Goal: Information Seeking & Learning: Learn about a topic

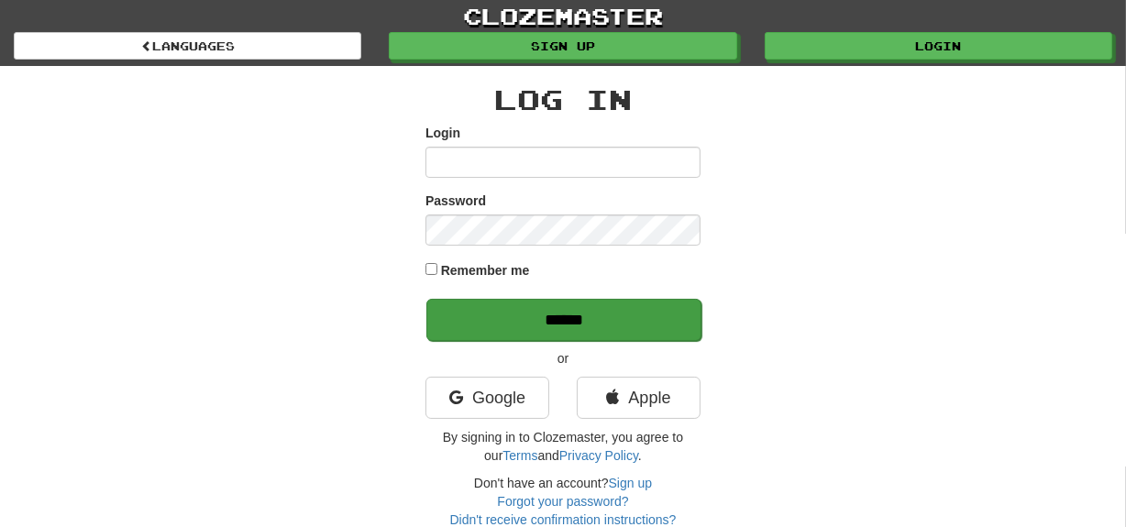
type input "********"
click at [495, 321] on input "******" at bounding box center [563, 320] width 275 height 42
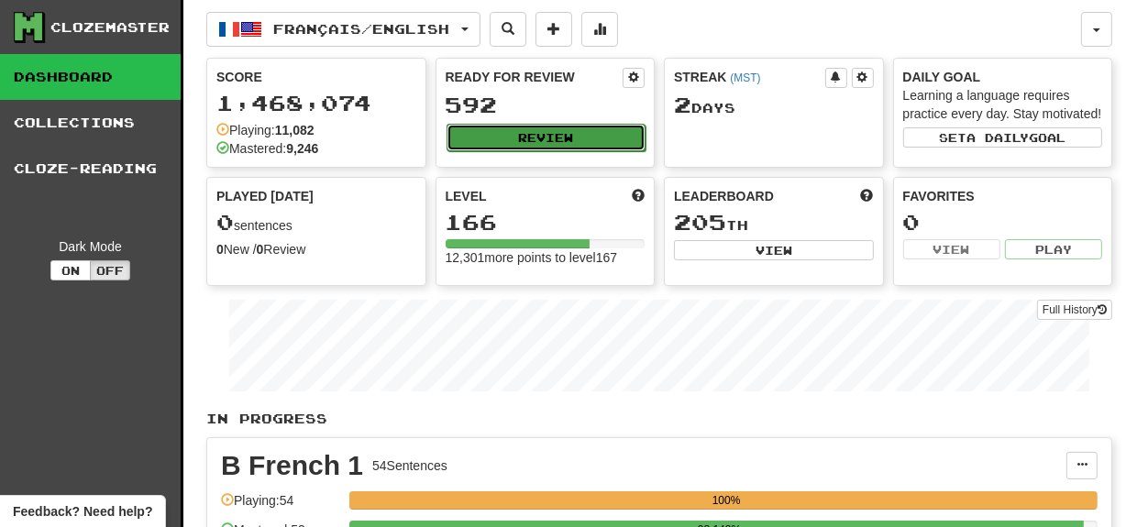
click at [558, 131] on button "Review" at bounding box center [547, 138] width 200 height 28
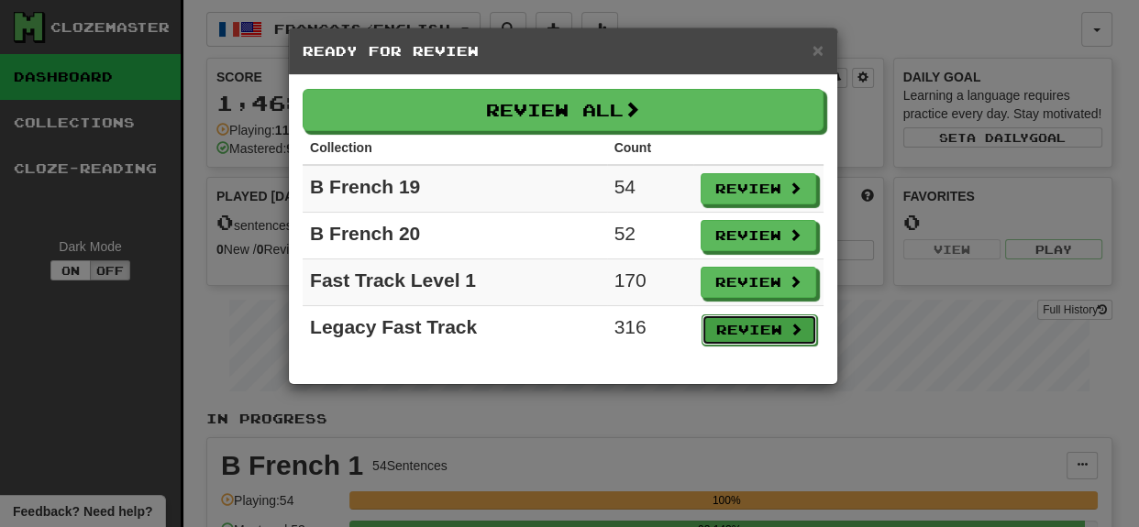
click at [740, 332] on button "Review" at bounding box center [759, 330] width 116 height 31
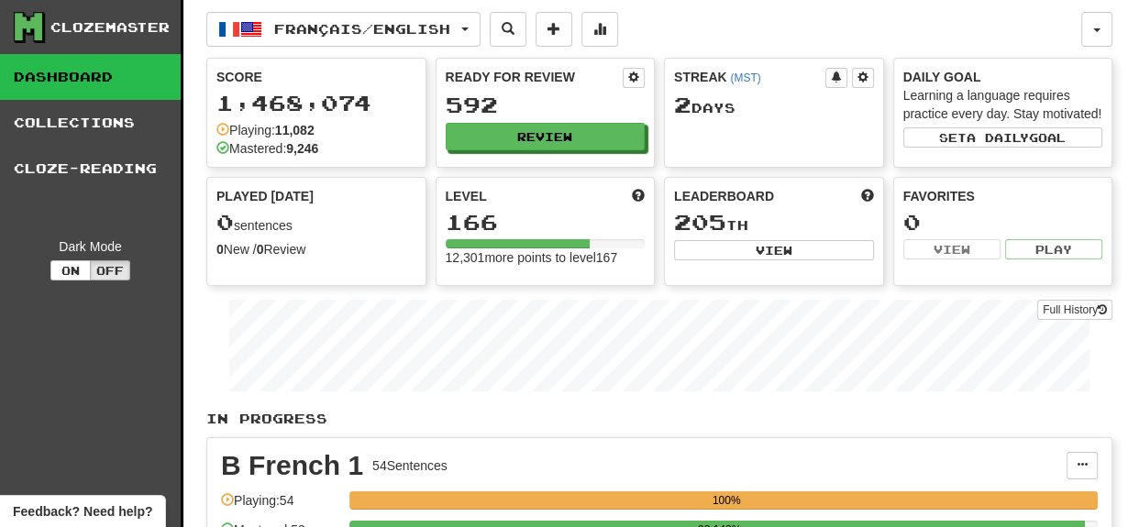
select select "***"
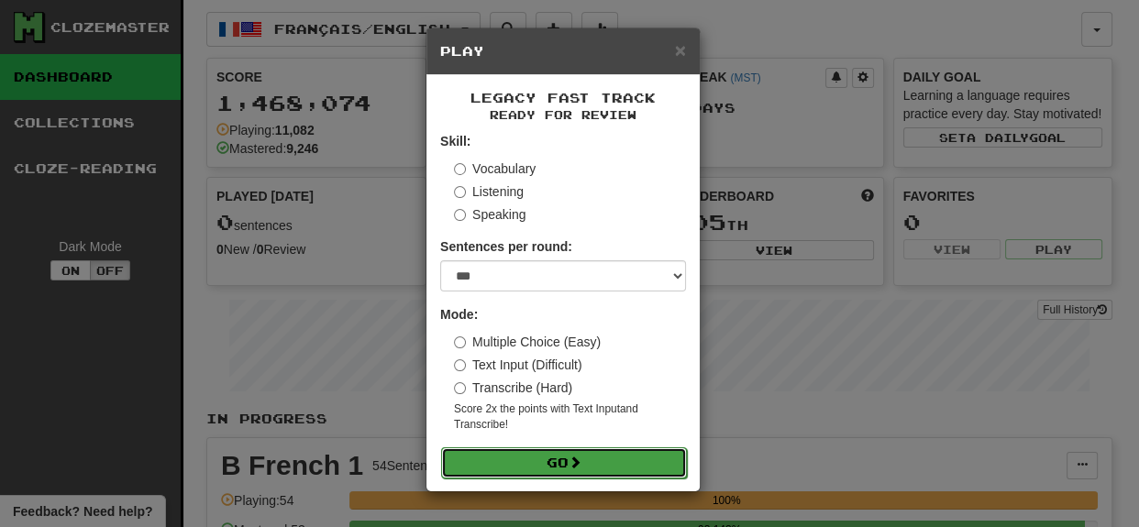
click at [615, 467] on button "Go" at bounding box center [564, 462] width 246 height 31
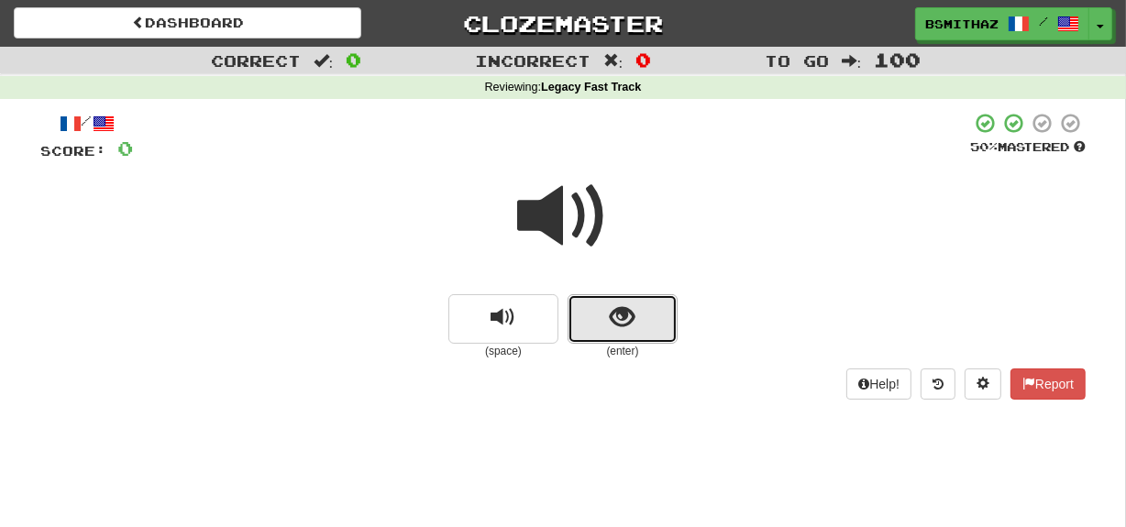
click at [632, 321] on span "show sentence" at bounding box center [623, 317] width 25 height 25
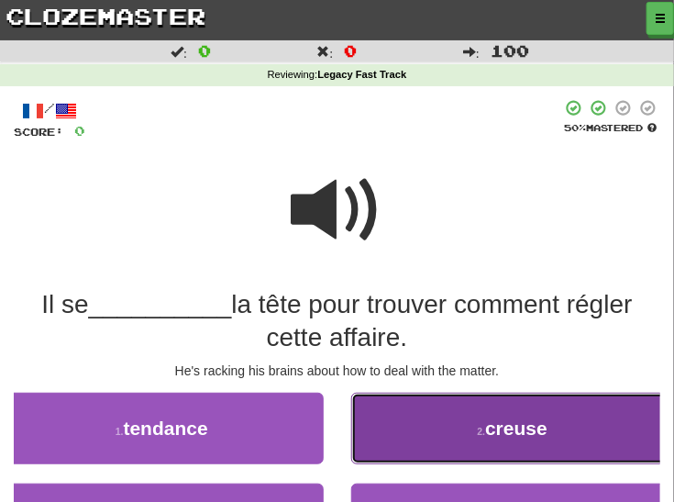
click at [492, 431] on span "creuse" at bounding box center [516, 427] width 62 height 21
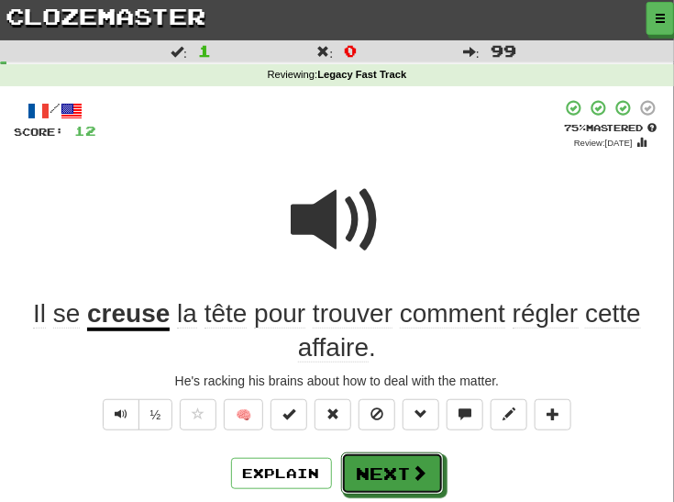
drag, startPoint x: 407, startPoint y: 465, endPoint x: 487, endPoint y: 375, distance: 120.2
click at [407, 465] on button "Next" at bounding box center [392, 473] width 103 height 42
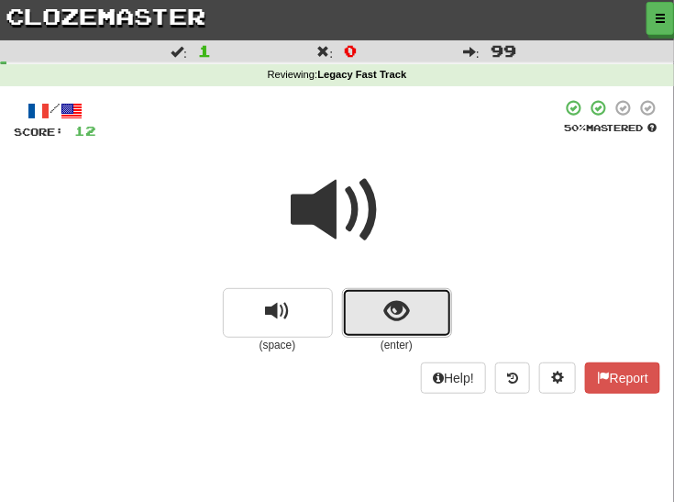
click at [396, 318] on span "show sentence" at bounding box center [396, 311] width 25 height 25
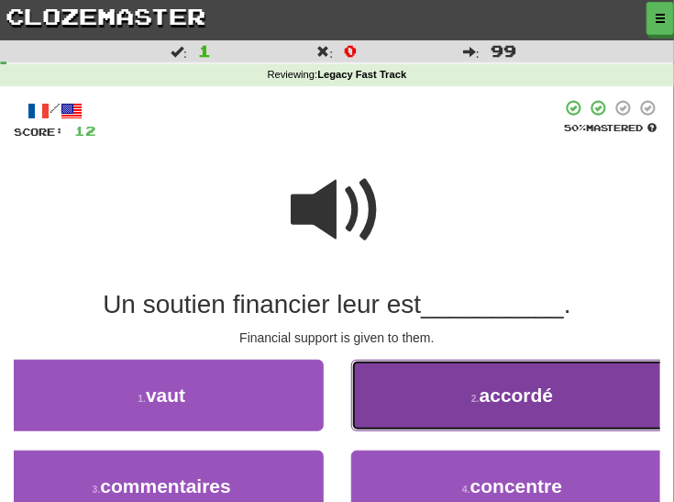
click at [458, 408] on button "2 . accordé" at bounding box center [513, 395] width 324 height 72
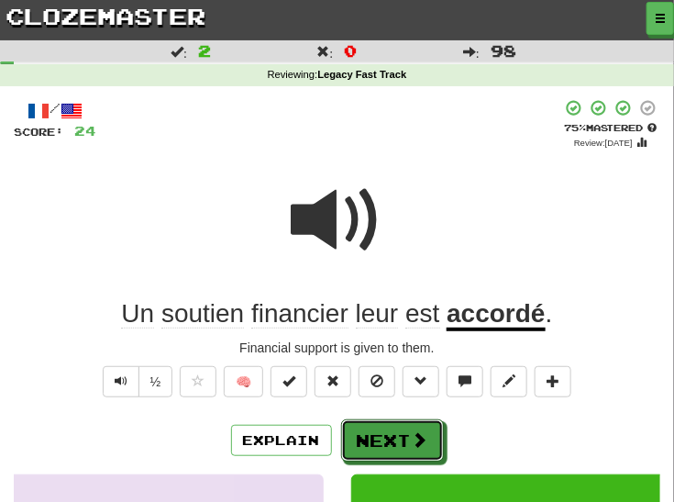
drag, startPoint x: 399, startPoint y: 430, endPoint x: 414, endPoint y: 426, distance: 16.0
click at [399, 430] on button "Next" at bounding box center [392, 440] width 103 height 42
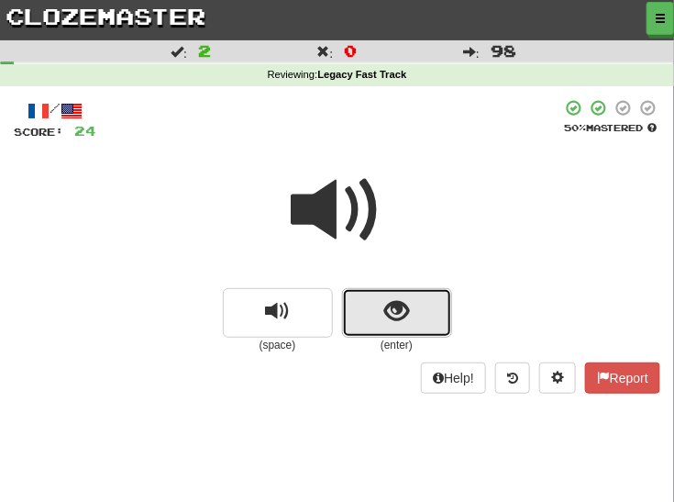
click at [414, 303] on button "show sentence" at bounding box center [397, 313] width 110 height 50
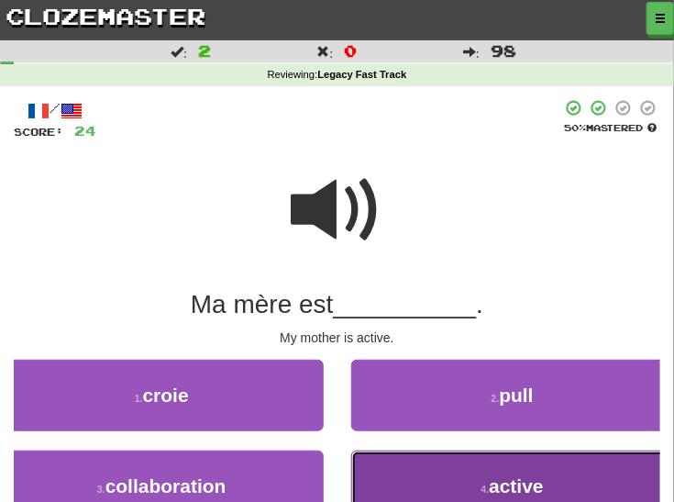
click at [406, 476] on button "4 . active" at bounding box center [513, 486] width 324 height 72
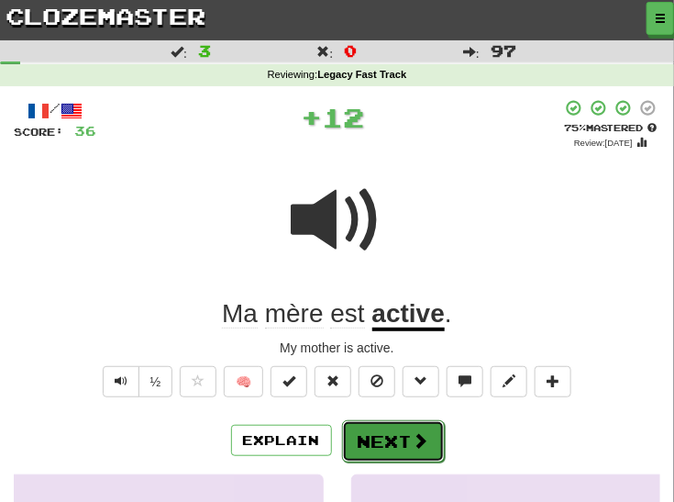
click at [371, 444] on button "Next" at bounding box center [393, 441] width 103 height 42
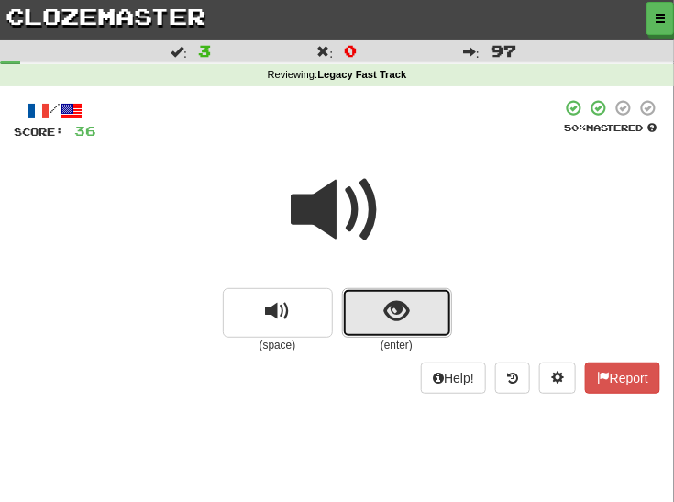
click at [407, 308] on span "show sentence" at bounding box center [396, 311] width 25 height 25
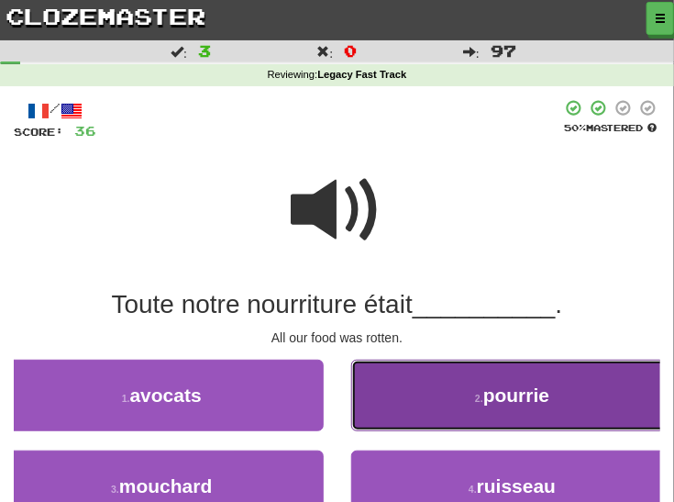
click at [461, 408] on button "2 . pourrie" at bounding box center [513, 395] width 324 height 72
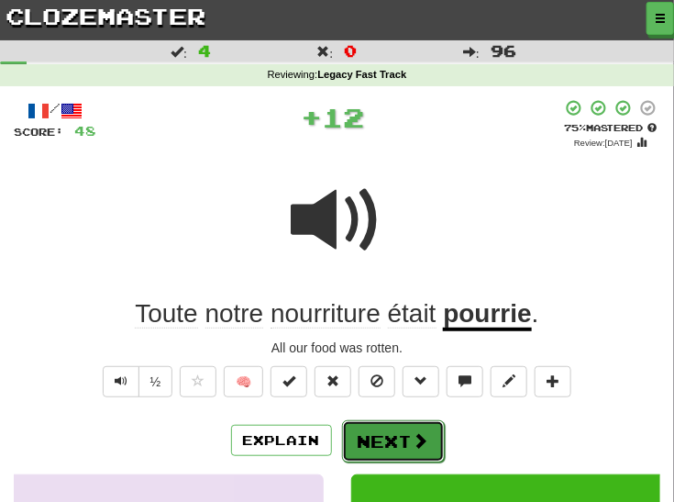
click at [413, 436] on span at bounding box center [421, 440] width 17 height 17
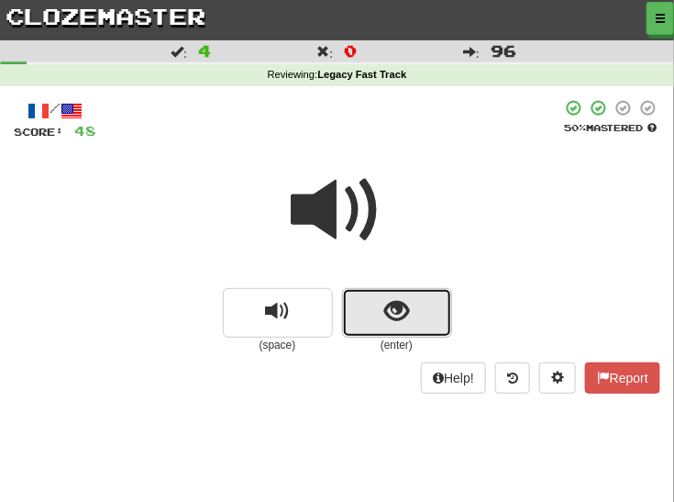
click at [423, 310] on button "show sentence" at bounding box center [397, 313] width 110 height 50
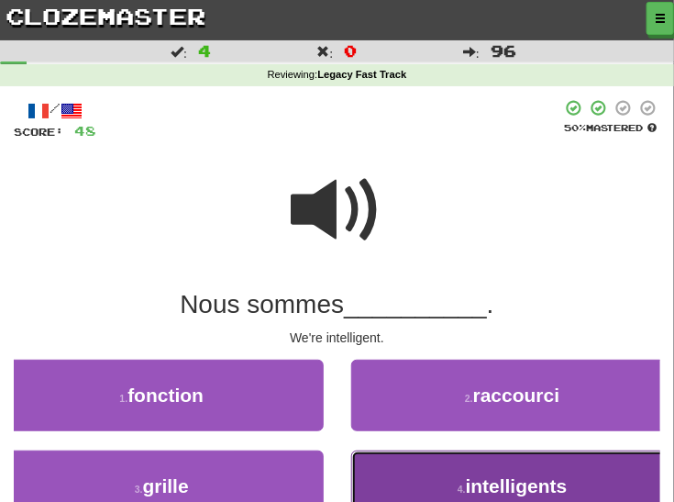
click at [417, 468] on button "4 . intelligents" at bounding box center [513, 486] width 324 height 72
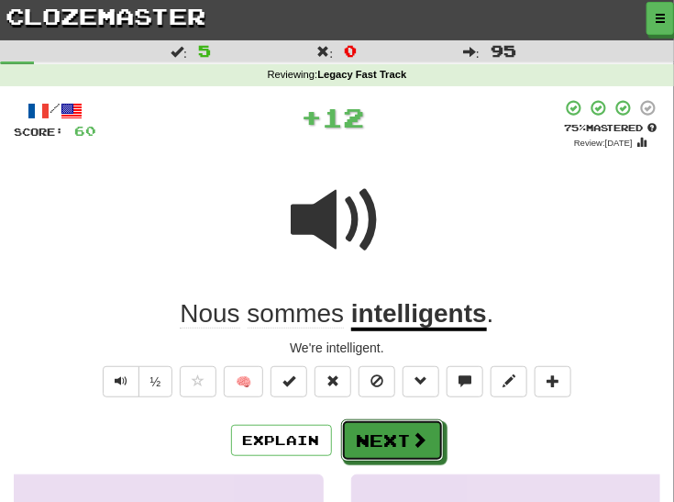
click at [403, 438] on button "Next" at bounding box center [392, 440] width 103 height 42
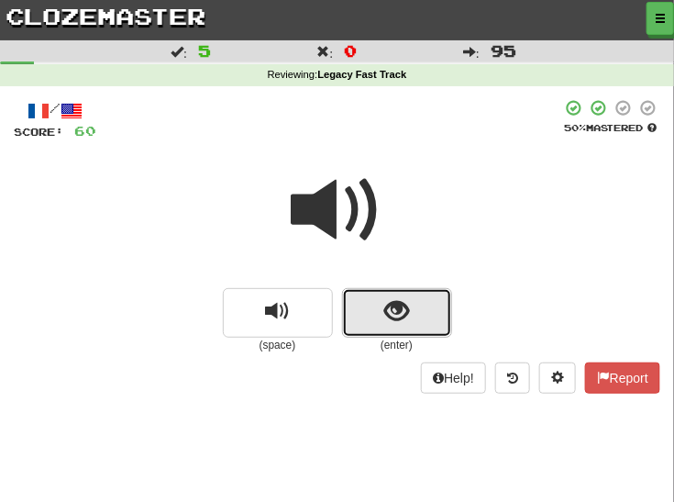
click at [427, 315] on button "show sentence" at bounding box center [397, 313] width 110 height 50
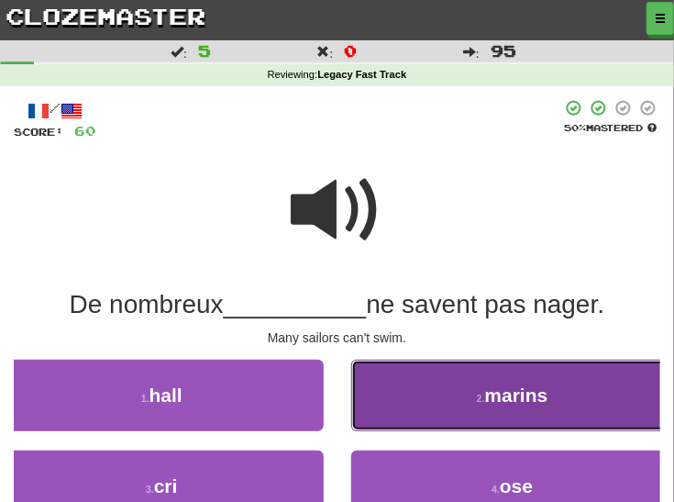
click at [412, 396] on button "2 . marins" at bounding box center [513, 395] width 324 height 72
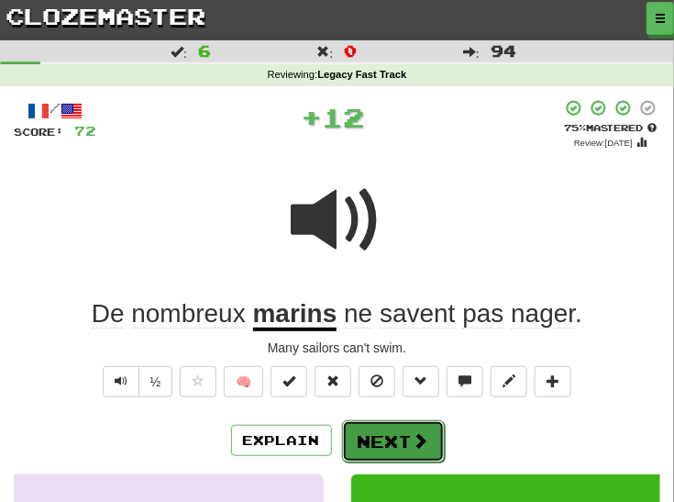
click at [392, 438] on button "Next" at bounding box center [393, 441] width 103 height 42
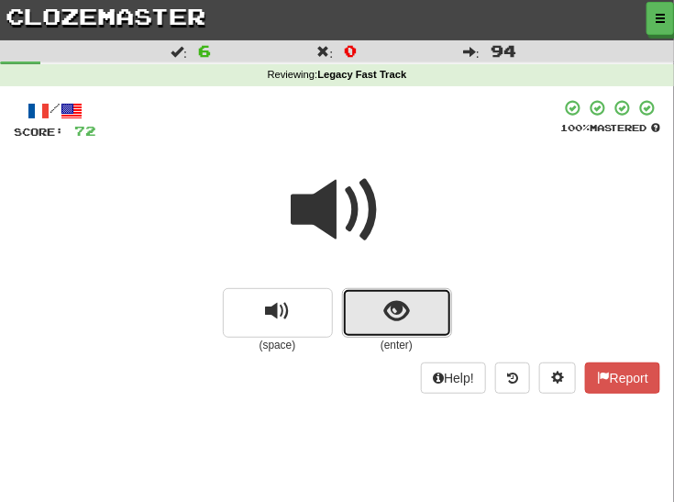
click at [403, 312] on span "show sentence" at bounding box center [396, 311] width 25 height 25
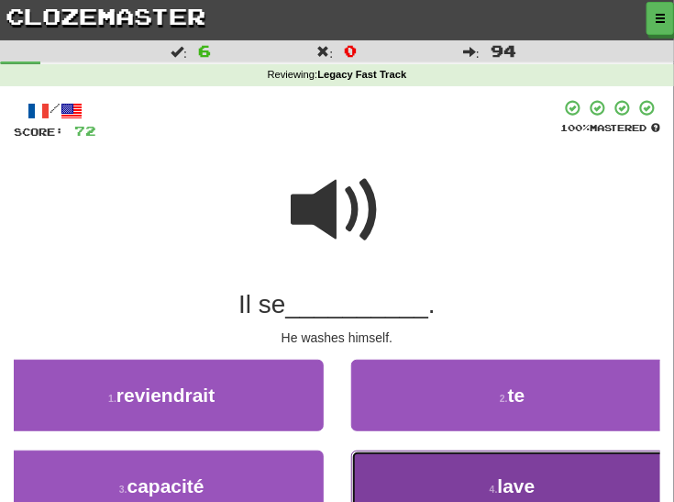
click at [424, 473] on button "4 . lave" at bounding box center [513, 486] width 324 height 72
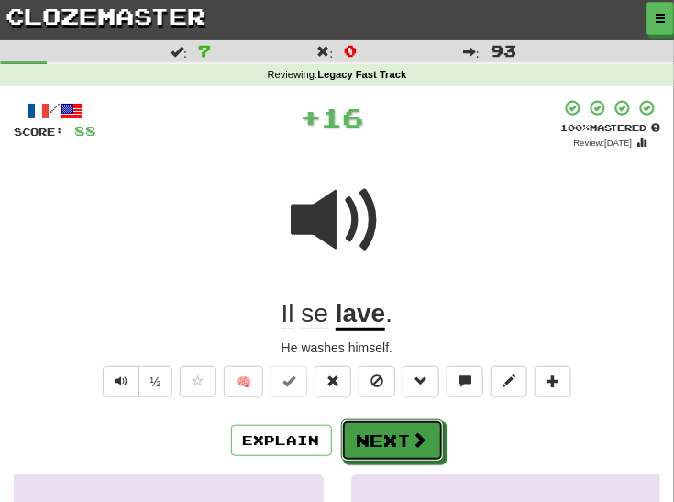
drag, startPoint x: 397, startPoint y: 444, endPoint x: 421, endPoint y: 416, distance: 36.4
click at [397, 441] on button "Next" at bounding box center [392, 440] width 103 height 42
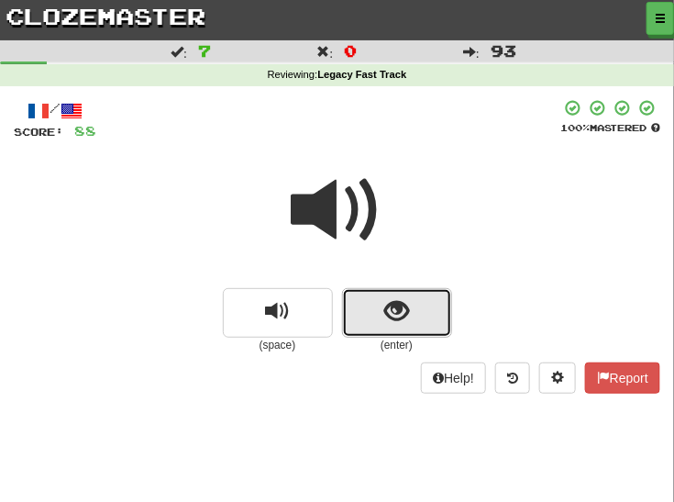
click at [425, 314] on button "show sentence" at bounding box center [397, 313] width 110 height 50
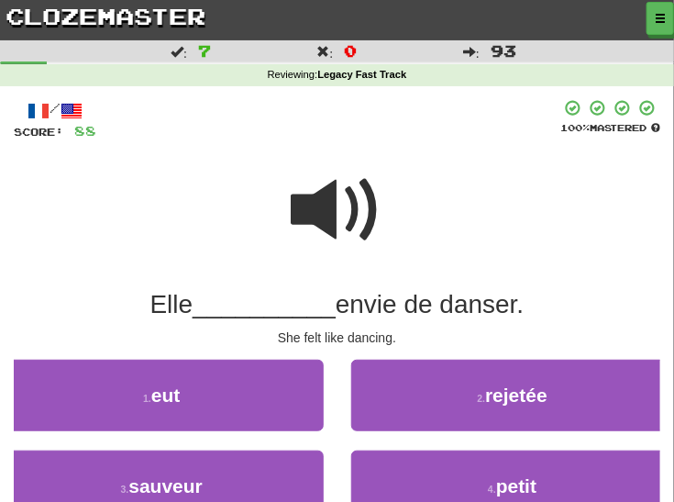
click at [329, 219] on span at bounding box center [338, 210] width 92 height 92
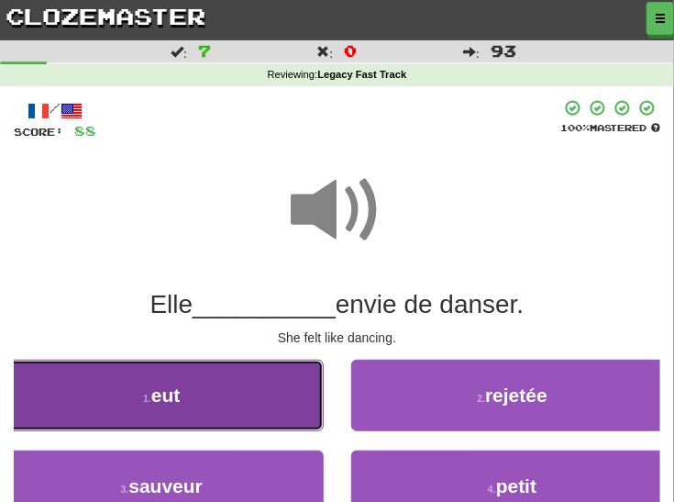
click at [234, 399] on button "1 . eut" at bounding box center [162, 395] width 324 height 72
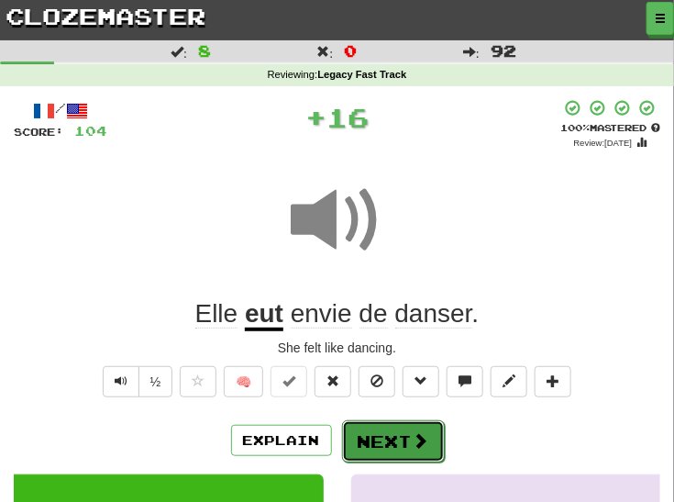
click at [392, 431] on button "Next" at bounding box center [393, 441] width 103 height 42
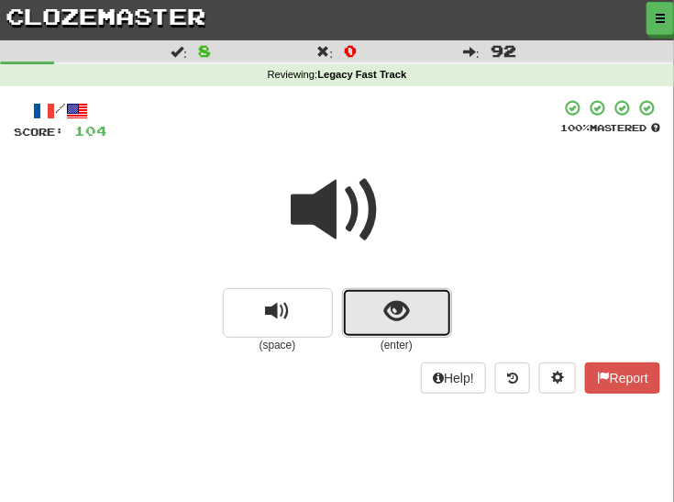
click at [388, 304] on span "show sentence" at bounding box center [396, 311] width 25 height 25
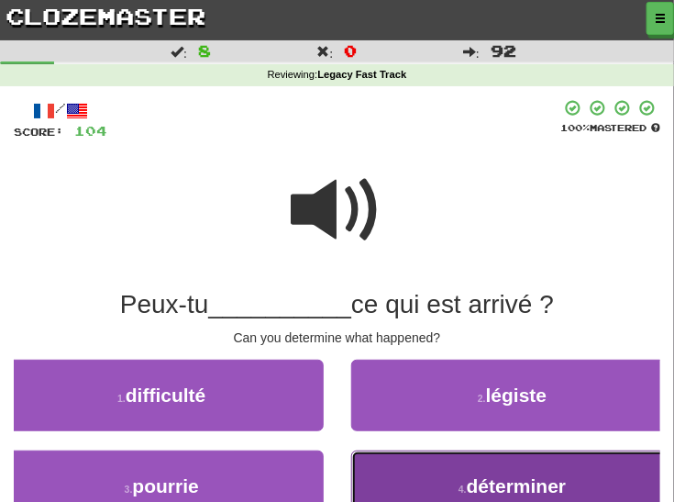
click at [416, 465] on button "4 . déterminer" at bounding box center [513, 486] width 324 height 72
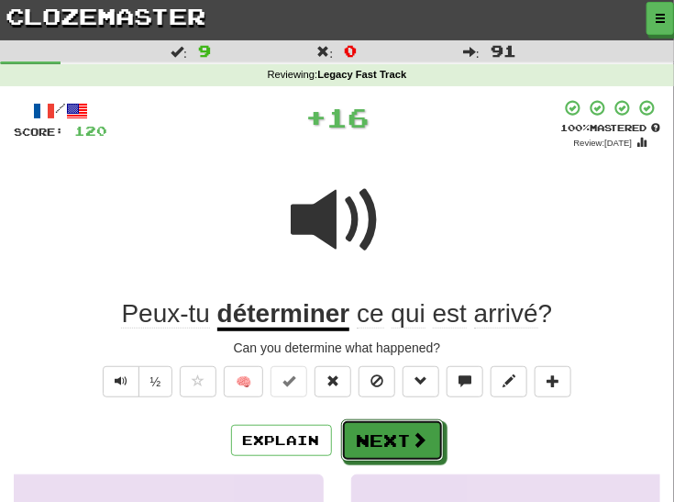
click at [393, 430] on button "Next" at bounding box center [392, 440] width 103 height 42
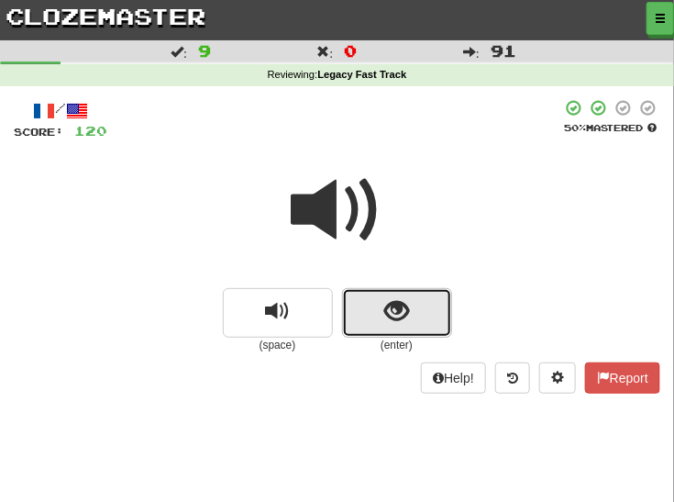
click at [419, 305] on button "show sentence" at bounding box center [397, 313] width 110 height 50
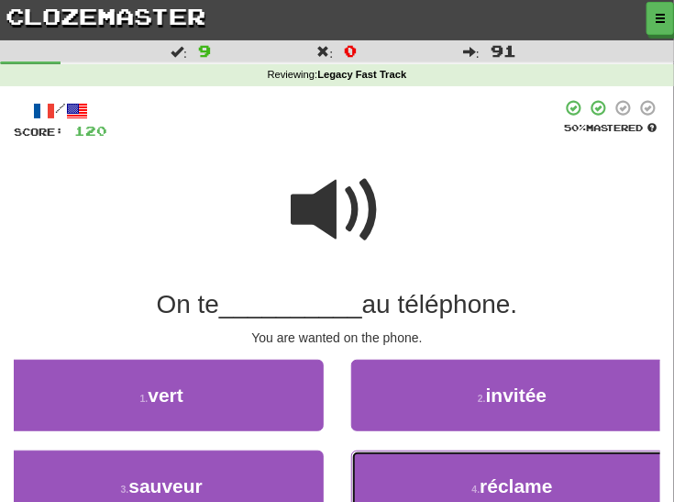
click at [403, 467] on button "4 . réclame" at bounding box center [513, 486] width 324 height 72
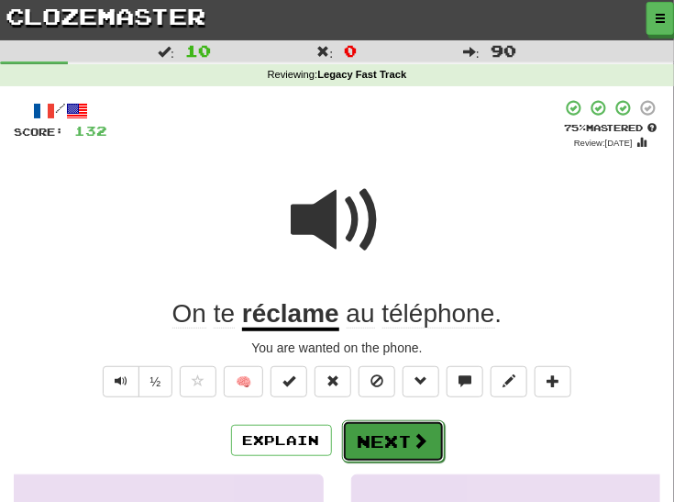
click at [403, 436] on button "Next" at bounding box center [393, 441] width 103 height 42
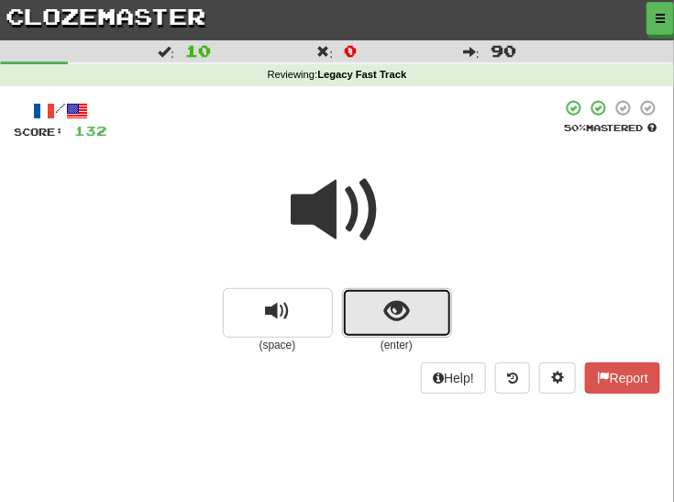
click at [396, 321] on span "show sentence" at bounding box center [396, 311] width 25 height 25
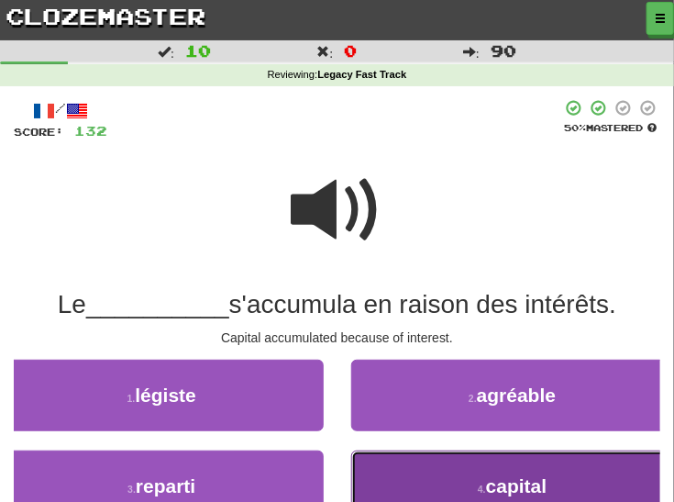
click at [395, 486] on button "4 . capital" at bounding box center [513, 486] width 324 height 72
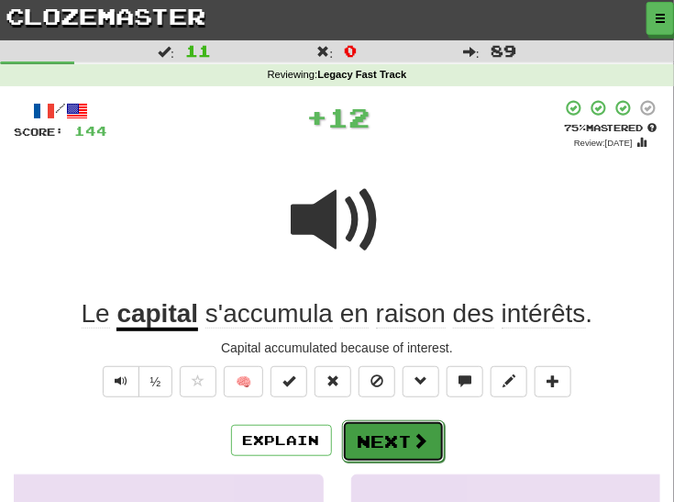
click at [379, 440] on button "Next" at bounding box center [393, 441] width 103 height 42
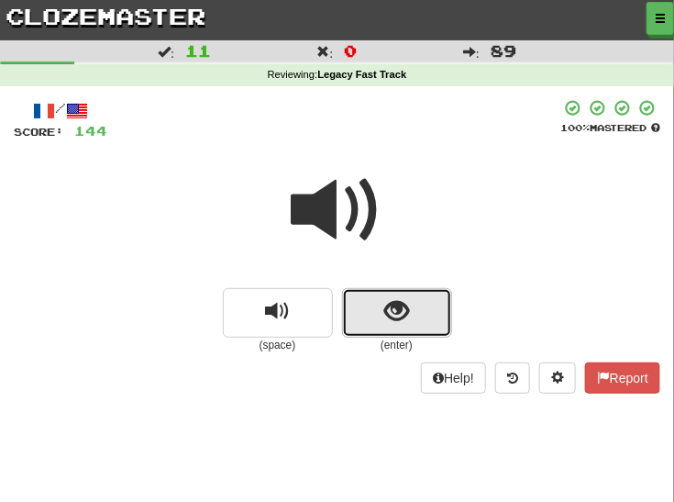
click at [392, 318] on span "show sentence" at bounding box center [396, 311] width 25 height 25
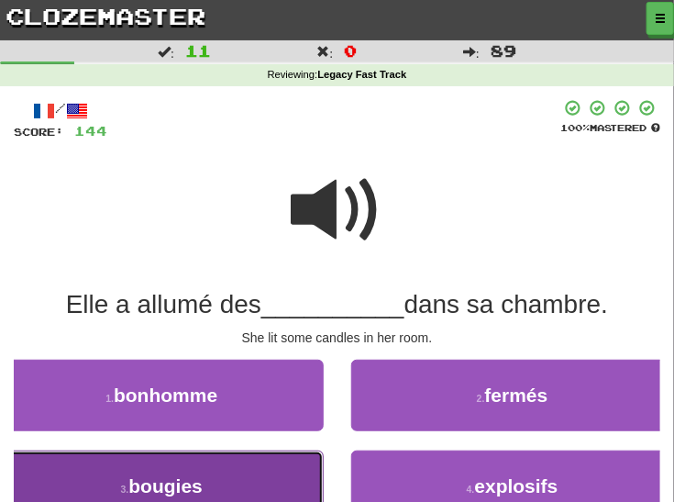
drag, startPoint x: 248, startPoint y: 480, endPoint x: 278, endPoint y: 475, distance: 29.7
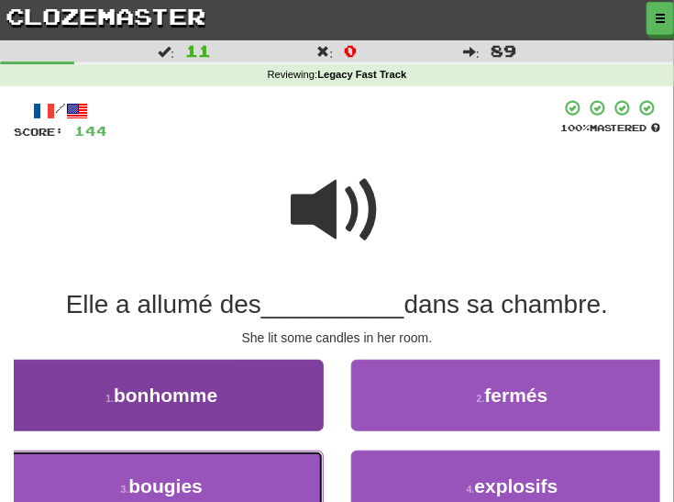
click at [249, 480] on button "3 . bougies" at bounding box center [162, 486] width 324 height 72
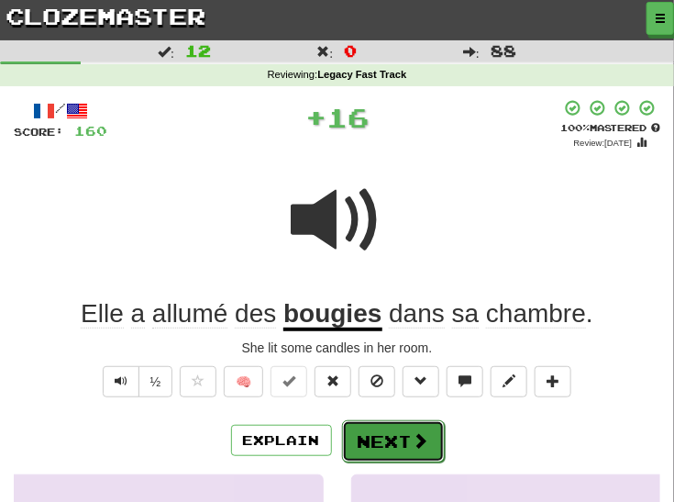
click at [380, 445] on button "Next" at bounding box center [393, 441] width 103 height 42
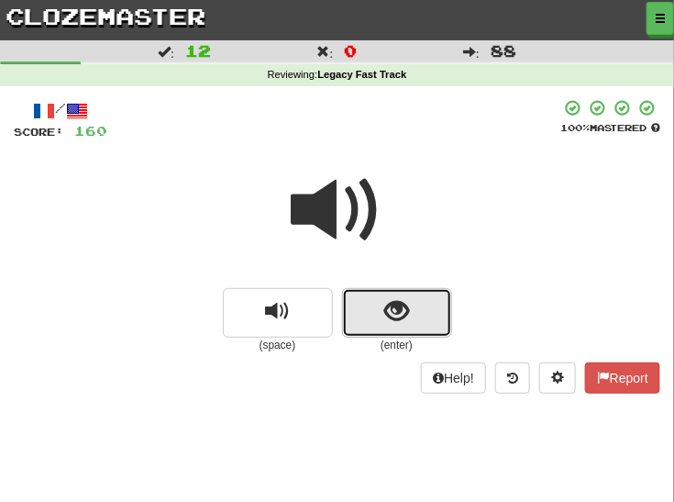
click at [403, 314] on span "show sentence" at bounding box center [396, 311] width 25 height 25
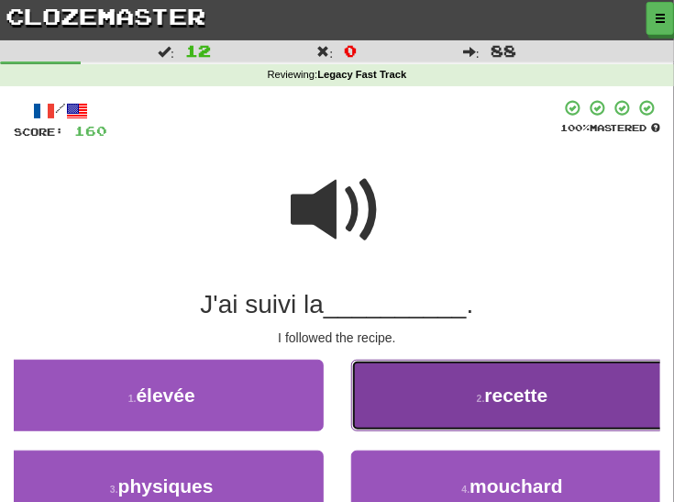
click at [402, 403] on button "2 . recette" at bounding box center [513, 395] width 324 height 72
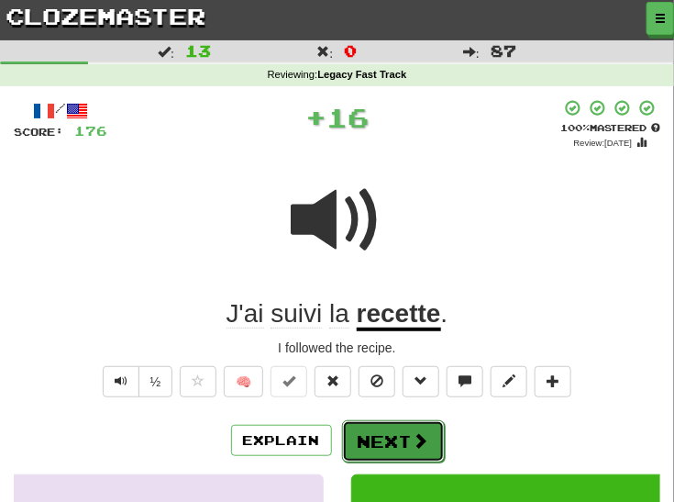
click at [349, 430] on button "Next" at bounding box center [393, 441] width 103 height 42
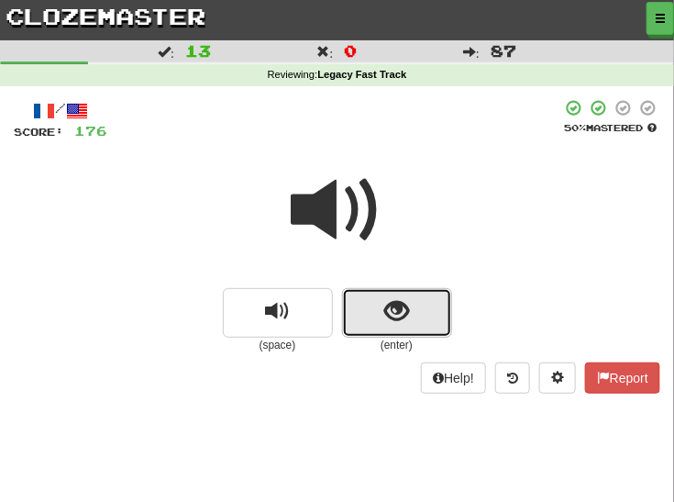
click at [388, 319] on span "show sentence" at bounding box center [396, 311] width 25 height 25
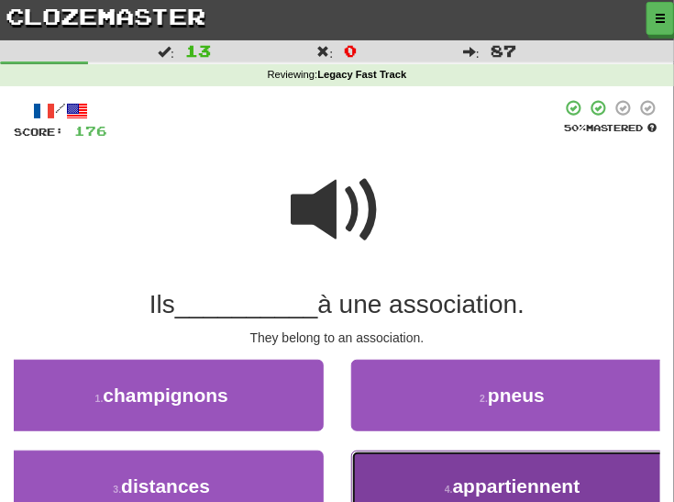
click at [418, 490] on button "4 . appartiennent" at bounding box center [513, 486] width 324 height 72
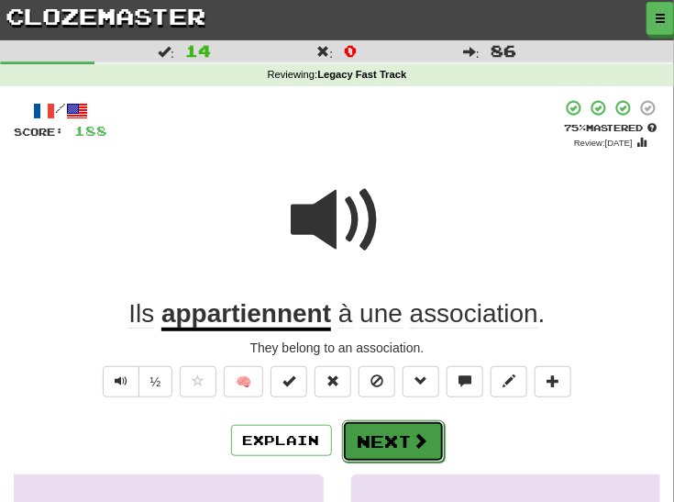
click at [377, 434] on button "Next" at bounding box center [393, 441] width 103 height 42
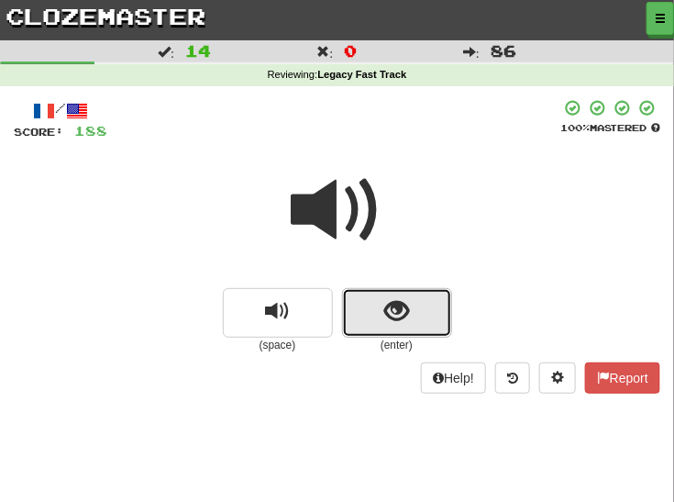
click at [385, 318] on span "show sentence" at bounding box center [396, 311] width 25 height 25
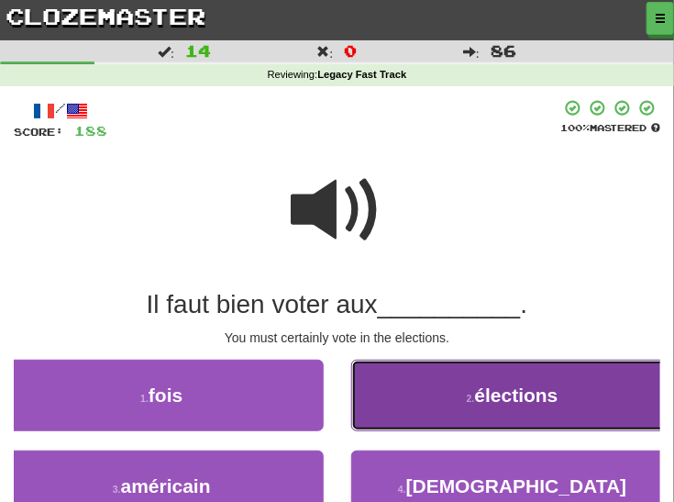
click at [393, 411] on button "2 . élections" at bounding box center [513, 395] width 324 height 72
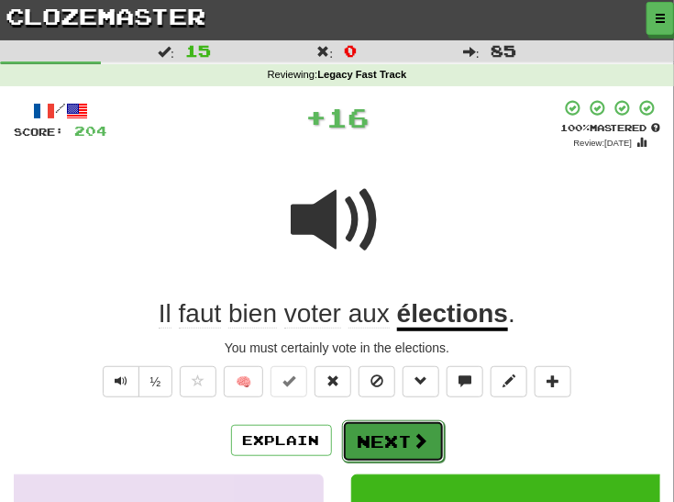
click at [383, 436] on button "Next" at bounding box center [393, 441] width 103 height 42
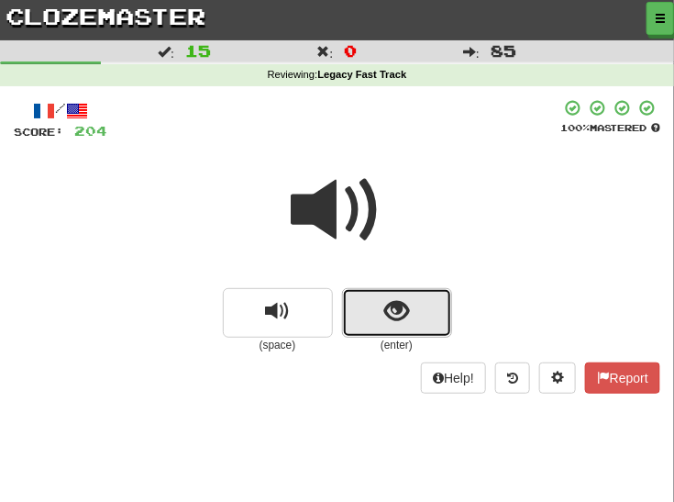
click at [381, 315] on button "show sentence" at bounding box center [397, 313] width 110 height 50
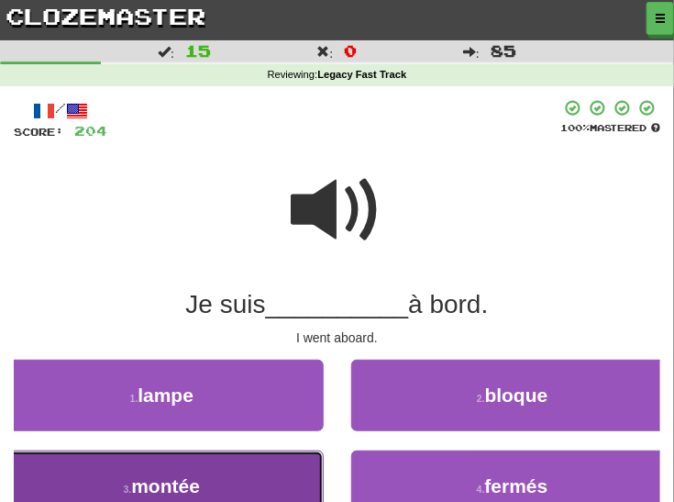
click at [228, 469] on button "3 . montée" at bounding box center [162, 486] width 324 height 72
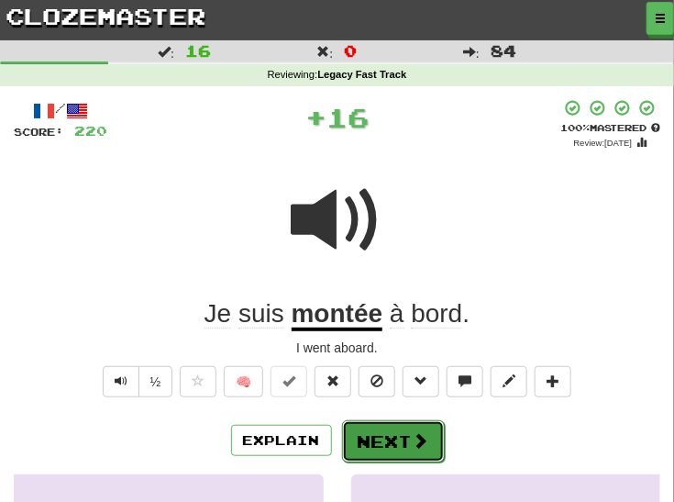
click at [375, 449] on button "Next" at bounding box center [393, 441] width 103 height 42
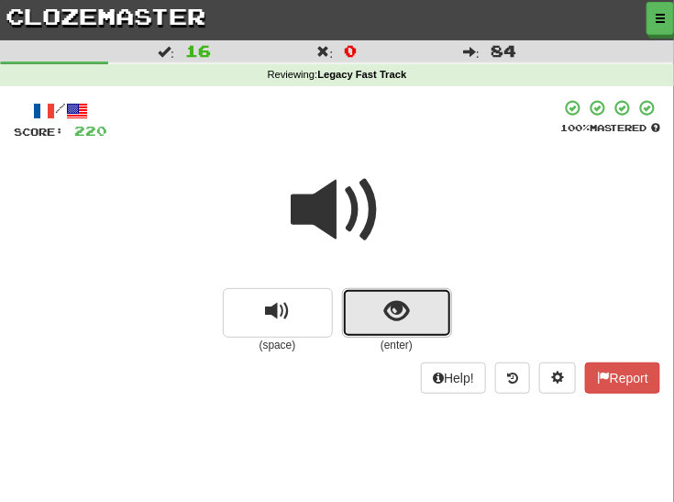
click at [392, 321] on span "show sentence" at bounding box center [396, 311] width 25 height 25
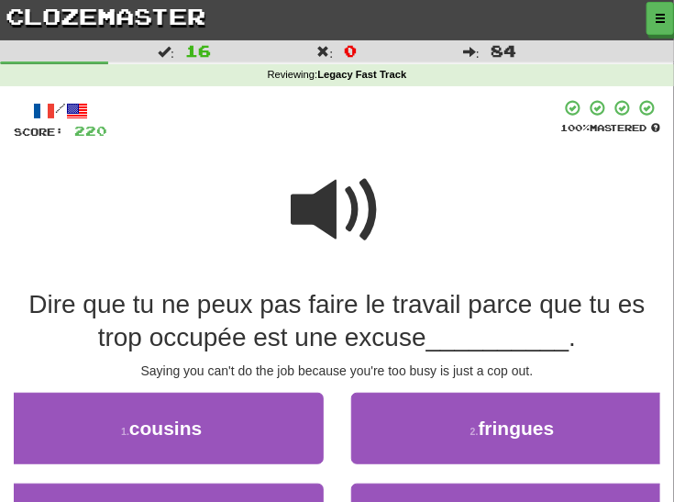
scroll to position [33, 0]
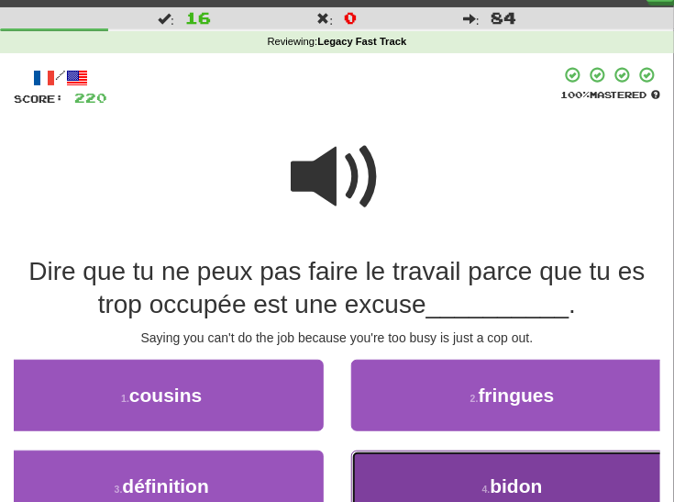
click at [569, 483] on button "4 . bidon" at bounding box center [513, 486] width 324 height 72
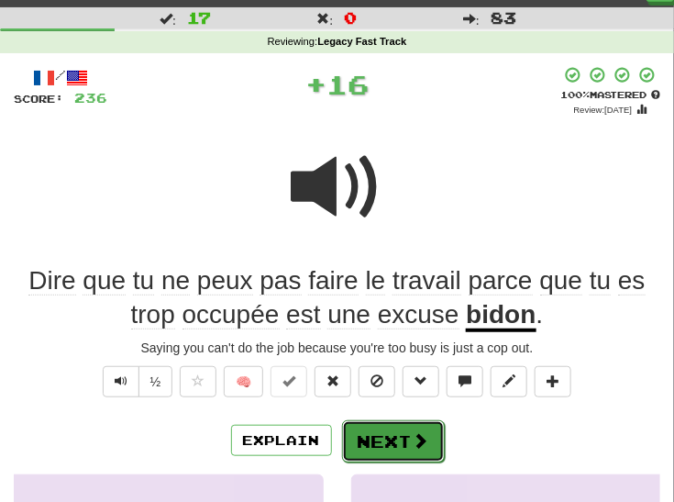
click at [379, 434] on button "Next" at bounding box center [393, 441] width 103 height 42
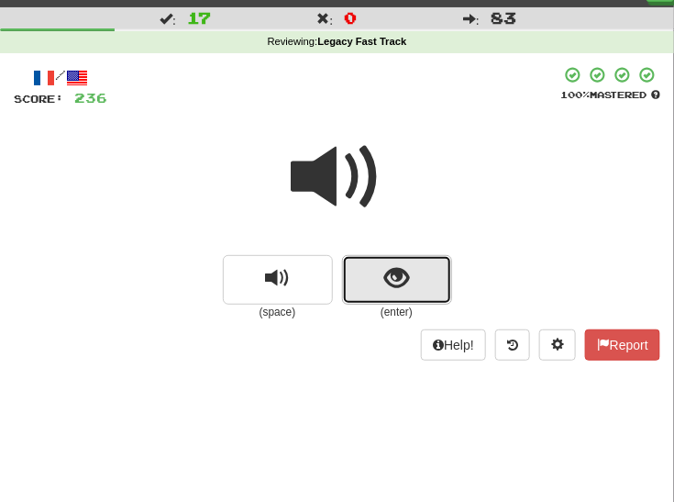
click at [407, 271] on span "show sentence" at bounding box center [396, 278] width 25 height 25
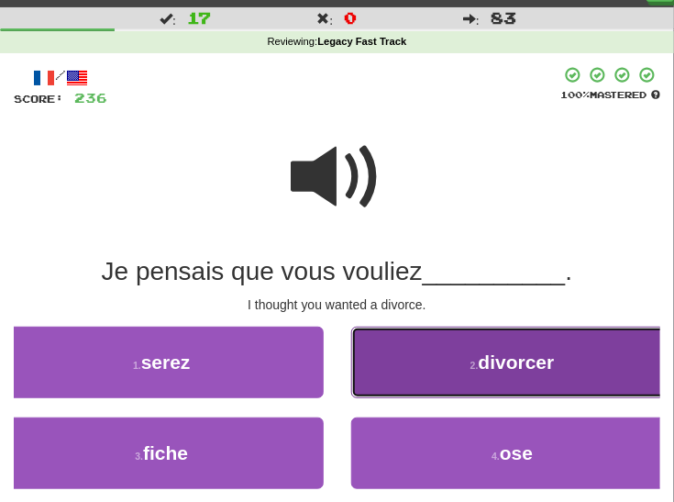
click at [371, 349] on button "2 . divorcer" at bounding box center [513, 362] width 324 height 72
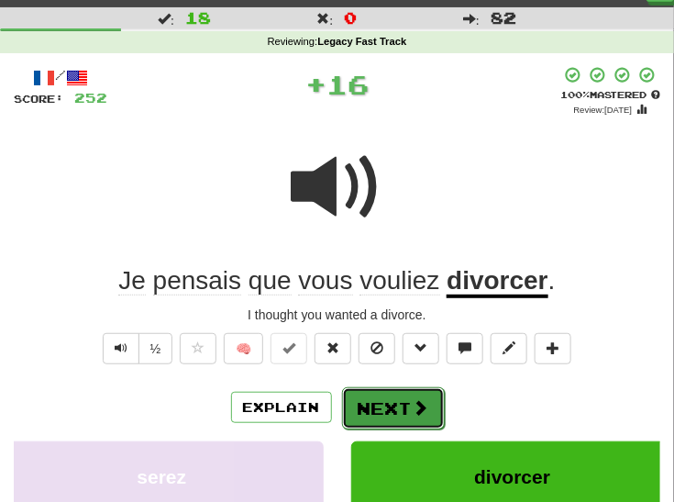
click at [358, 404] on button "Next" at bounding box center [393, 408] width 103 height 42
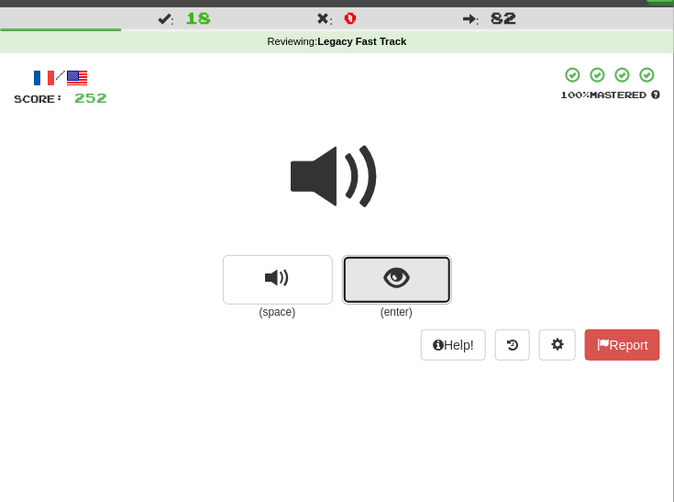
click at [403, 284] on span "show sentence" at bounding box center [396, 278] width 25 height 25
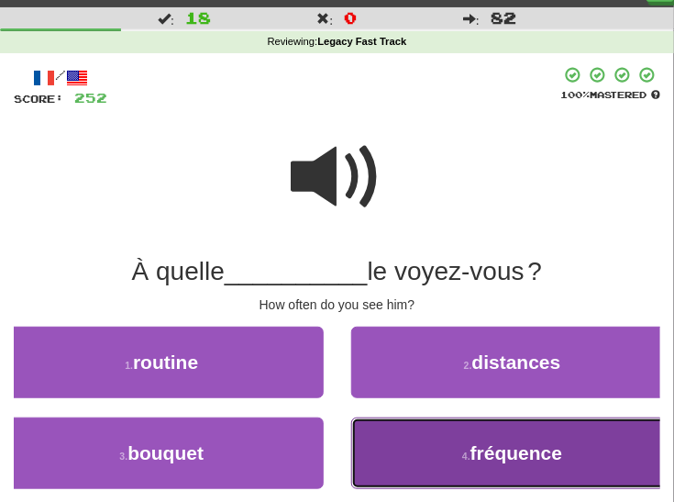
click at [413, 457] on button "4 . fréquence" at bounding box center [513, 453] width 324 height 72
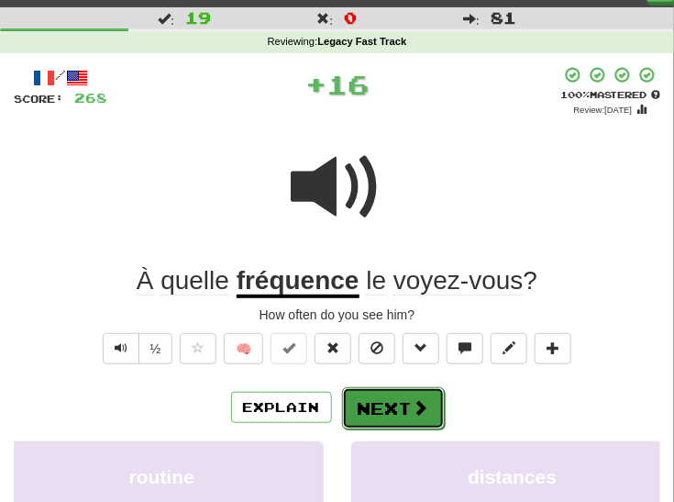
click at [385, 413] on button "Next" at bounding box center [393, 408] width 103 height 42
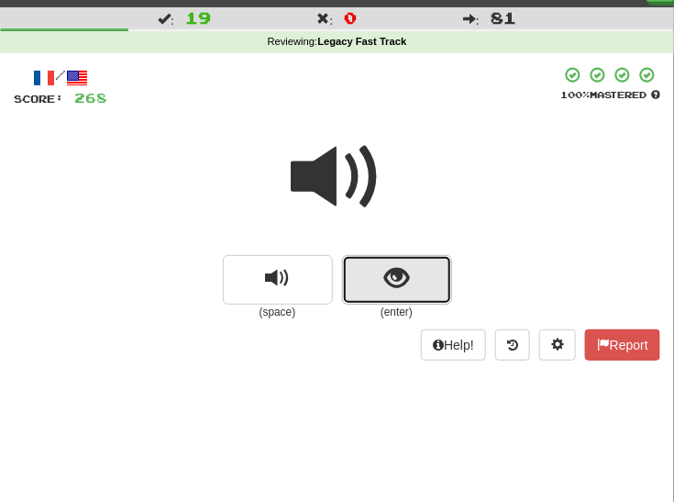
click at [419, 273] on button "show sentence" at bounding box center [397, 280] width 110 height 50
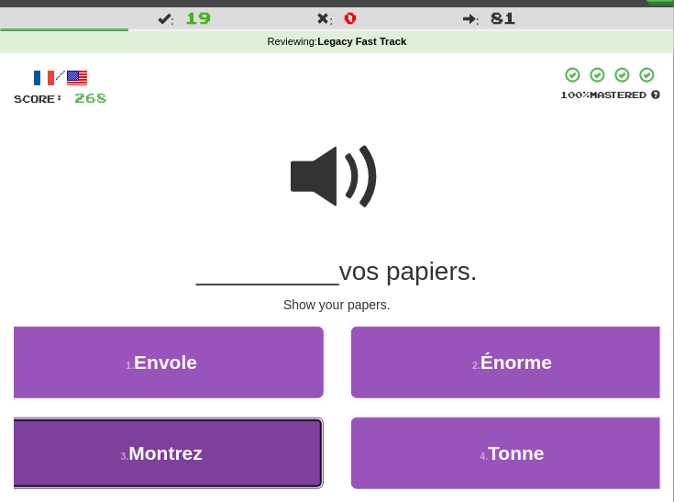
click at [266, 445] on button "3 . Montrez" at bounding box center [162, 453] width 324 height 72
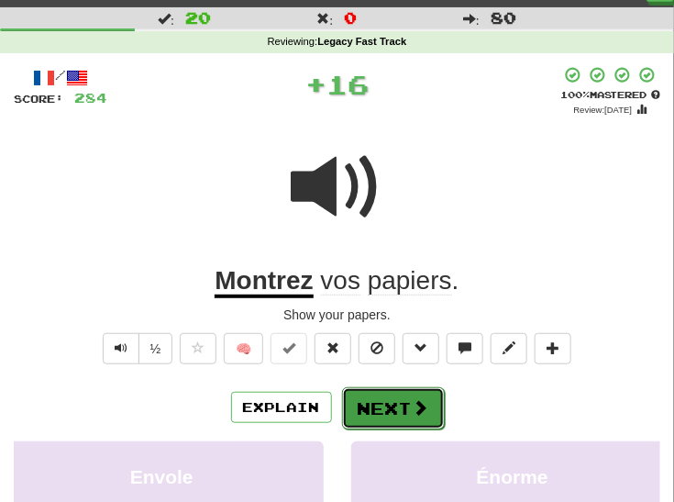
click at [383, 412] on button "Next" at bounding box center [393, 408] width 103 height 42
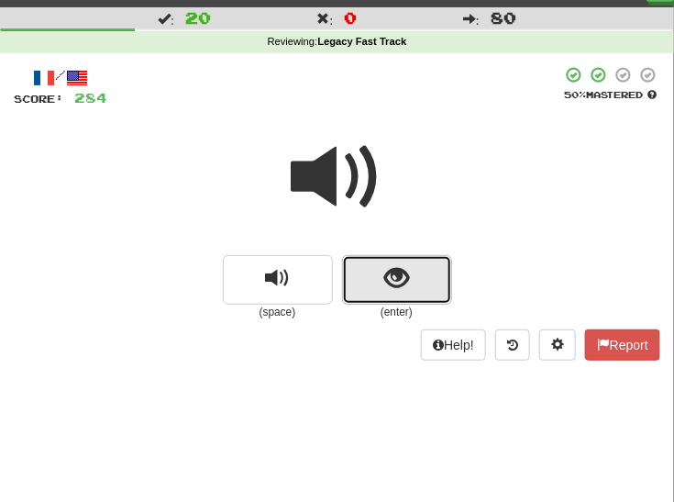
click at [399, 284] on span "show sentence" at bounding box center [396, 278] width 25 height 25
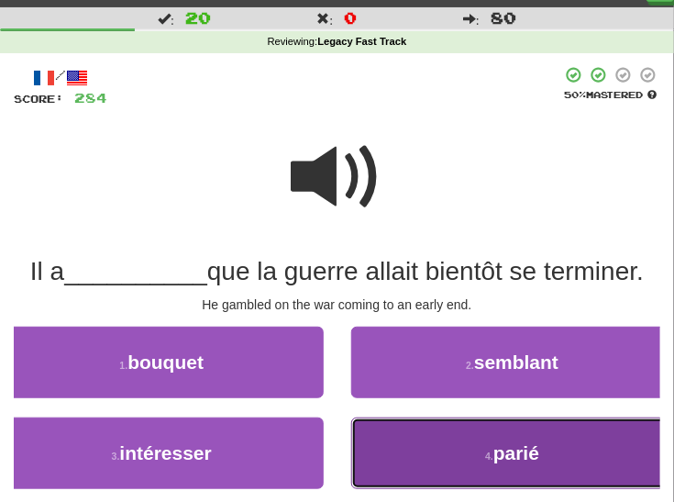
click at [412, 467] on button "4 . parié" at bounding box center [513, 453] width 324 height 72
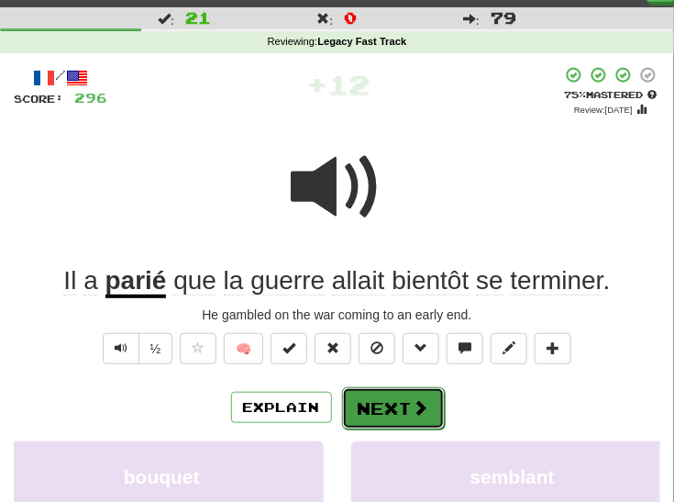
click at [382, 393] on button "Next" at bounding box center [393, 408] width 103 height 42
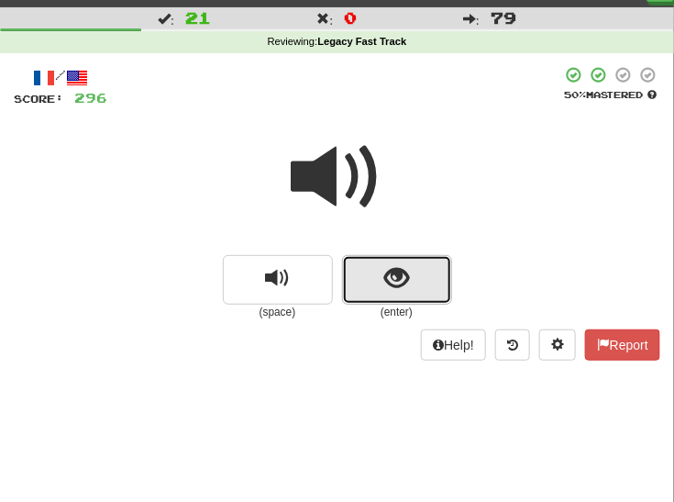
click at [416, 266] on button "show sentence" at bounding box center [397, 280] width 110 height 50
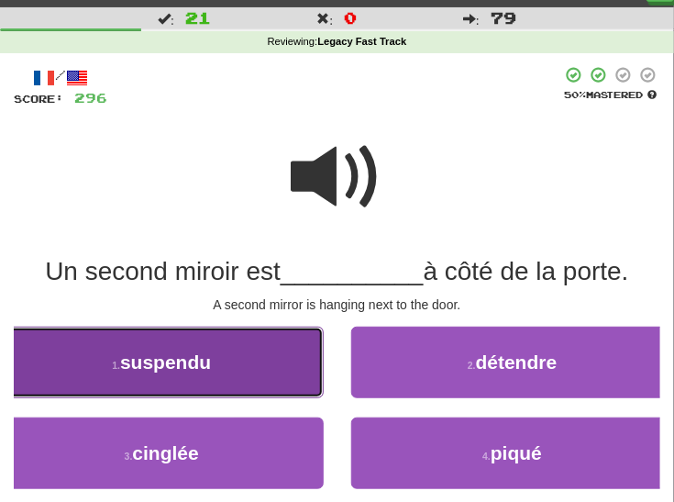
click at [219, 358] on button "1 . suspendu" at bounding box center [162, 362] width 324 height 72
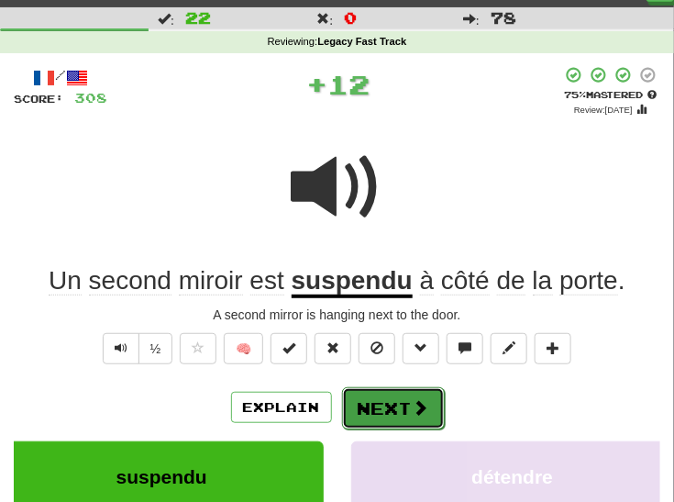
click at [385, 422] on button "Next" at bounding box center [393, 408] width 103 height 42
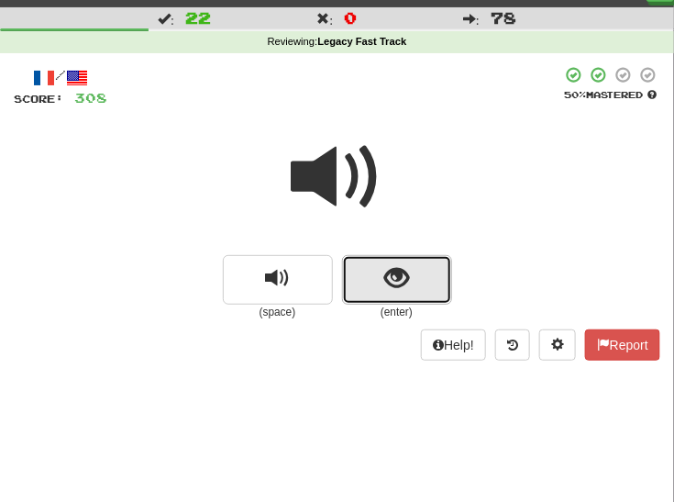
click at [403, 277] on span "show sentence" at bounding box center [396, 278] width 25 height 25
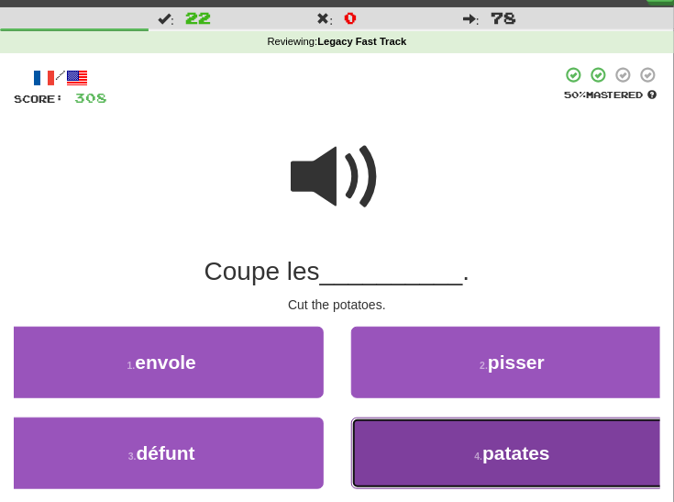
click at [426, 461] on button "4 . patates" at bounding box center [513, 453] width 324 height 72
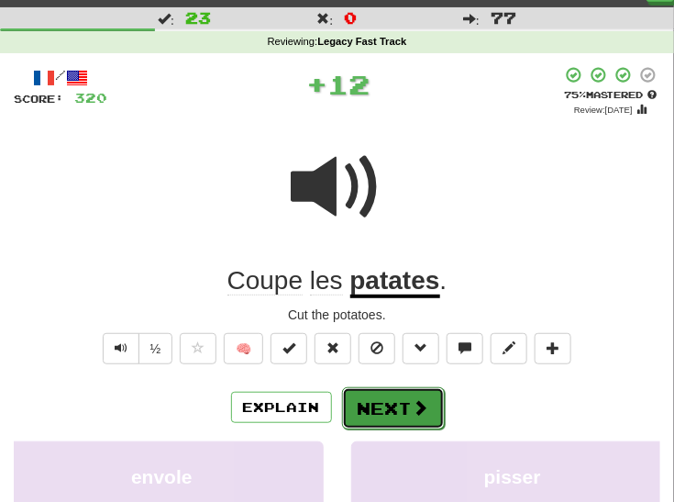
click at [393, 408] on button "Next" at bounding box center [393, 408] width 103 height 42
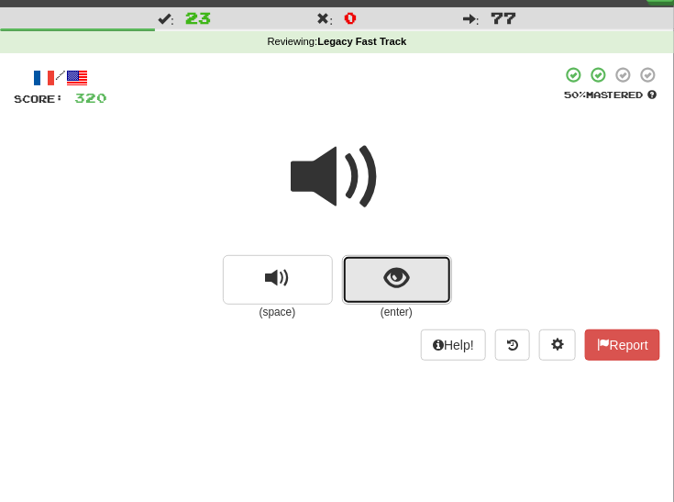
click at [394, 280] on span "show sentence" at bounding box center [396, 278] width 25 height 25
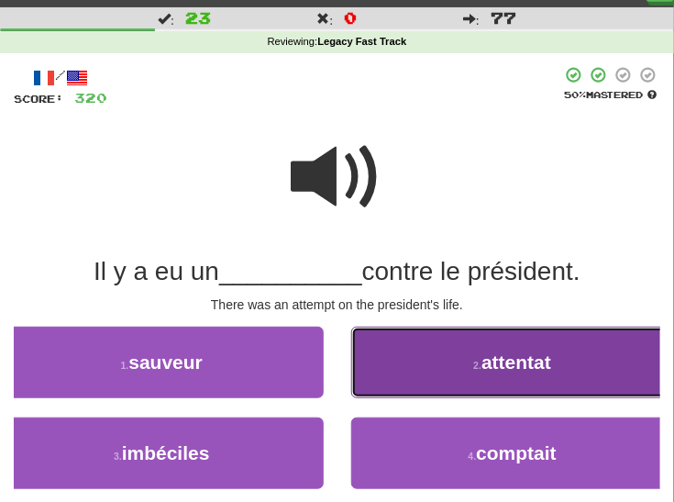
click at [441, 383] on button "2 . attentat" at bounding box center [513, 362] width 324 height 72
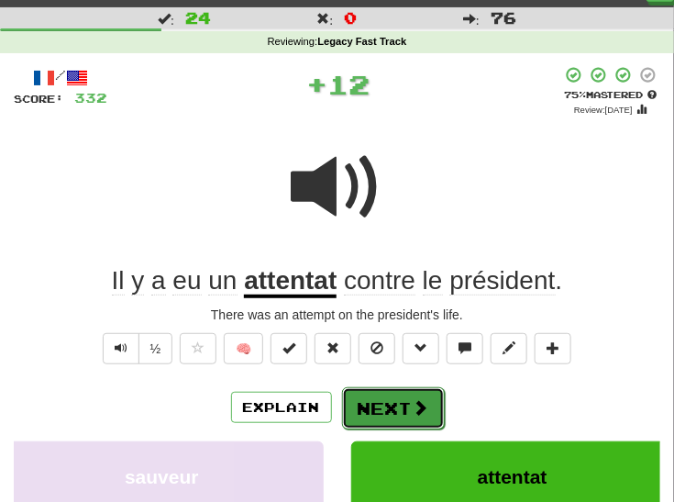
click at [403, 403] on button "Next" at bounding box center [393, 408] width 103 height 42
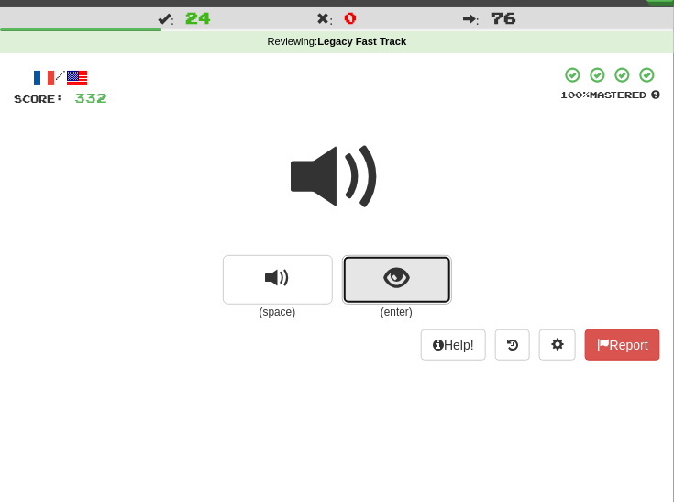
click at [407, 279] on span "show sentence" at bounding box center [396, 278] width 25 height 25
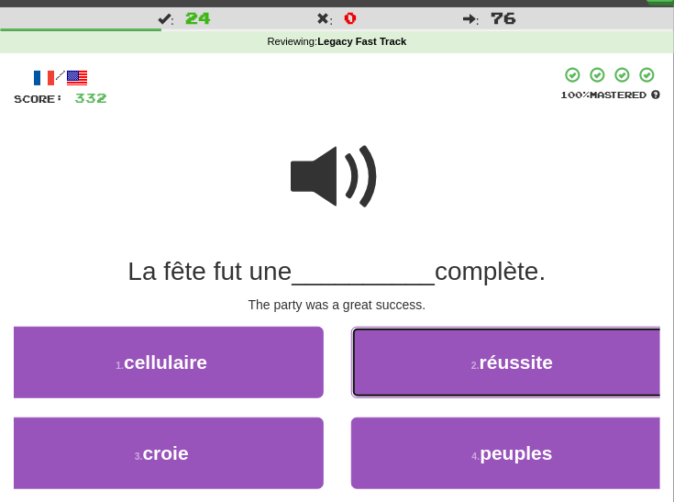
click at [421, 370] on button "2 . réussite" at bounding box center [513, 362] width 324 height 72
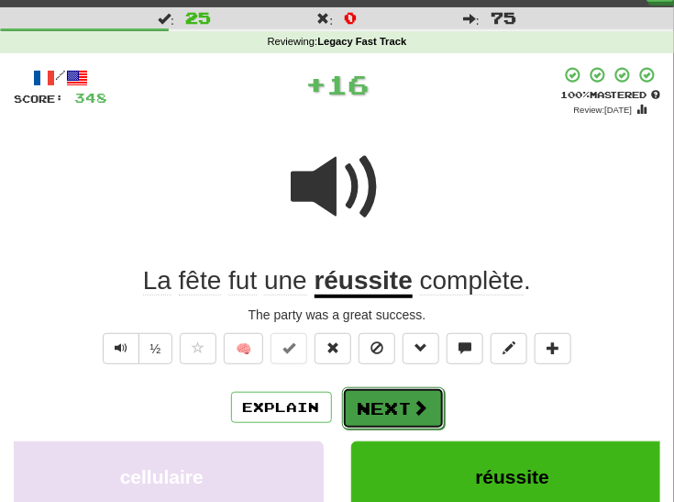
click at [380, 404] on button "Next" at bounding box center [393, 408] width 103 height 42
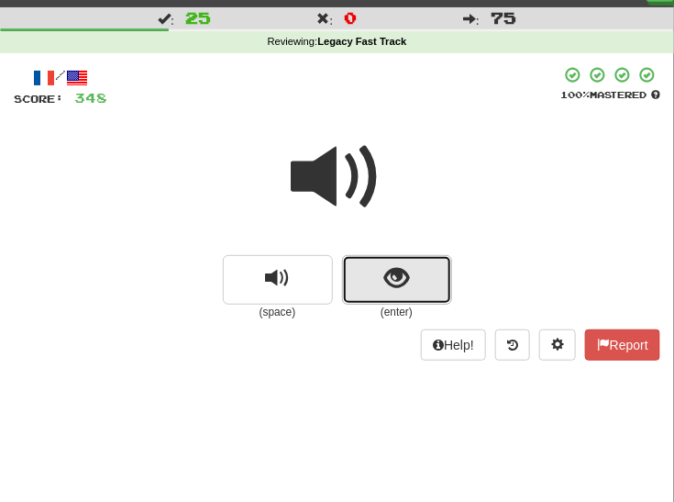
click at [367, 284] on button "show sentence" at bounding box center [397, 280] width 110 height 50
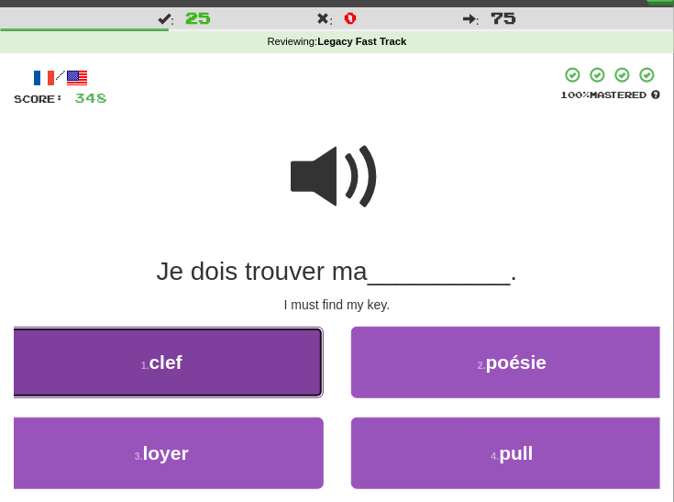
click at [240, 353] on button "1 . clef" at bounding box center [162, 362] width 324 height 72
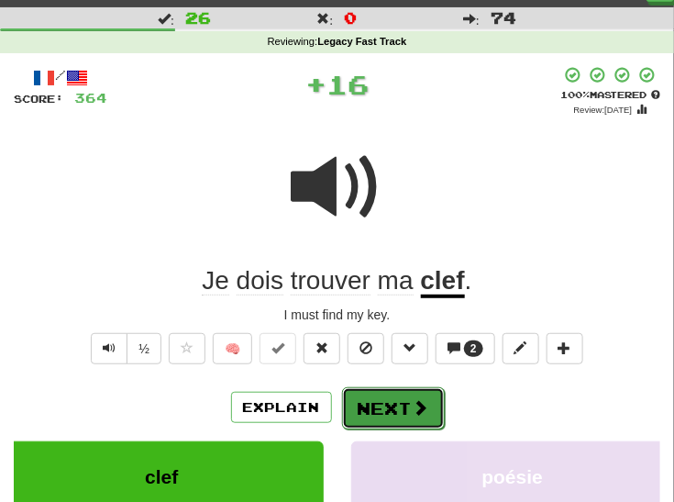
click at [381, 420] on button "Next" at bounding box center [393, 408] width 103 height 42
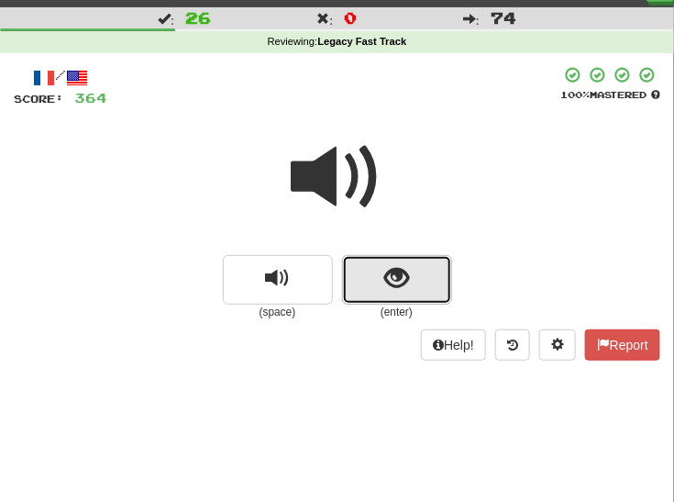
click at [381, 272] on button "show sentence" at bounding box center [397, 280] width 110 height 50
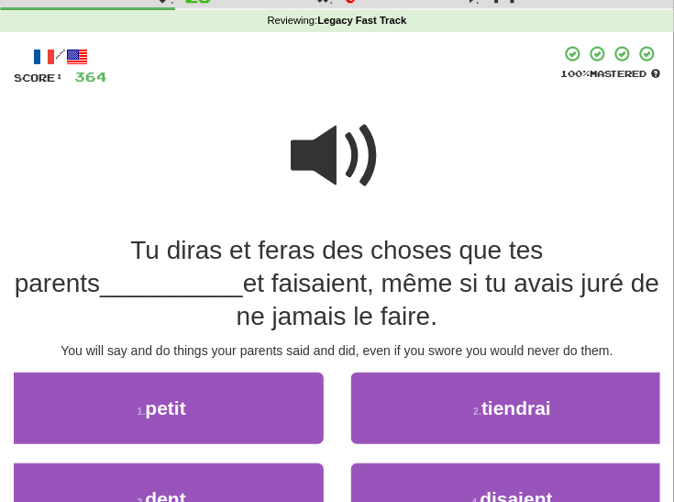
scroll to position [75, 0]
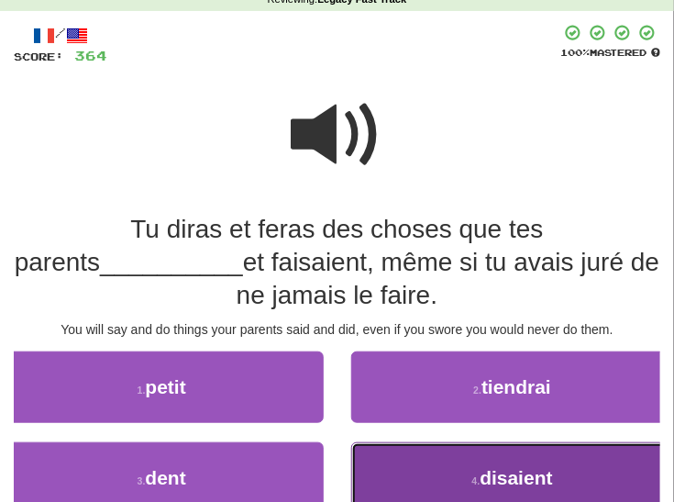
click at [421, 467] on button "4 . disaient" at bounding box center [513, 478] width 324 height 72
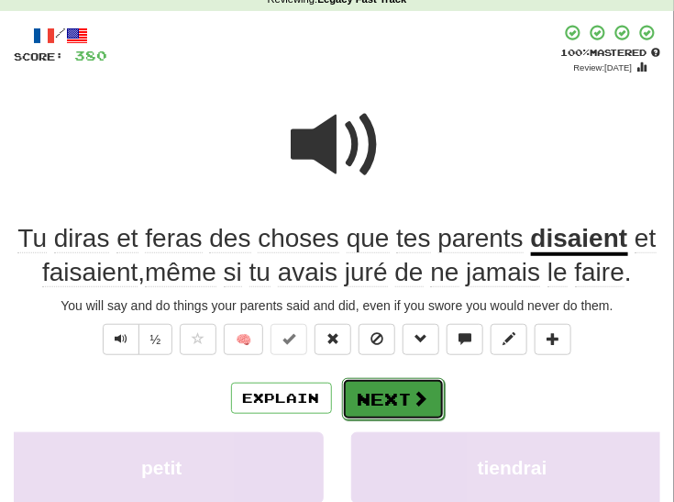
click at [401, 401] on button "Next" at bounding box center [393, 399] width 103 height 42
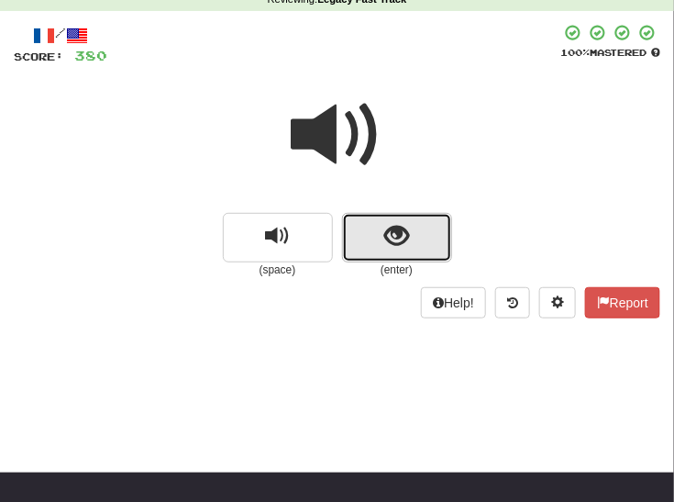
click at [414, 232] on button "show sentence" at bounding box center [397, 238] width 110 height 50
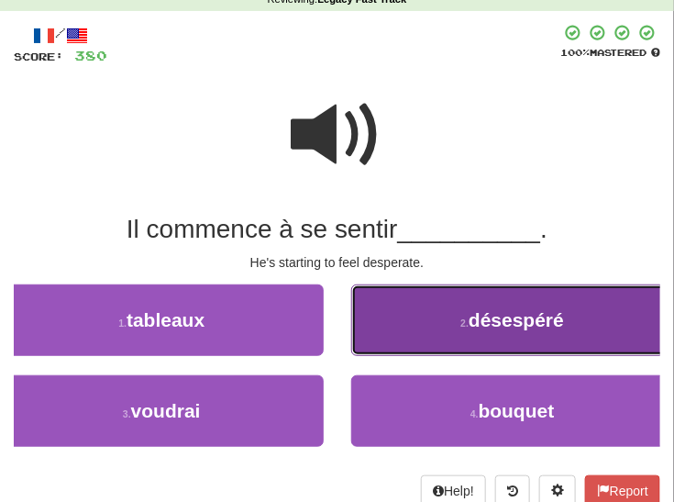
click at [392, 325] on button "2 . désespéré" at bounding box center [513, 320] width 324 height 72
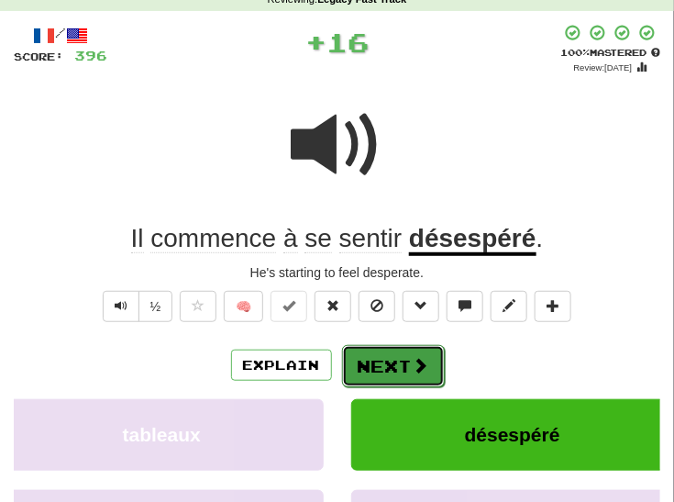
click at [371, 367] on button "Next" at bounding box center [393, 366] width 103 height 42
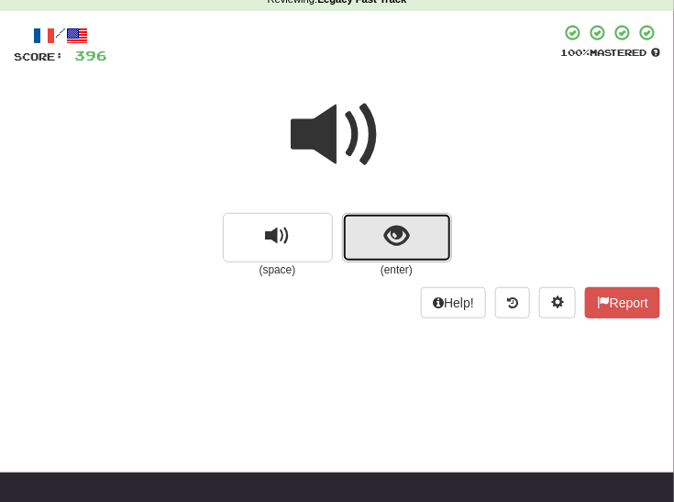
click at [403, 234] on span "show sentence" at bounding box center [396, 236] width 25 height 25
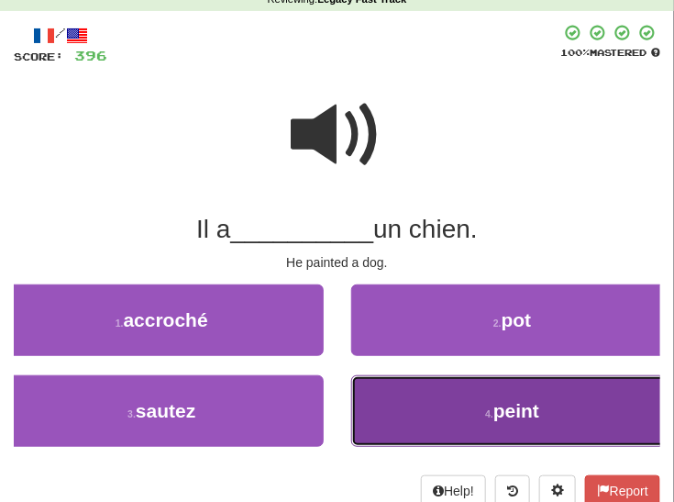
click at [422, 405] on button "4 . peint" at bounding box center [513, 411] width 324 height 72
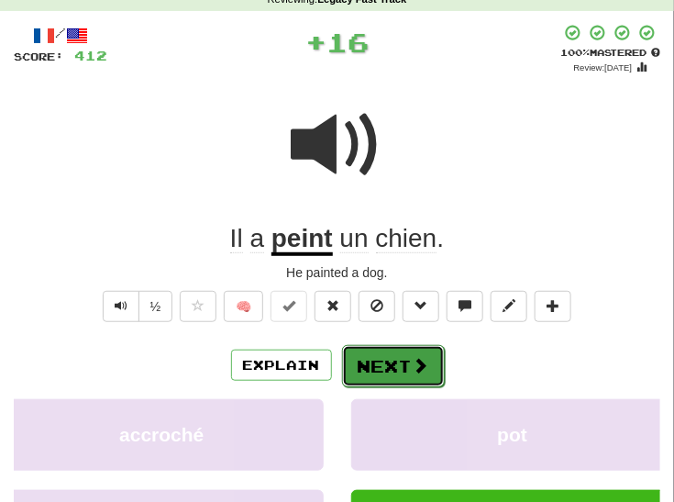
click at [399, 373] on button "Next" at bounding box center [393, 366] width 103 height 42
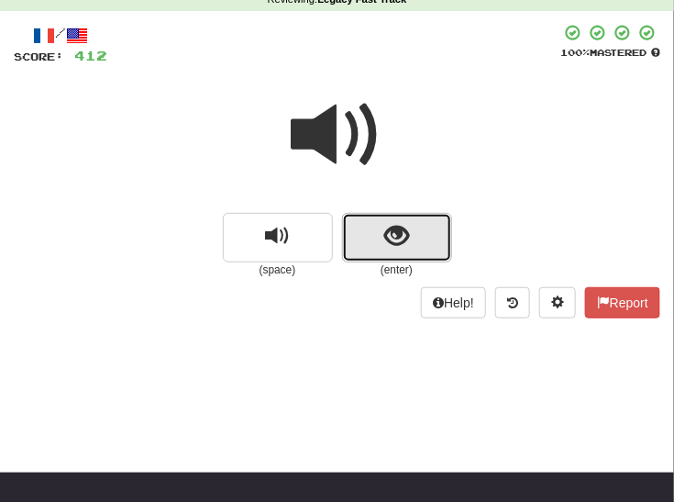
click at [406, 227] on span "show sentence" at bounding box center [396, 236] width 25 height 25
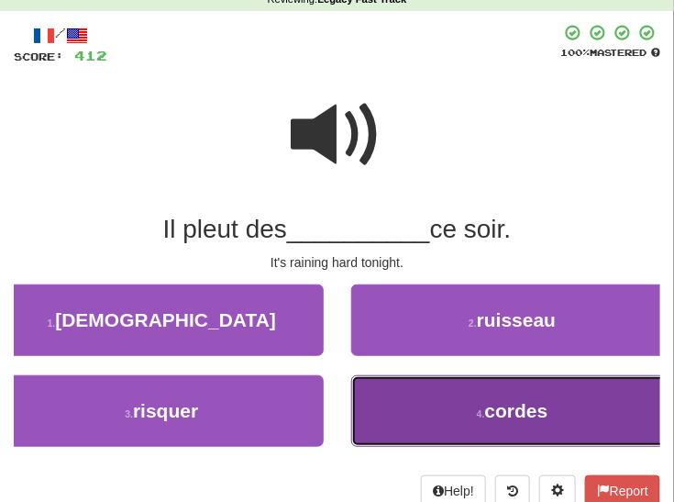
click at [387, 403] on button "4 . cordes" at bounding box center [513, 411] width 324 height 72
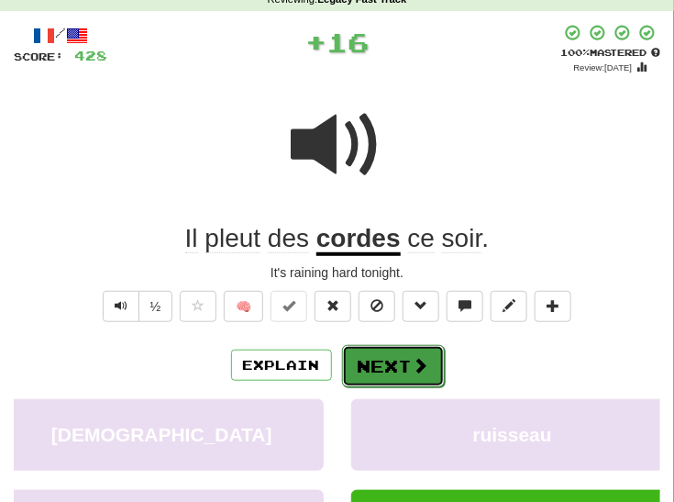
click at [381, 368] on button "Next" at bounding box center [393, 366] width 103 height 42
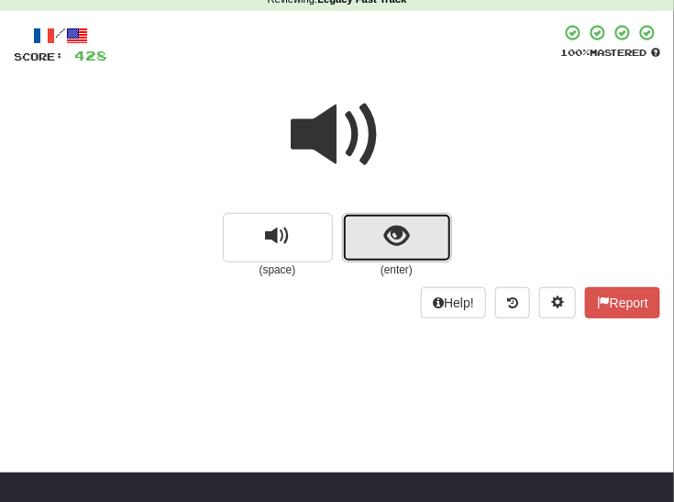
click at [382, 247] on button "show sentence" at bounding box center [397, 238] width 110 height 50
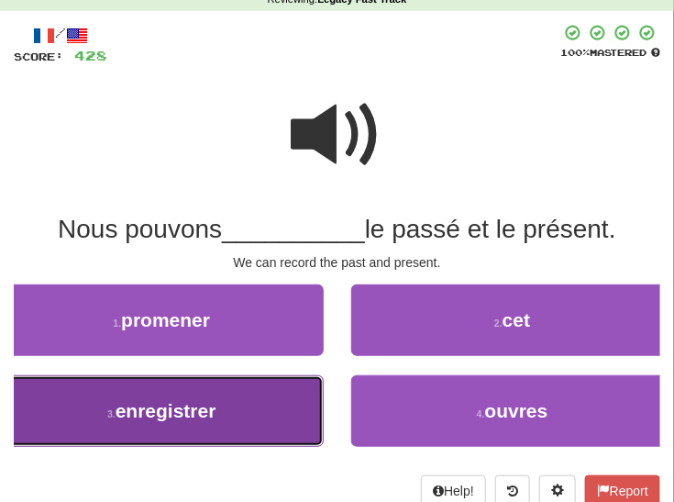
click at [286, 398] on button "3 . enregistrer" at bounding box center [162, 411] width 324 height 72
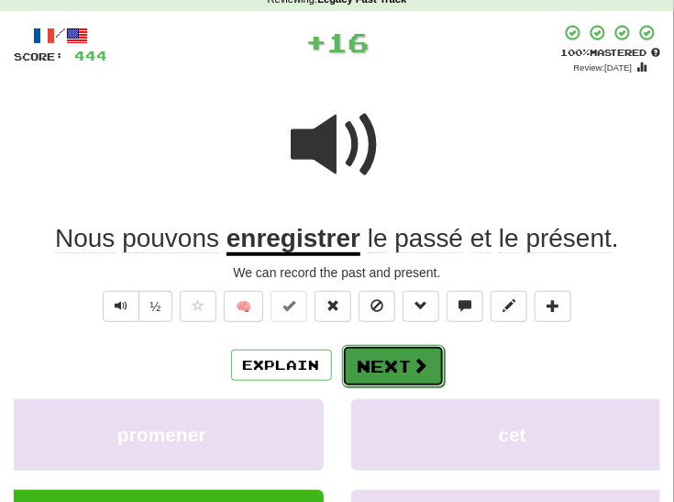
click at [378, 362] on button "Next" at bounding box center [393, 366] width 103 height 42
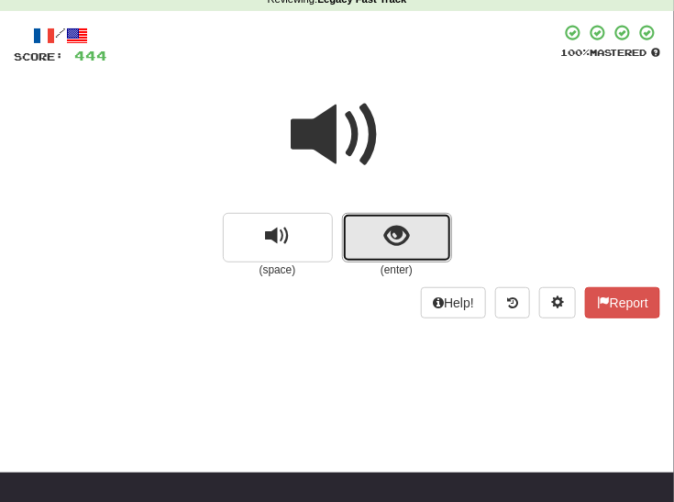
click at [393, 243] on span "show sentence" at bounding box center [396, 236] width 25 height 25
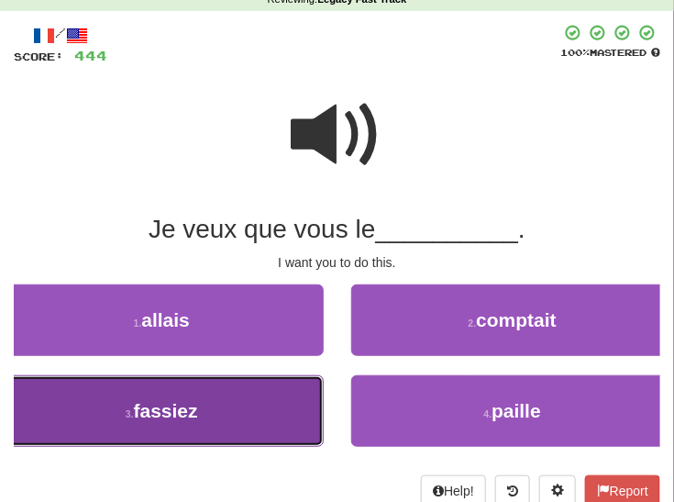
click at [259, 400] on button "3 . fassiez" at bounding box center [162, 411] width 324 height 72
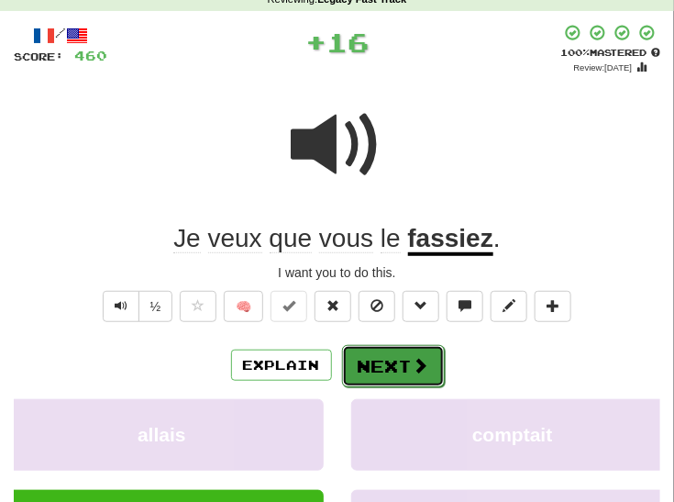
click at [376, 358] on button "Next" at bounding box center [393, 366] width 103 height 42
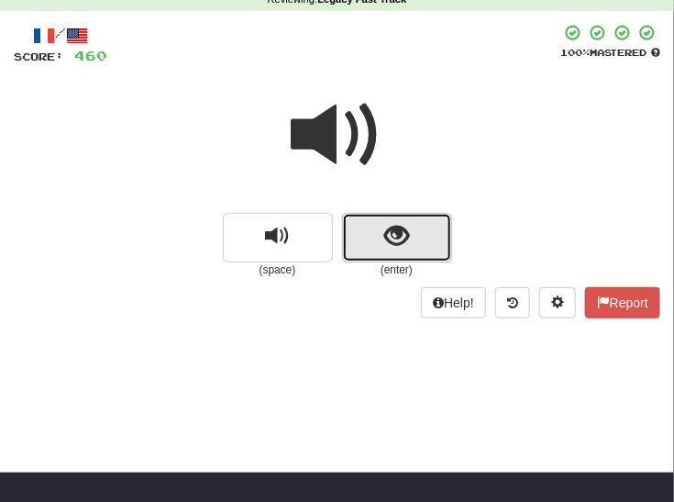
click at [421, 234] on button "show sentence" at bounding box center [397, 238] width 110 height 50
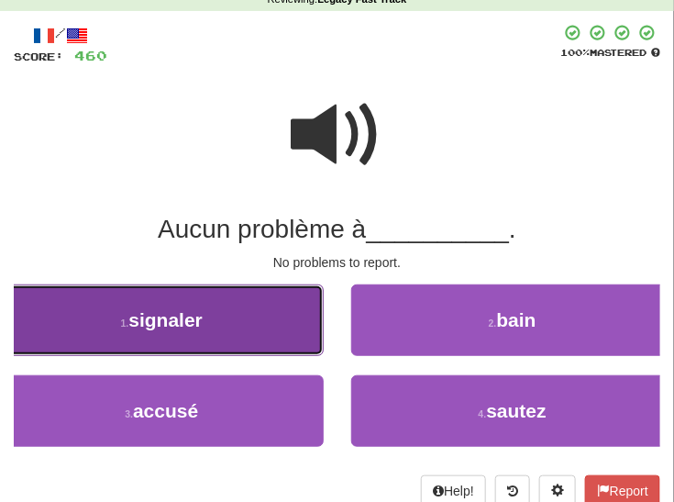
click at [282, 321] on button "1 . signaler" at bounding box center [162, 320] width 324 height 72
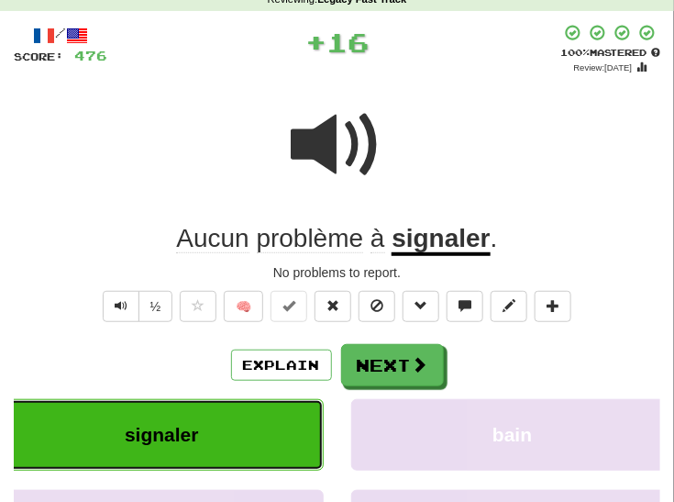
scroll to position [38, 0]
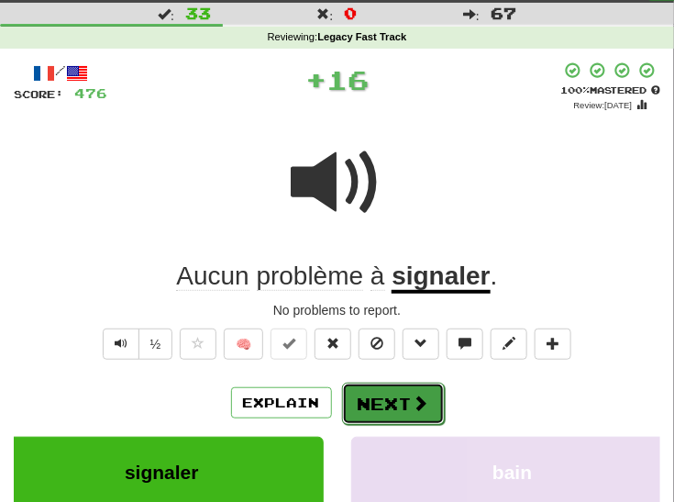
click at [406, 399] on button "Next" at bounding box center [393, 403] width 103 height 42
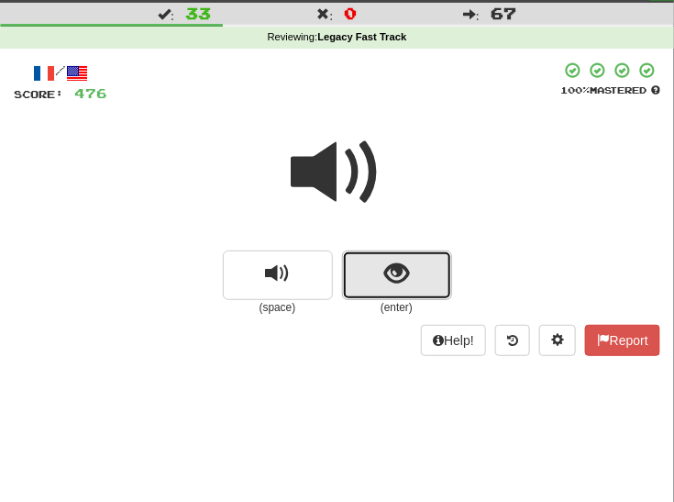
click at [421, 275] on button "show sentence" at bounding box center [397, 275] width 110 height 50
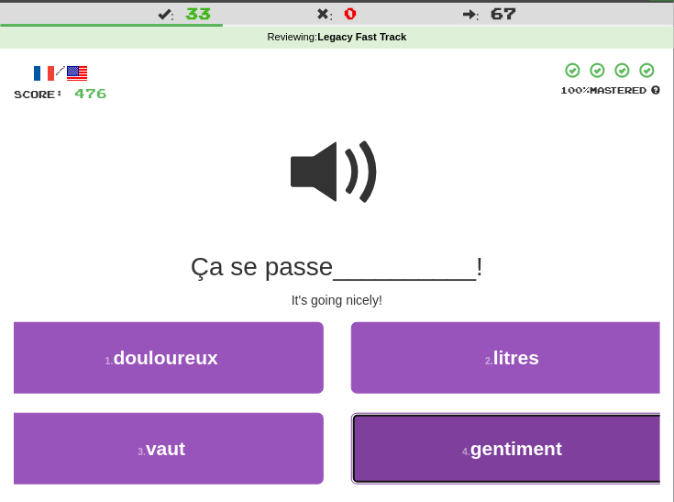
click at [410, 436] on button "4 . gentiment" at bounding box center [513, 449] width 324 height 72
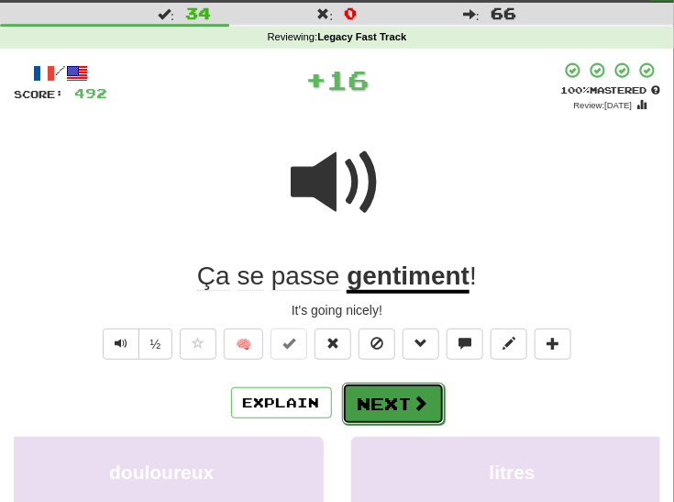
click at [390, 399] on button "Next" at bounding box center [393, 403] width 103 height 42
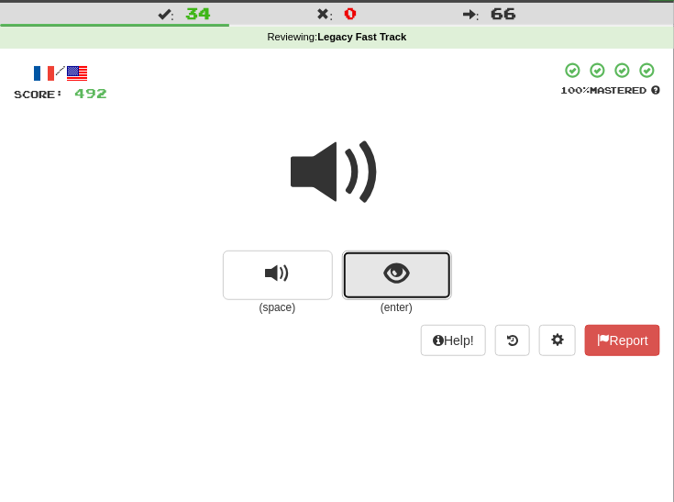
click at [406, 278] on span "show sentence" at bounding box center [396, 273] width 25 height 25
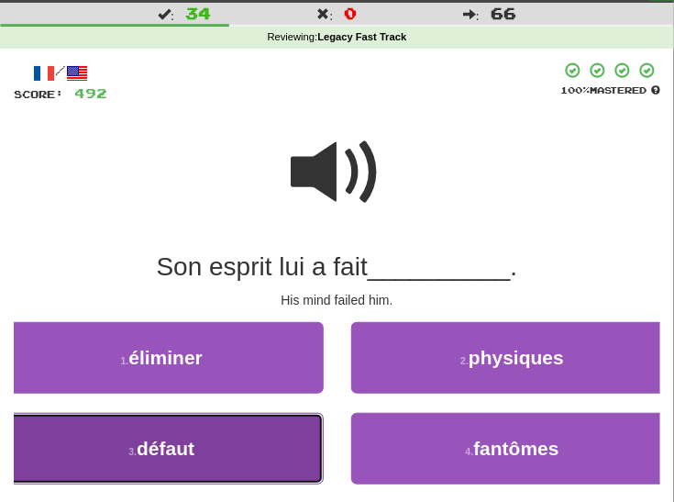
click at [266, 436] on button "3 . défaut" at bounding box center [162, 449] width 324 height 72
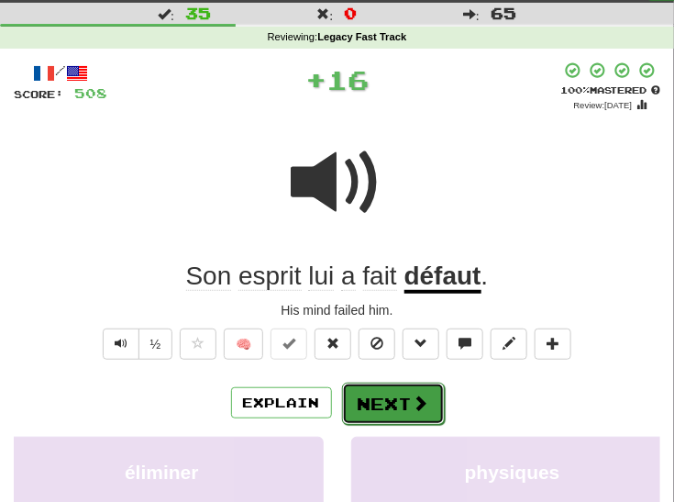
click at [368, 405] on button "Next" at bounding box center [393, 403] width 103 height 42
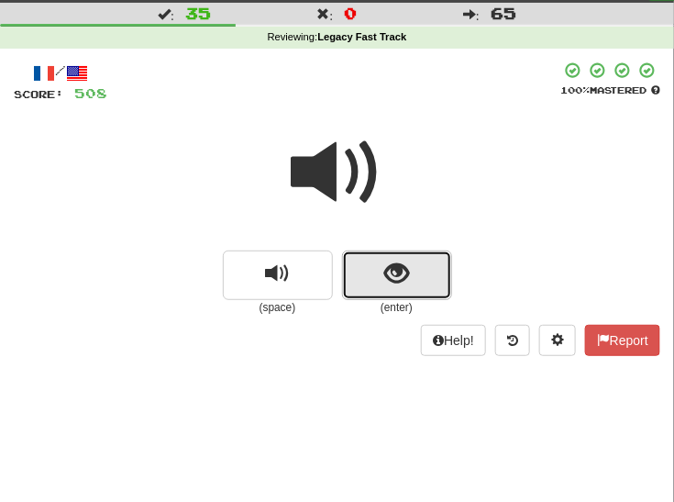
click at [391, 270] on span "show sentence" at bounding box center [396, 273] width 25 height 25
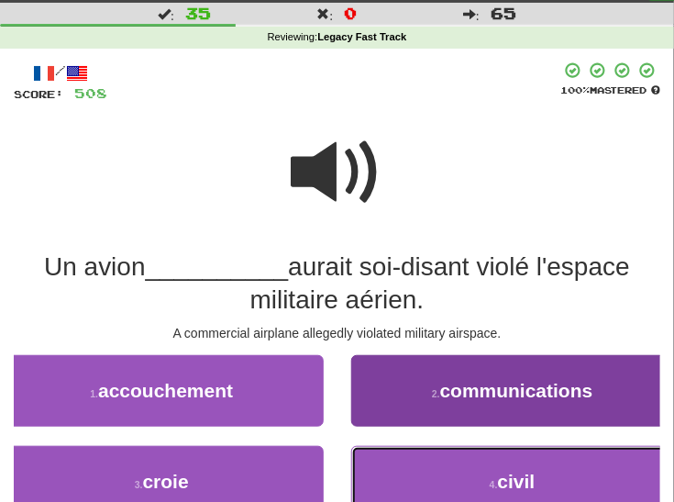
click at [421, 475] on button "4 . civil" at bounding box center [513, 482] width 324 height 72
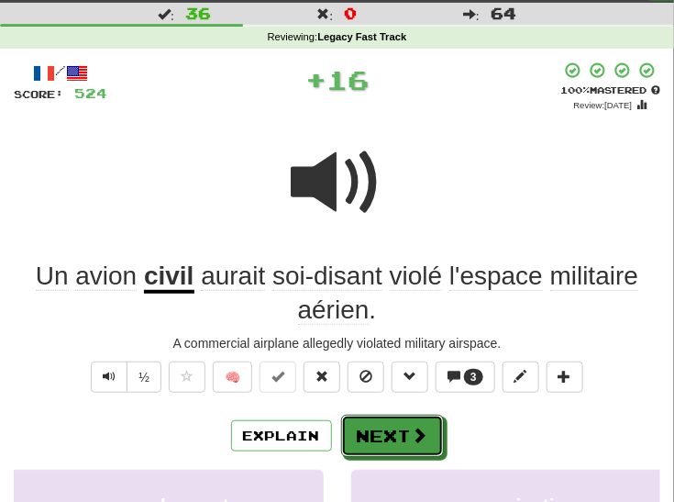
click at [407, 441] on button "Next" at bounding box center [392, 435] width 103 height 42
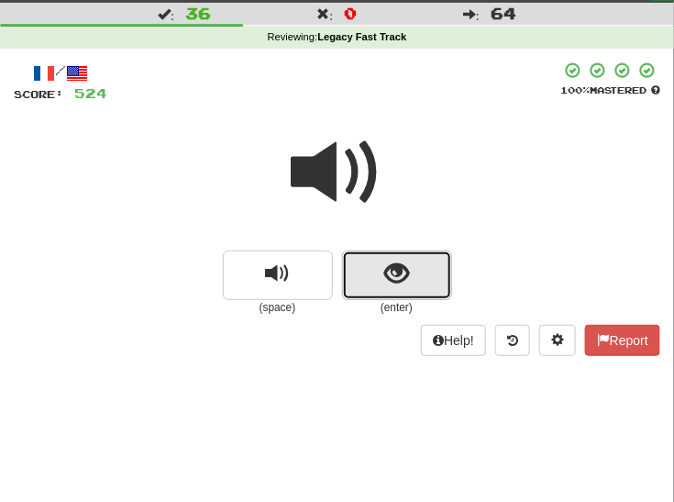
click at [389, 273] on span "show sentence" at bounding box center [396, 273] width 25 height 25
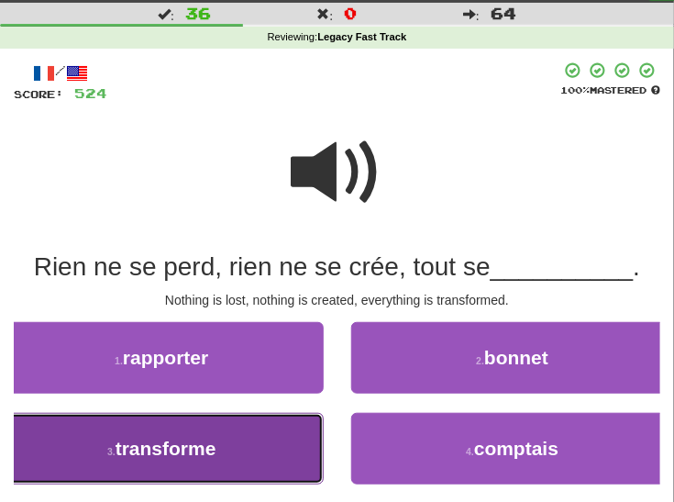
click at [215, 448] on span "transforme" at bounding box center [166, 447] width 101 height 21
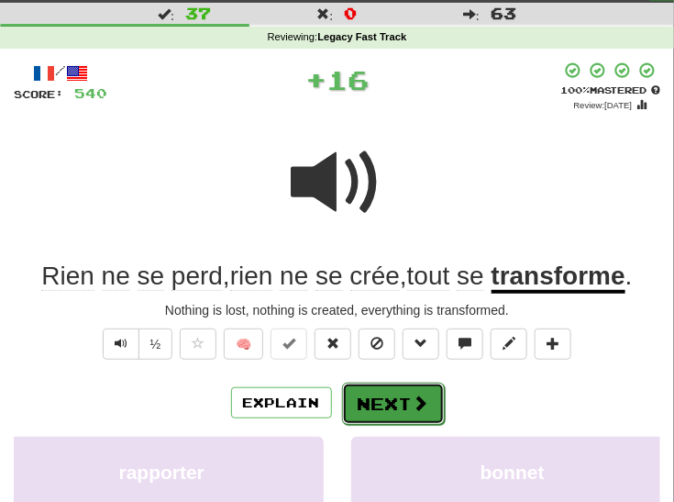
click at [360, 406] on button "Next" at bounding box center [393, 403] width 103 height 42
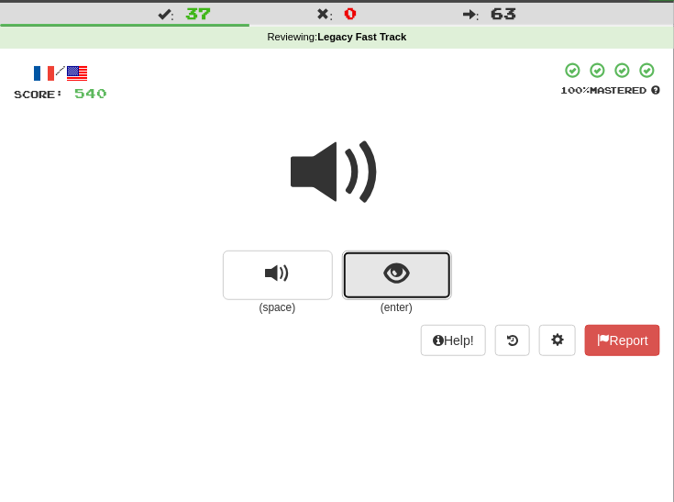
click at [386, 280] on span "show sentence" at bounding box center [396, 273] width 25 height 25
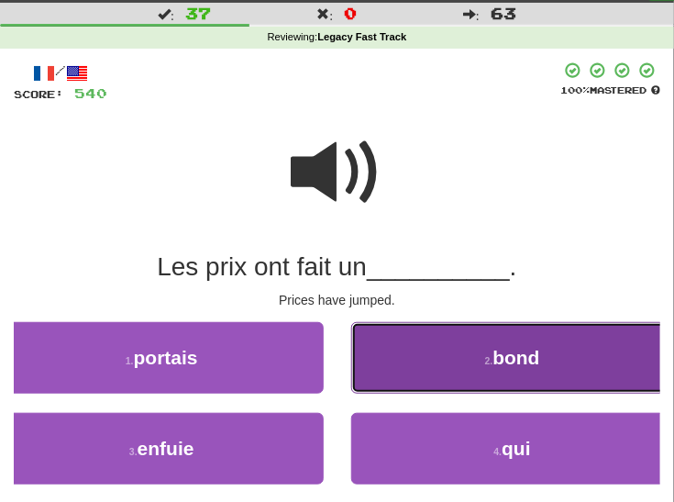
click at [416, 376] on button "2 . bond" at bounding box center [513, 358] width 324 height 72
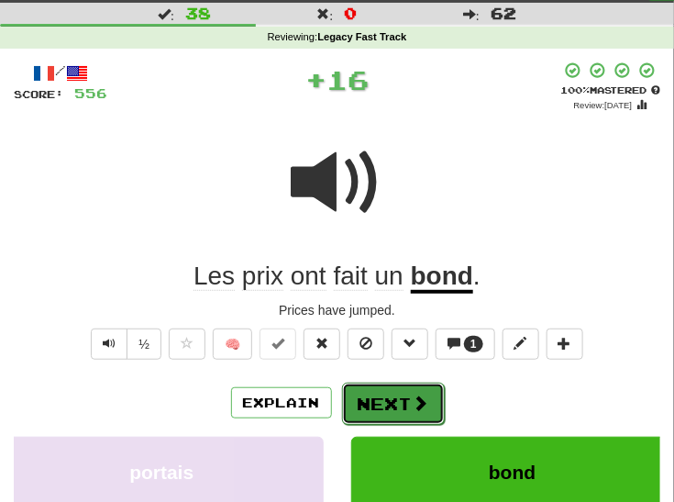
click at [403, 399] on button "Next" at bounding box center [393, 403] width 103 height 42
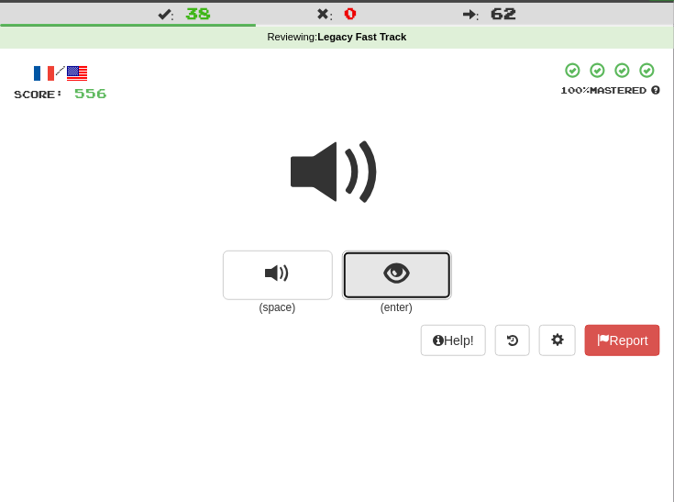
click at [405, 272] on span "show sentence" at bounding box center [396, 273] width 25 height 25
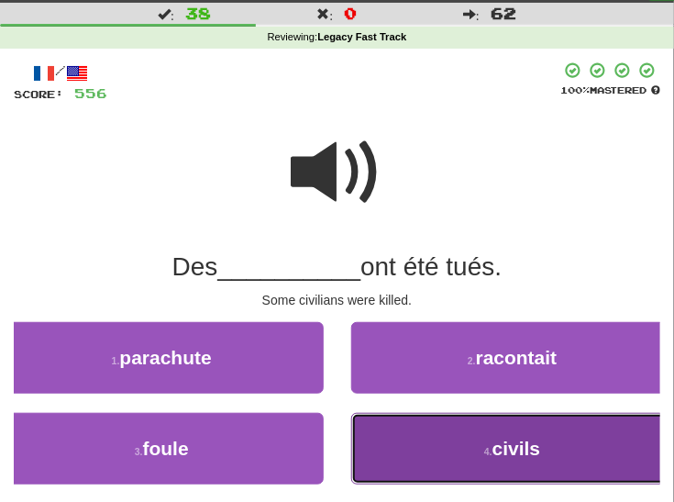
click at [523, 442] on span "civils" at bounding box center [516, 447] width 49 height 21
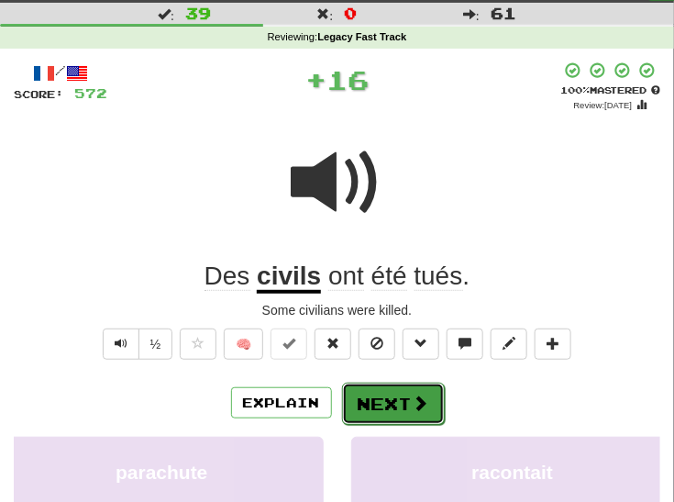
click at [395, 403] on button "Next" at bounding box center [393, 403] width 103 height 42
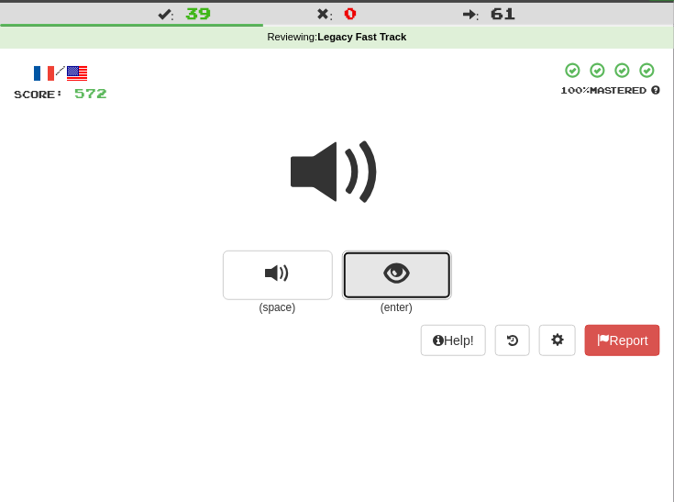
click at [396, 275] on span "show sentence" at bounding box center [396, 273] width 25 height 25
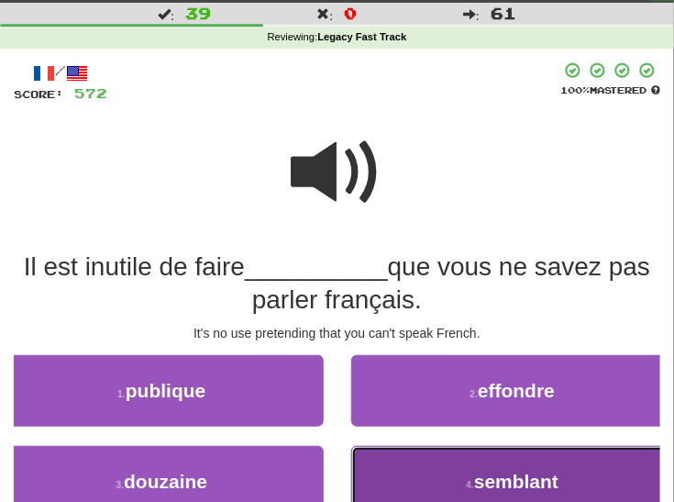
click at [393, 473] on button "4 . semblant" at bounding box center [513, 482] width 324 height 72
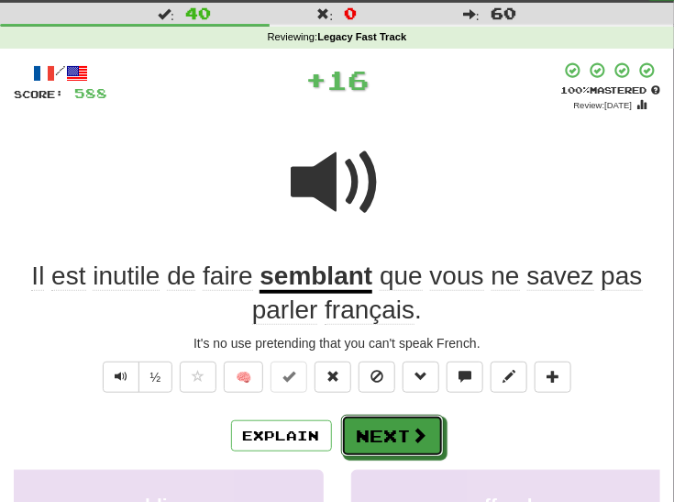
click at [367, 432] on button "Next" at bounding box center [392, 435] width 103 height 42
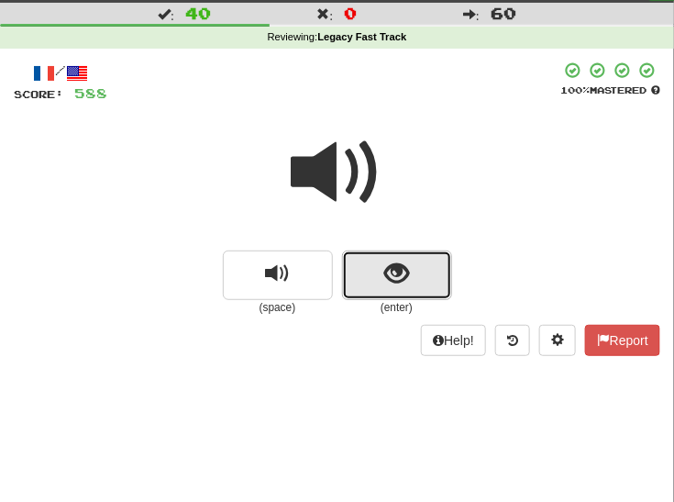
click at [401, 279] on span "show sentence" at bounding box center [396, 273] width 25 height 25
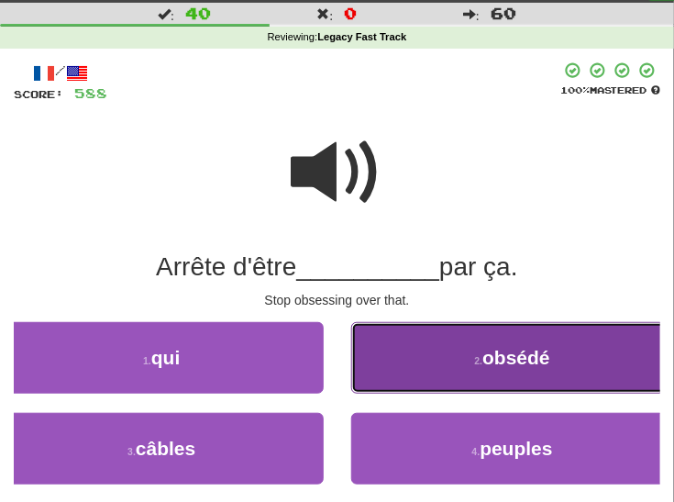
click at [403, 372] on button "2 . obsédé" at bounding box center [513, 358] width 324 height 72
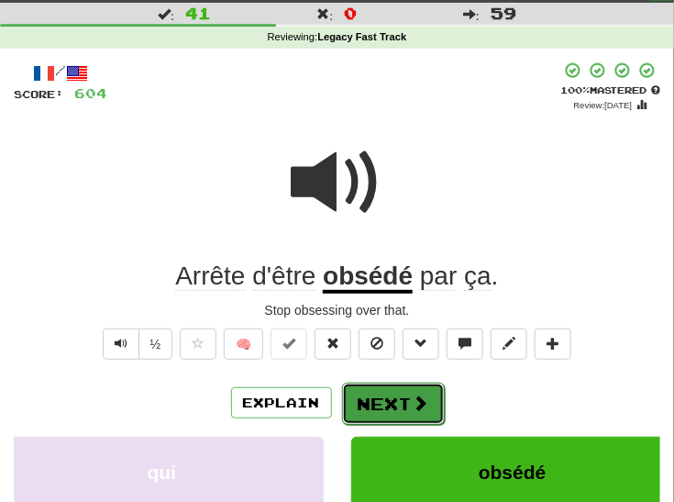
click at [375, 403] on button "Next" at bounding box center [393, 403] width 103 height 42
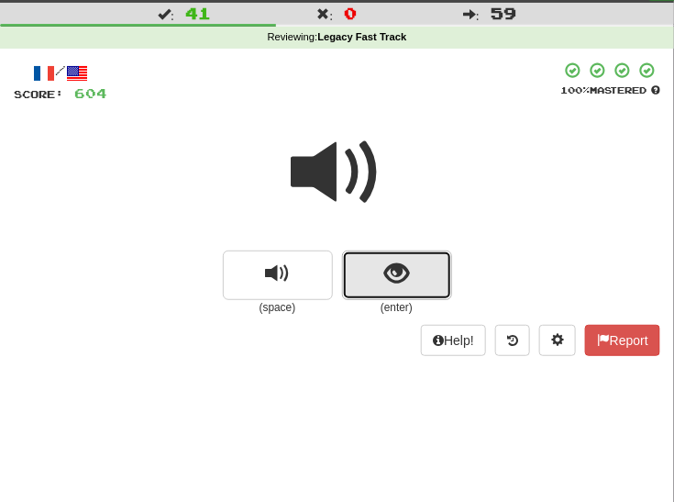
click at [396, 282] on span "show sentence" at bounding box center [396, 273] width 25 height 25
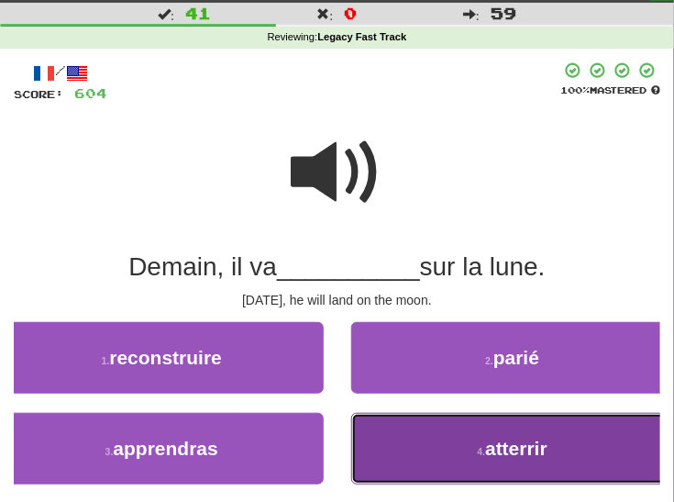
click at [425, 442] on button "4 . atterrir" at bounding box center [513, 449] width 324 height 72
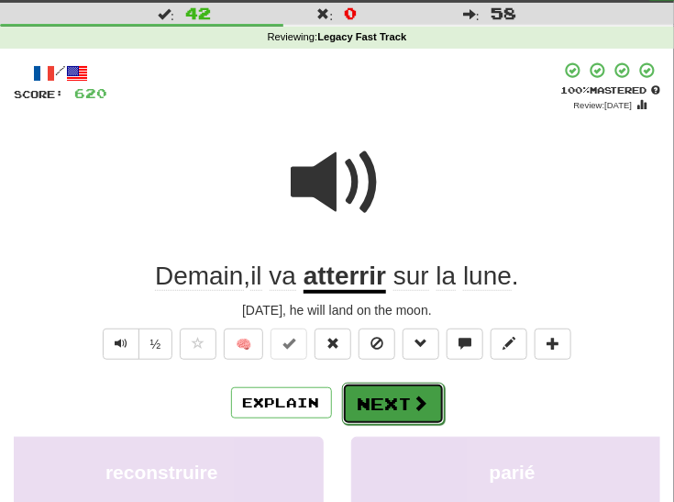
click at [393, 401] on button "Next" at bounding box center [393, 403] width 103 height 42
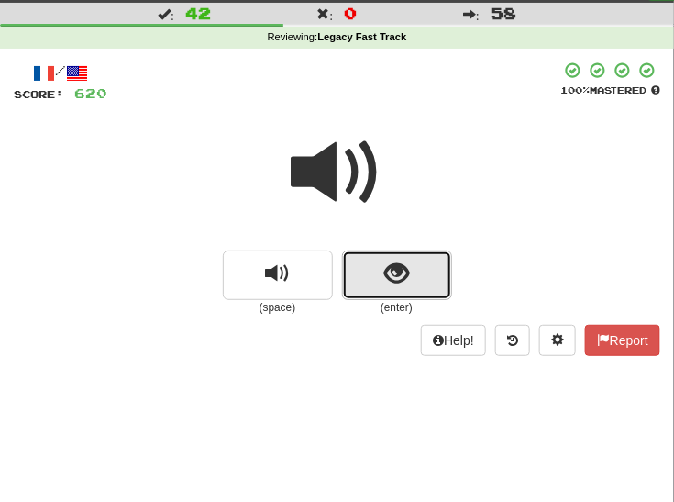
click at [412, 280] on button "show sentence" at bounding box center [397, 275] width 110 height 50
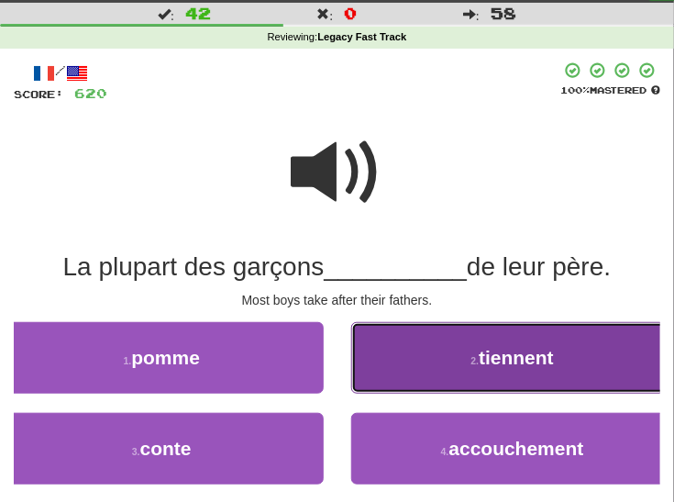
click at [415, 359] on button "2 . tiennent" at bounding box center [513, 358] width 324 height 72
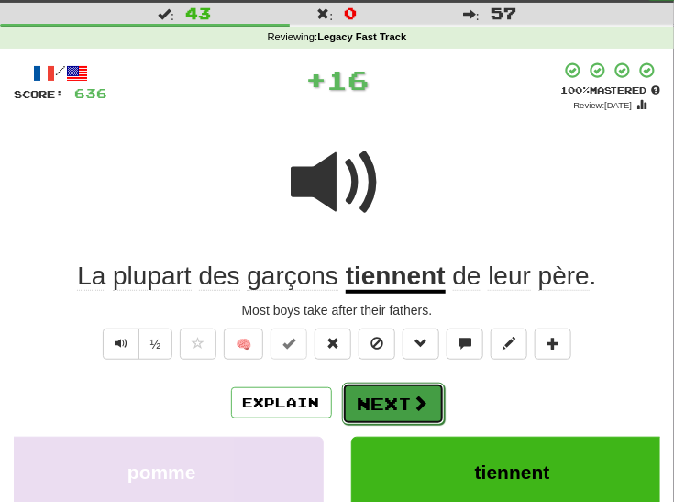
click at [362, 402] on button "Next" at bounding box center [393, 403] width 103 height 42
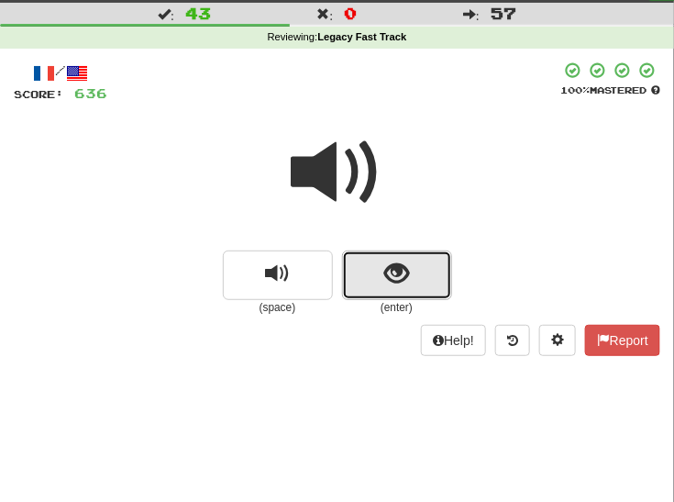
click at [394, 280] on span "show sentence" at bounding box center [396, 273] width 25 height 25
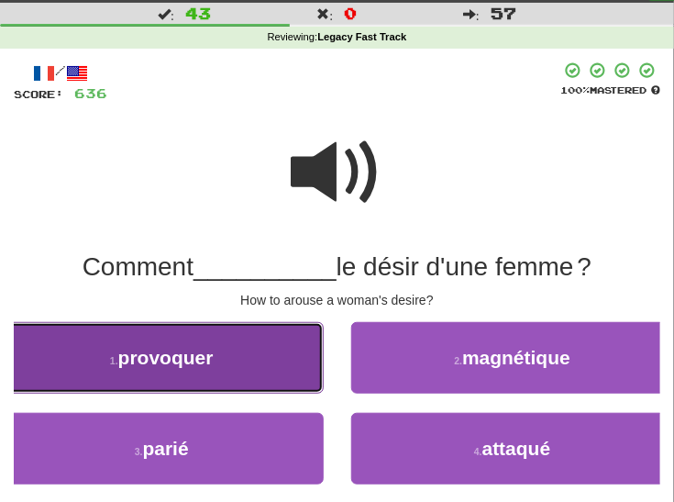
click at [288, 363] on button "1 . provoquer" at bounding box center [162, 358] width 324 height 72
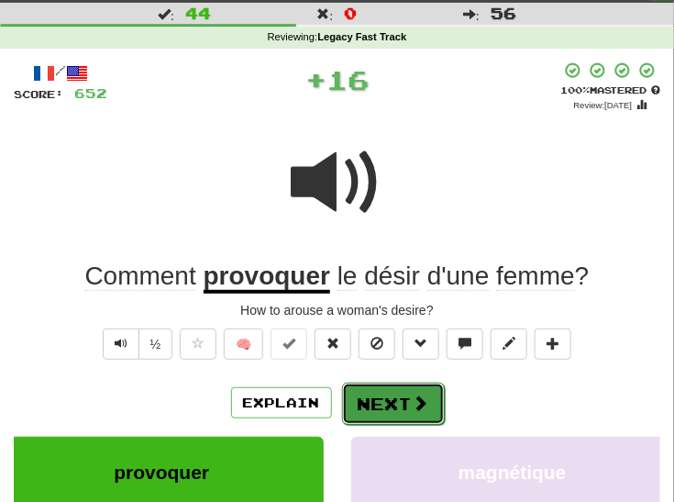
click at [376, 396] on button "Next" at bounding box center [393, 403] width 103 height 42
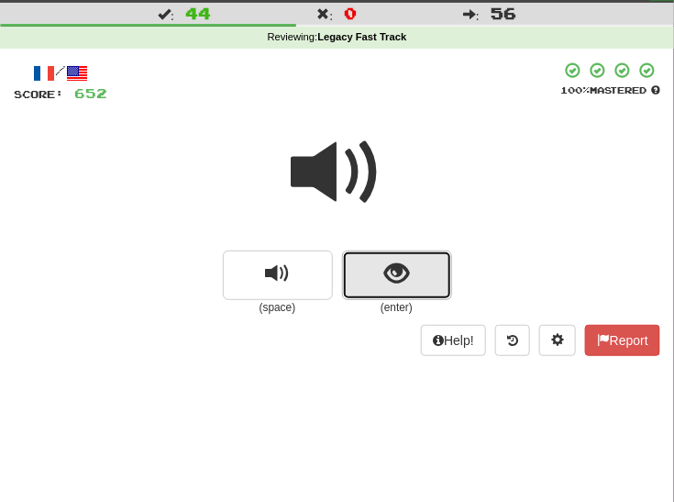
click at [396, 280] on span "show sentence" at bounding box center [396, 273] width 25 height 25
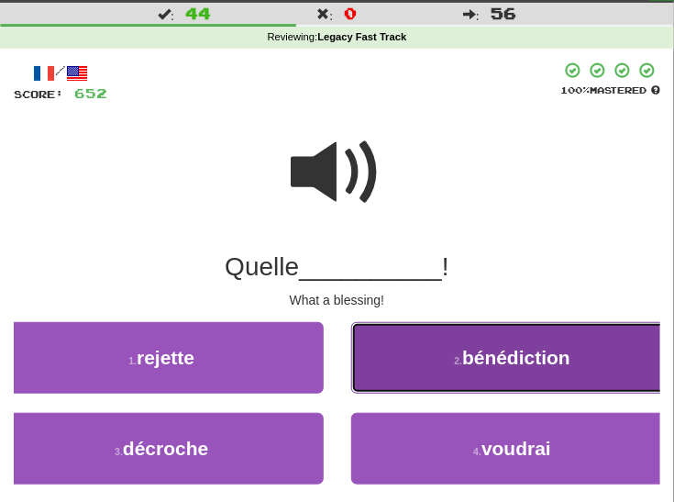
click at [394, 364] on button "2 . bénédiction" at bounding box center [513, 358] width 324 height 72
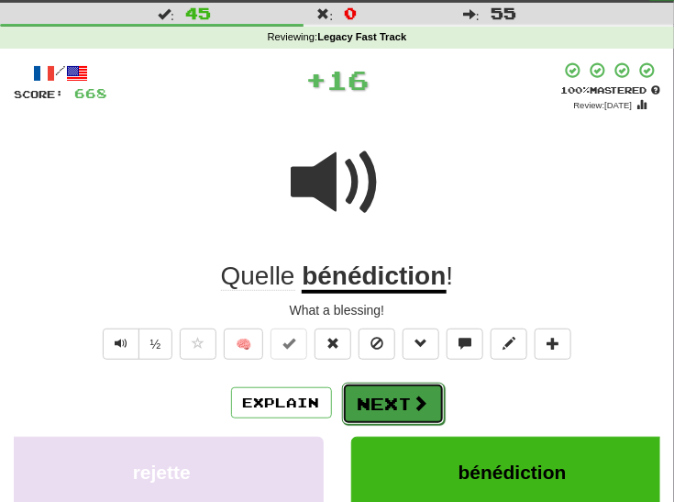
click at [393, 399] on button "Next" at bounding box center [393, 403] width 103 height 42
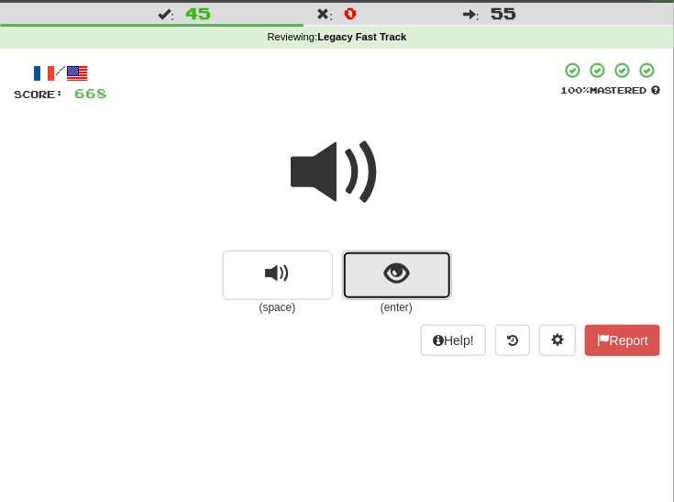
click at [431, 271] on button "show sentence" at bounding box center [397, 275] width 110 height 50
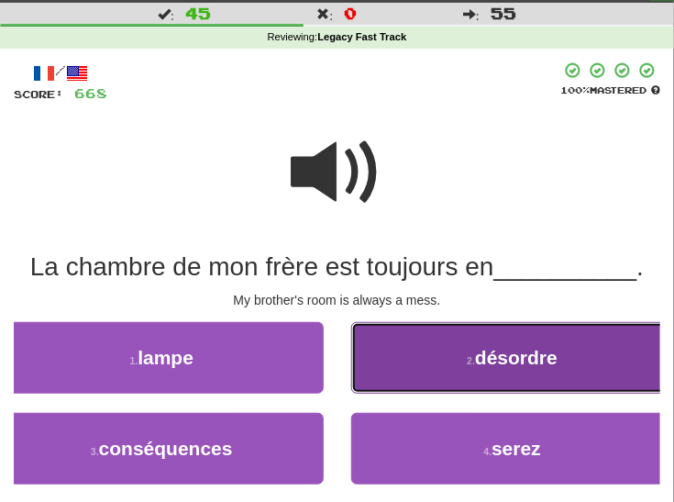
click at [401, 347] on button "2 . désordre" at bounding box center [513, 358] width 324 height 72
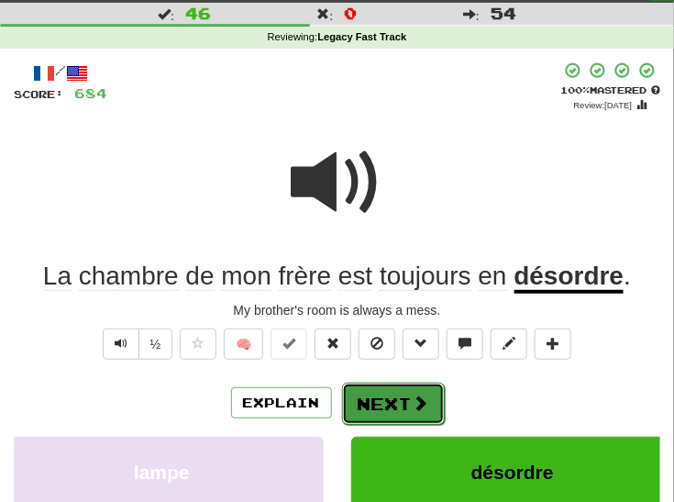
click at [384, 399] on button "Next" at bounding box center [393, 403] width 103 height 42
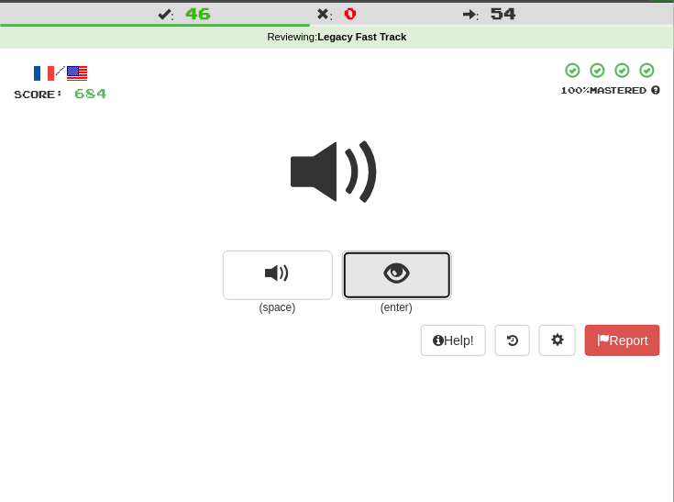
click at [393, 285] on span "show sentence" at bounding box center [396, 273] width 25 height 25
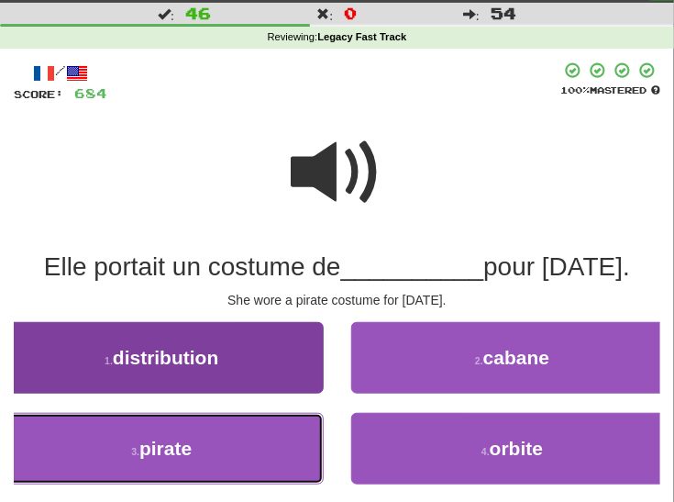
drag, startPoint x: 216, startPoint y: 449, endPoint x: 234, endPoint y: 442, distance: 18.9
click at [217, 448] on button "3 . pirate" at bounding box center [162, 449] width 324 height 72
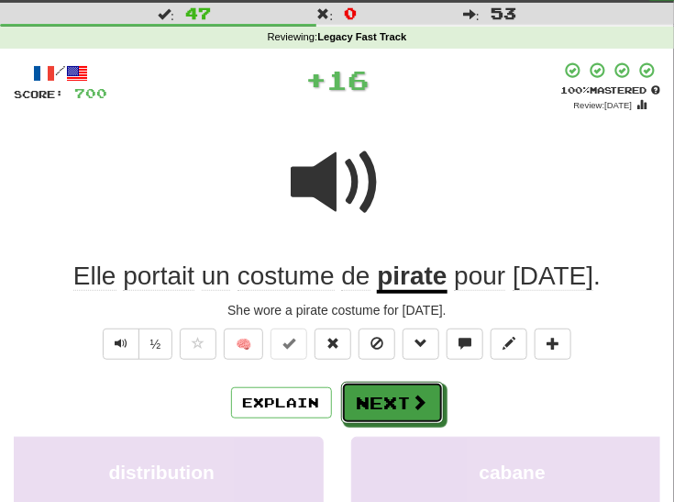
drag, startPoint x: 374, startPoint y: 396, endPoint x: 403, endPoint y: 371, distance: 38.4
click at [374, 395] on button "Next" at bounding box center [392, 402] width 103 height 42
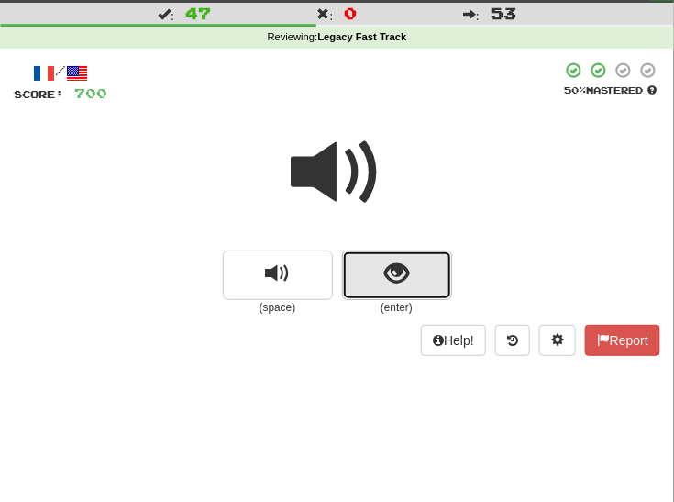
click at [391, 273] on span "show sentence" at bounding box center [396, 273] width 25 height 25
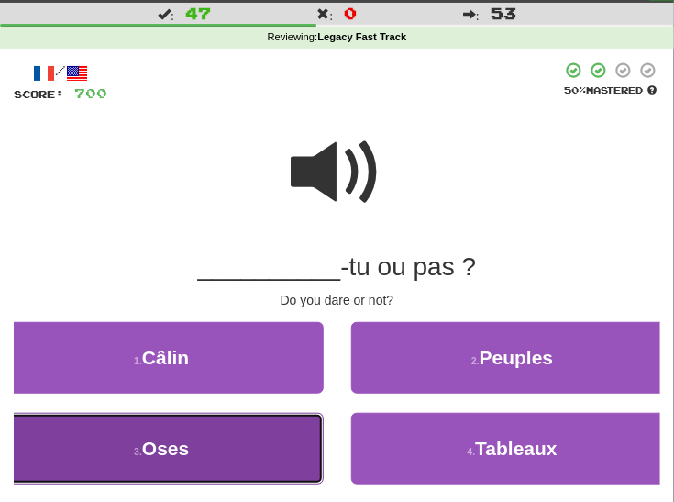
click at [184, 444] on span "Oses" at bounding box center [165, 447] width 47 height 21
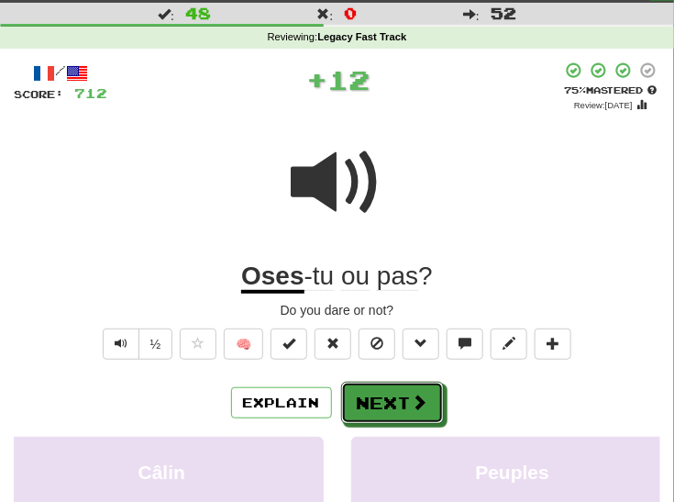
drag, startPoint x: 389, startPoint y: 394, endPoint x: 399, endPoint y: 381, distance: 16.3
click at [390, 393] on button "Next" at bounding box center [392, 402] width 103 height 42
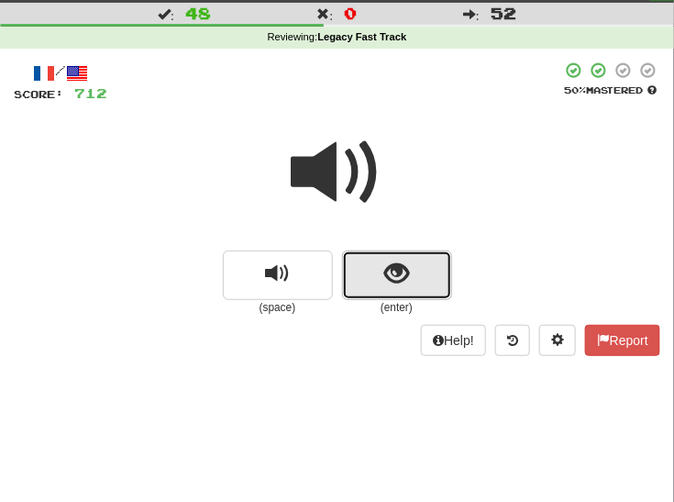
click at [406, 280] on span "show sentence" at bounding box center [396, 273] width 25 height 25
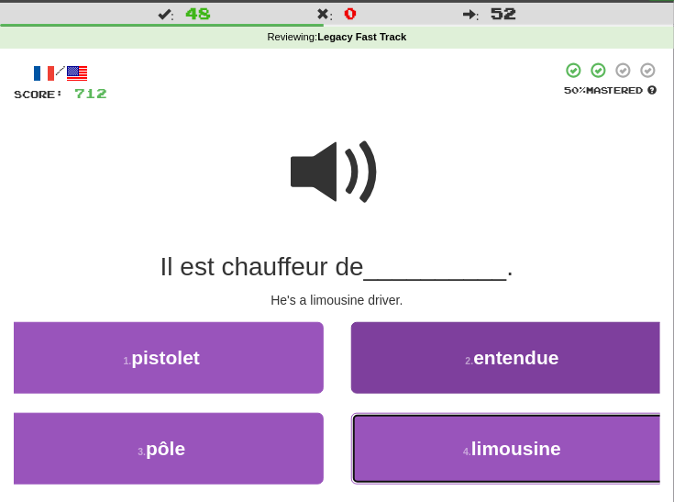
click at [416, 448] on button "4 . limousine" at bounding box center [513, 449] width 324 height 72
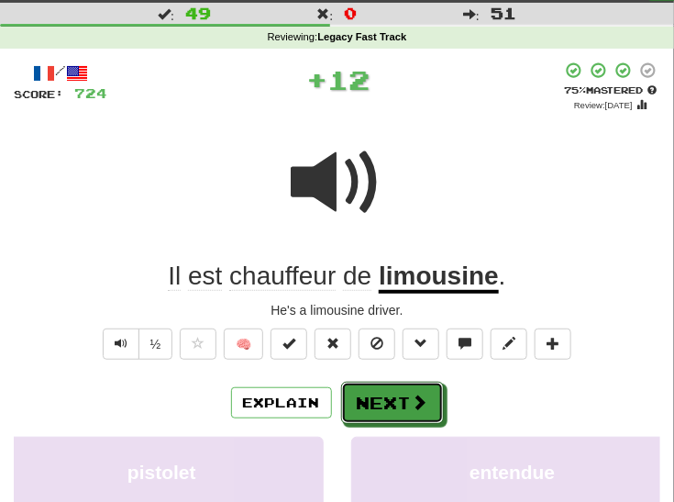
drag, startPoint x: 392, startPoint y: 398, endPoint x: 419, endPoint y: 376, distance: 35.2
click at [392, 397] on button "Next" at bounding box center [392, 402] width 103 height 42
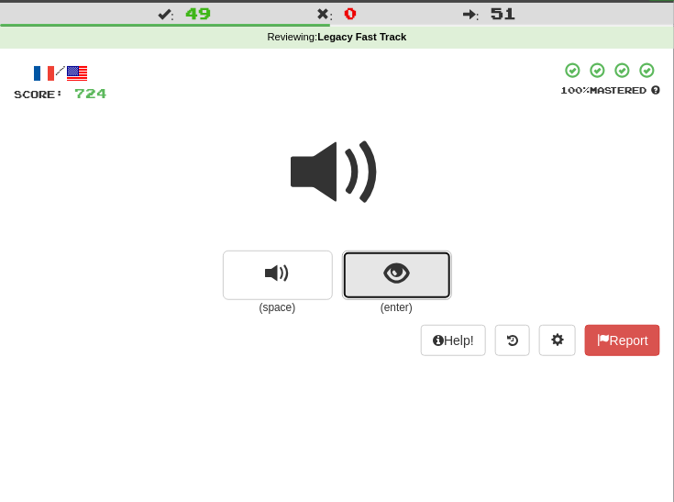
click at [376, 280] on button "show sentence" at bounding box center [397, 275] width 110 height 50
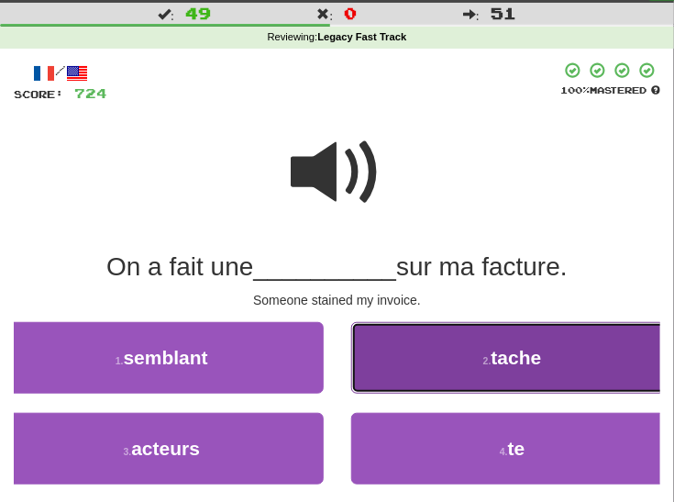
click at [432, 358] on button "2 . tache" at bounding box center [513, 358] width 324 height 72
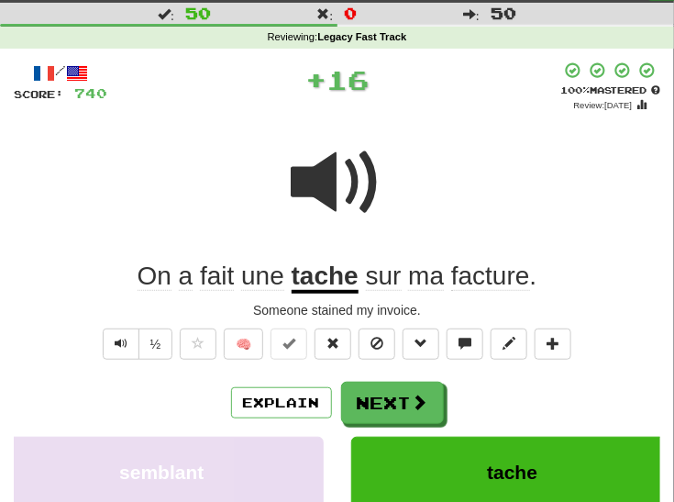
click at [337, 274] on u "tache" at bounding box center [325, 277] width 67 height 32
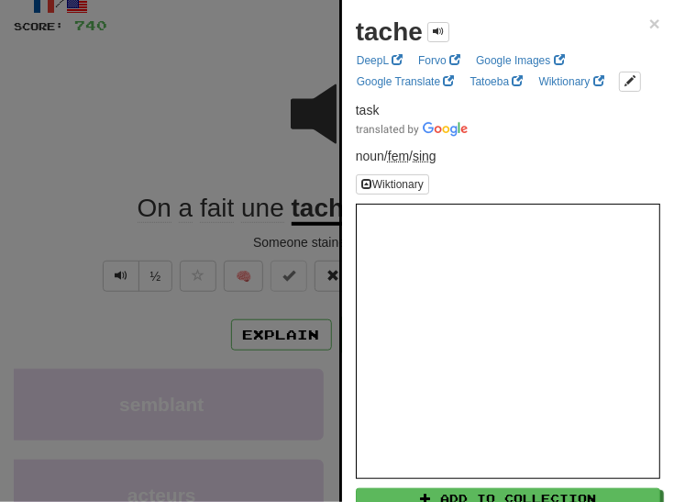
scroll to position [113, 0]
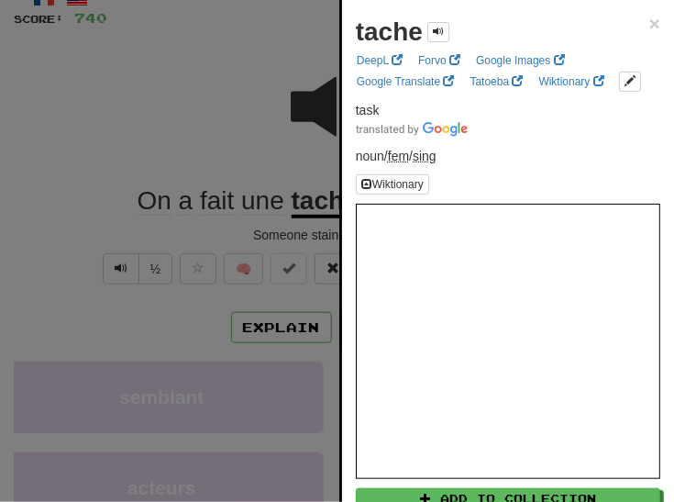
click at [50, 237] on div at bounding box center [337, 251] width 674 height 502
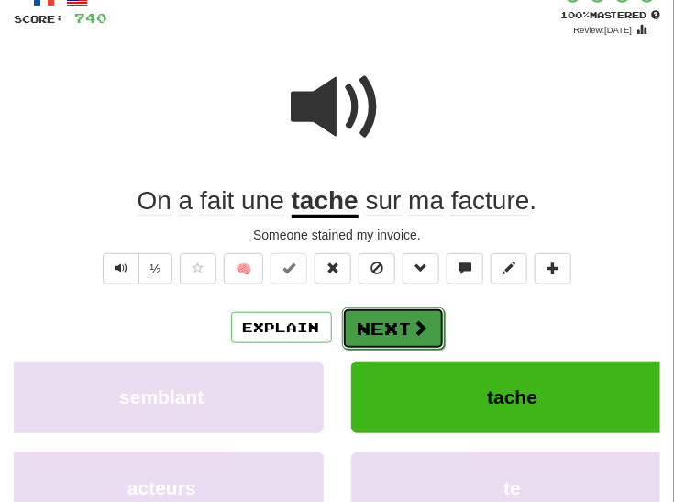
click at [367, 324] on button "Next" at bounding box center [393, 328] width 103 height 42
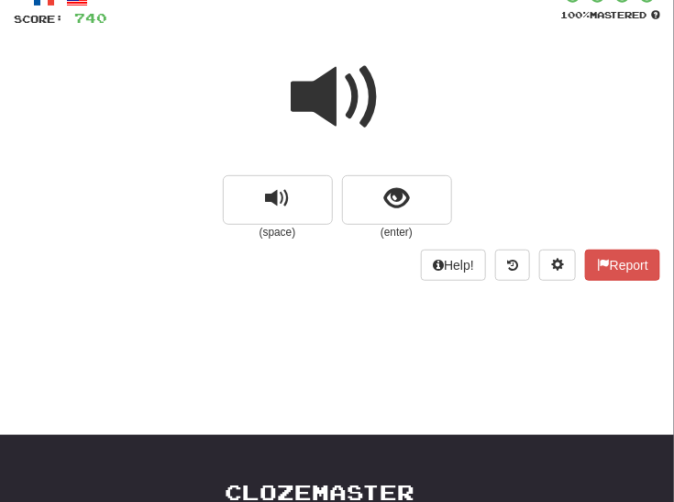
click at [359, 83] on span at bounding box center [338, 97] width 92 height 92
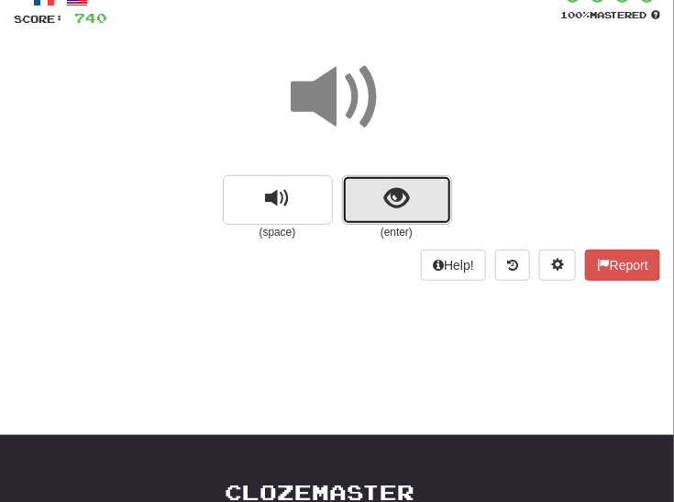
click at [372, 198] on button "show sentence" at bounding box center [397, 200] width 110 height 50
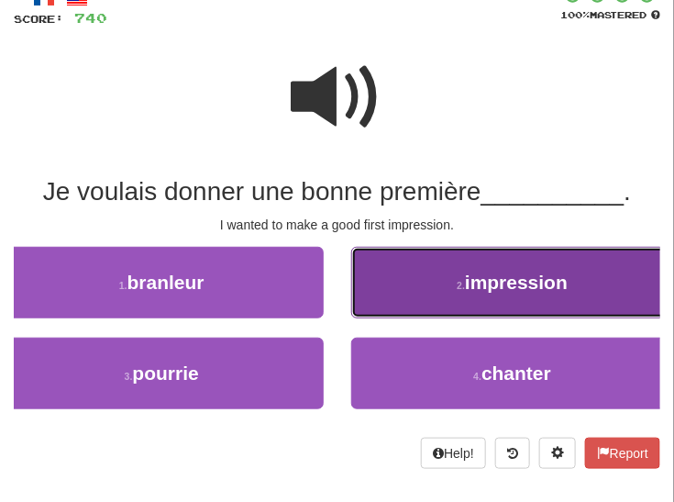
click at [460, 268] on button "2 . impression" at bounding box center [513, 283] width 324 height 72
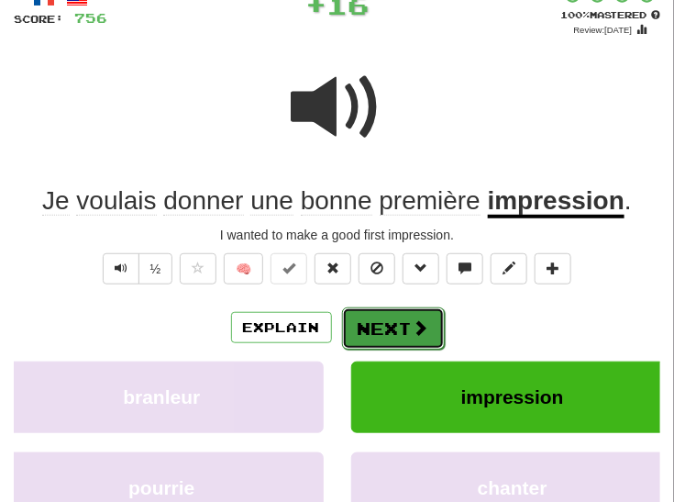
click at [423, 319] on span at bounding box center [421, 327] width 17 height 17
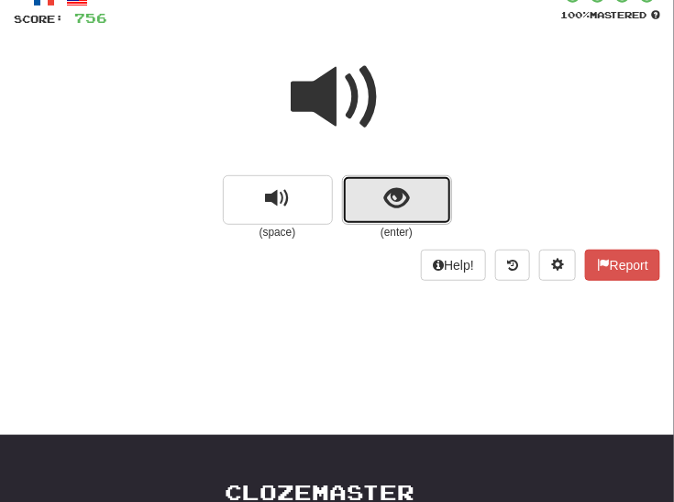
click at [400, 202] on span "show sentence" at bounding box center [396, 198] width 25 height 25
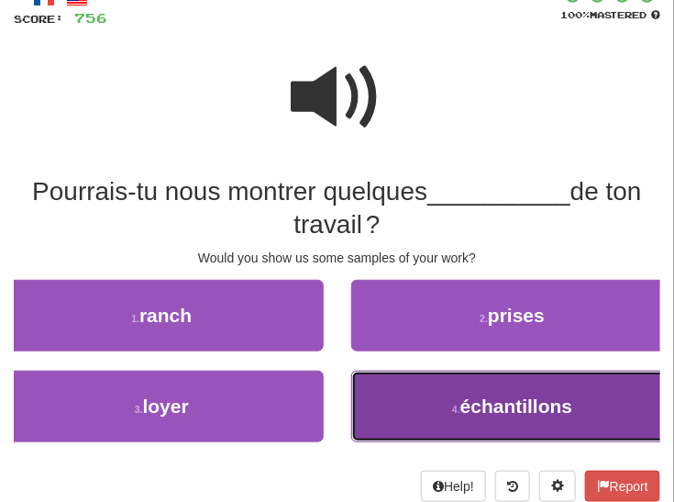
click at [411, 391] on button "4 . échantillons" at bounding box center [513, 406] width 324 height 72
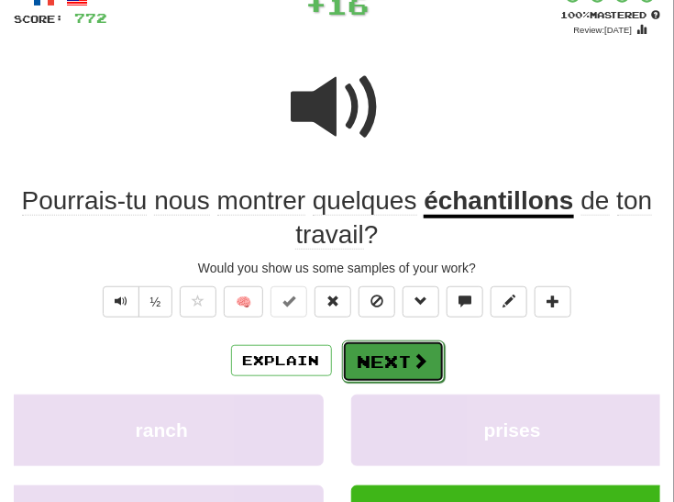
click at [391, 353] on button "Next" at bounding box center [393, 361] width 103 height 42
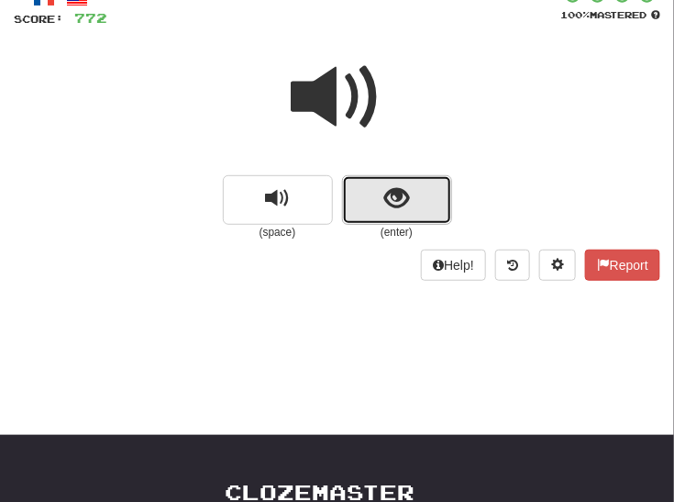
click at [396, 195] on span "show sentence" at bounding box center [396, 198] width 25 height 25
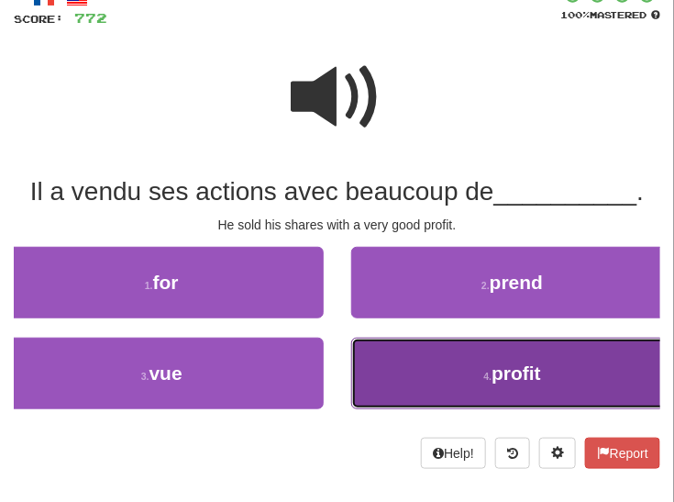
click at [407, 384] on button "4 . profit" at bounding box center [513, 373] width 324 height 72
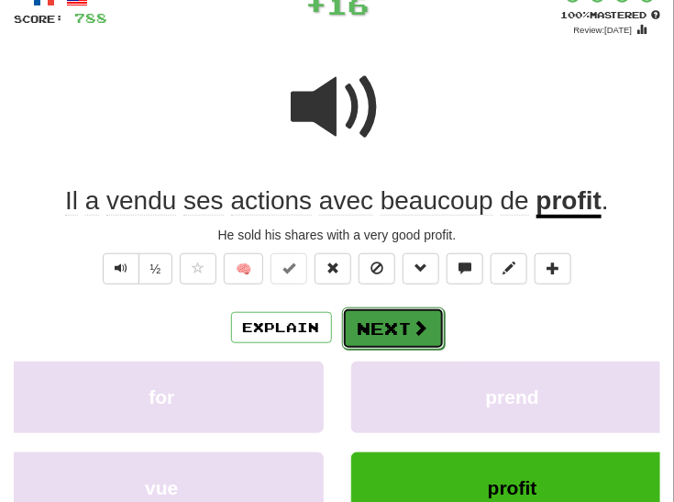
click at [372, 318] on button "Next" at bounding box center [393, 328] width 103 height 42
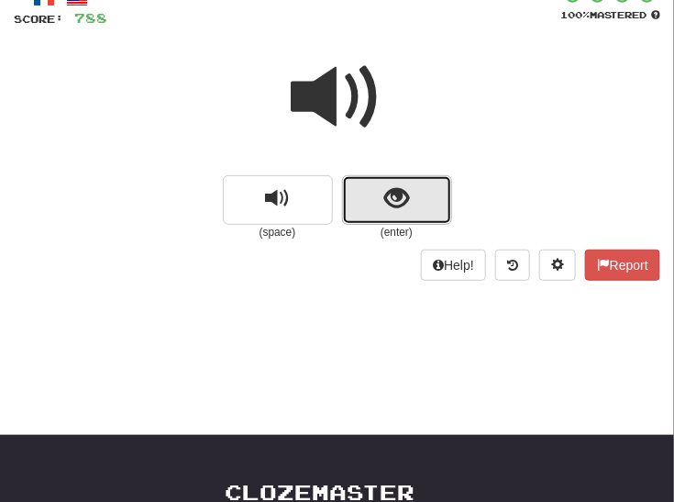
click at [369, 192] on button "show sentence" at bounding box center [397, 200] width 110 height 50
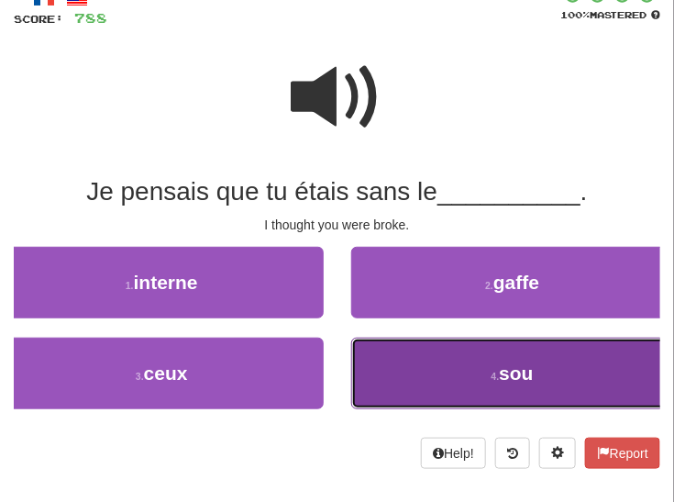
click at [448, 368] on button "4 . sou" at bounding box center [513, 373] width 324 height 72
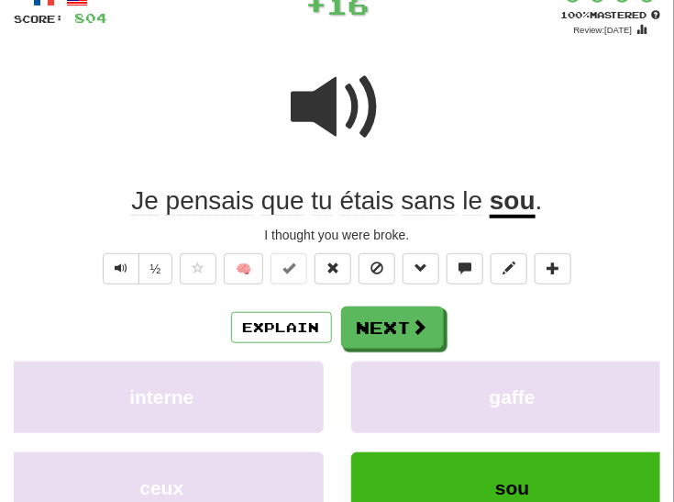
click at [507, 198] on u "sou" at bounding box center [513, 202] width 46 height 32
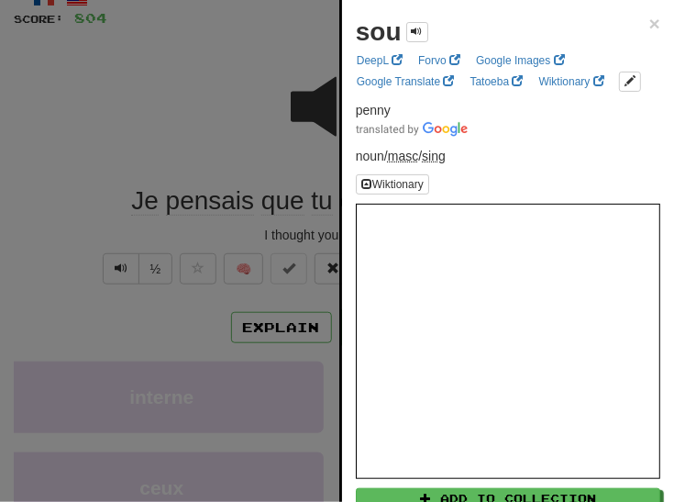
click at [228, 110] on div at bounding box center [337, 251] width 674 height 502
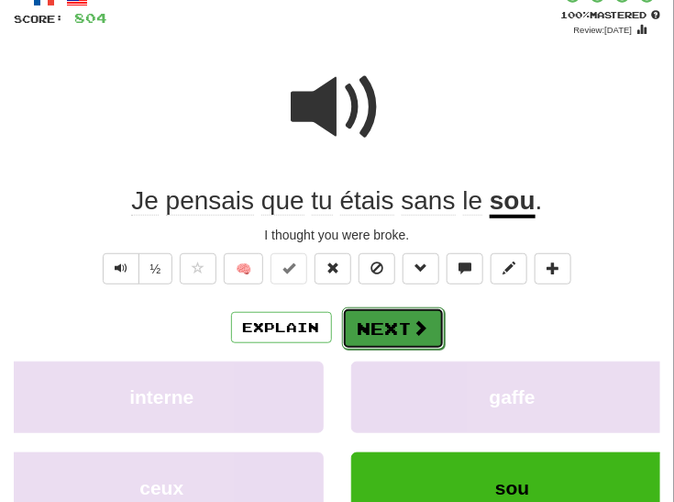
click at [400, 330] on button "Next" at bounding box center [393, 328] width 103 height 42
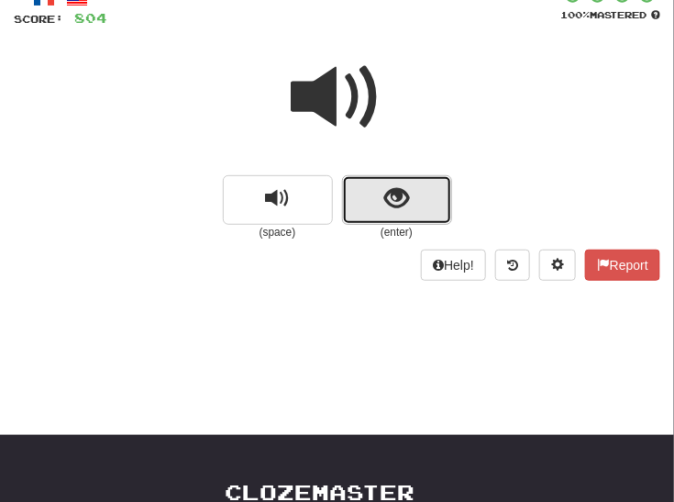
click at [390, 209] on span "show sentence" at bounding box center [396, 198] width 25 height 25
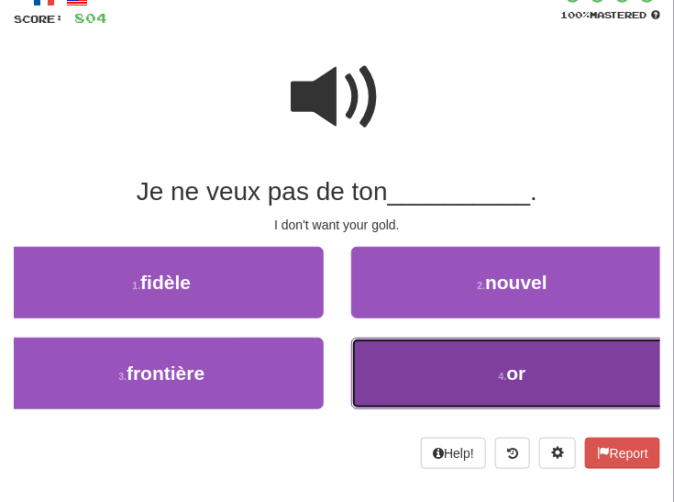
click at [426, 370] on button "4 . or" at bounding box center [513, 373] width 324 height 72
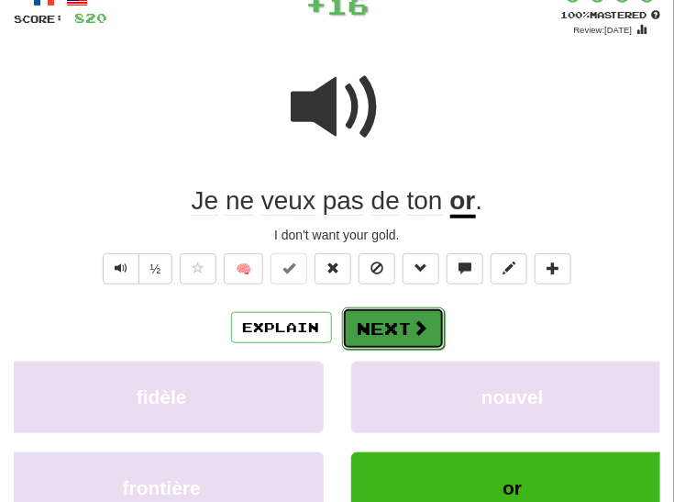
click at [379, 321] on button "Next" at bounding box center [393, 328] width 103 height 42
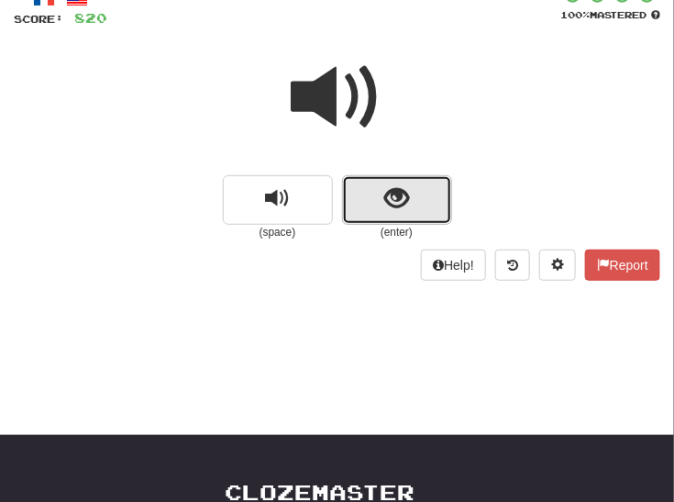
click at [404, 182] on button "show sentence" at bounding box center [397, 200] width 110 height 50
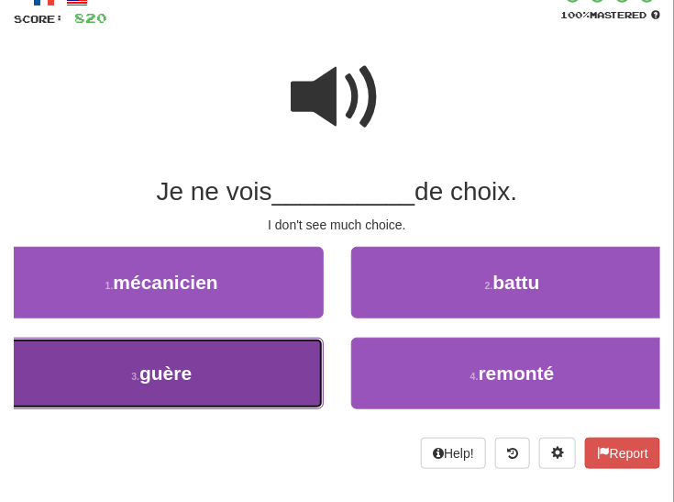
click at [164, 369] on span "guère" at bounding box center [165, 372] width 52 height 21
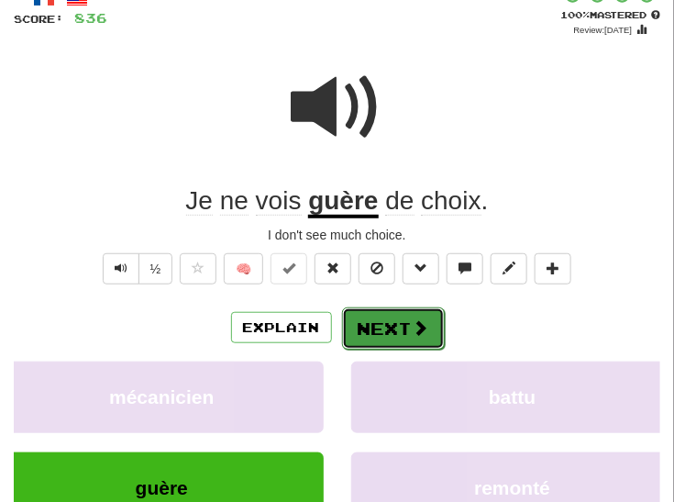
click at [380, 320] on button "Next" at bounding box center [393, 328] width 103 height 42
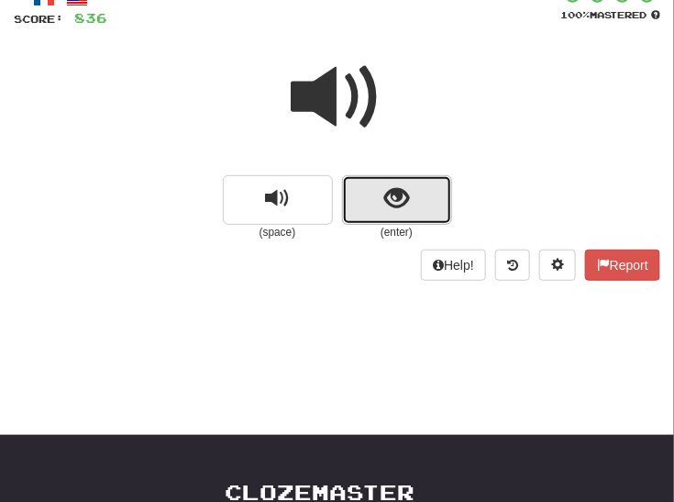
click at [402, 203] on span "show sentence" at bounding box center [396, 198] width 25 height 25
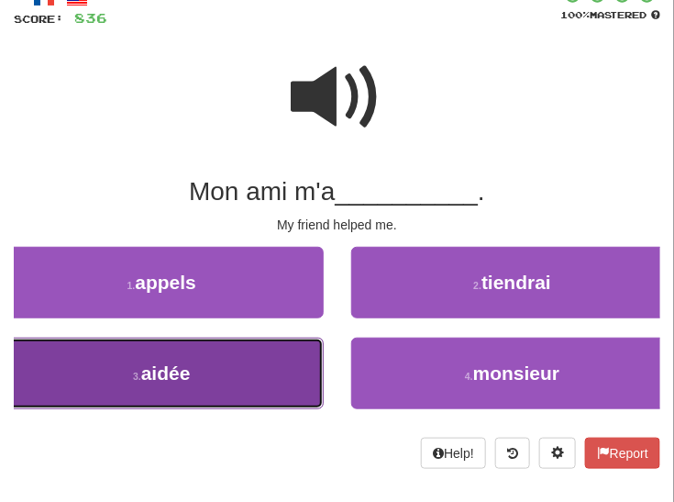
click at [222, 360] on button "3 . aidée" at bounding box center [162, 373] width 324 height 72
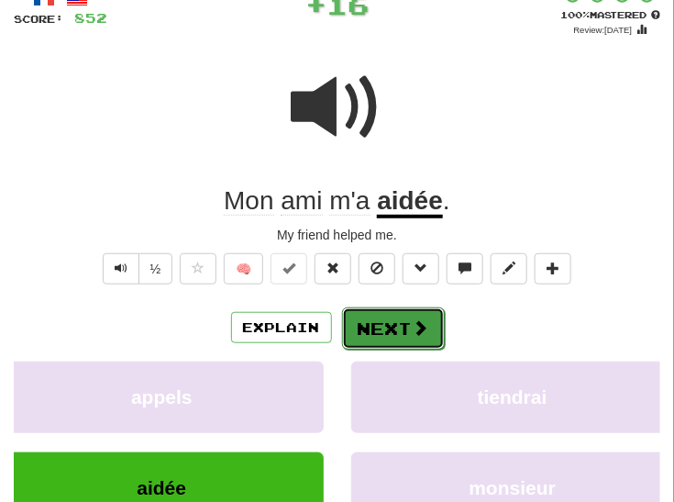
click at [392, 330] on button "Next" at bounding box center [393, 328] width 103 height 42
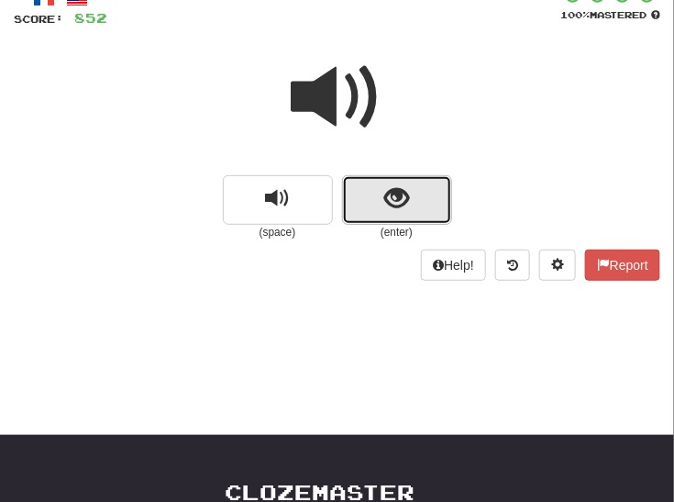
click at [392, 193] on span "show sentence" at bounding box center [396, 198] width 25 height 25
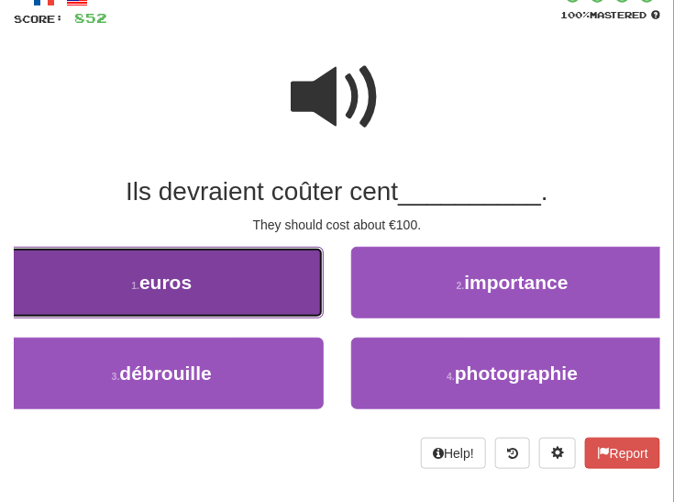
click at [251, 294] on button "1 . euros" at bounding box center [162, 283] width 324 height 72
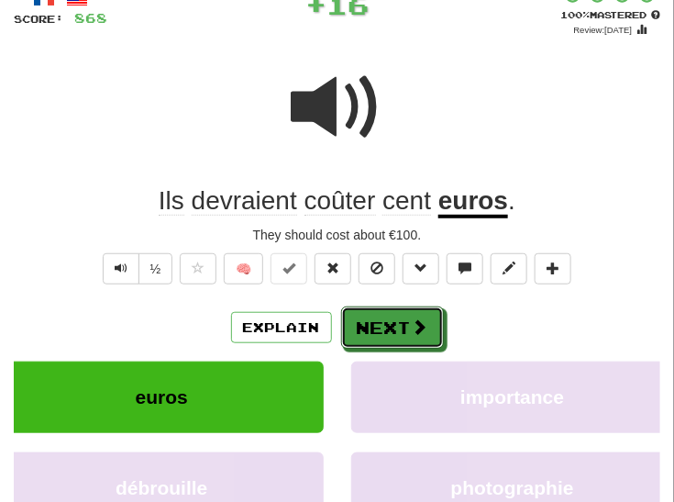
click at [366, 331] on button "Next" at bounding box center [392, 327] width 103 height 42
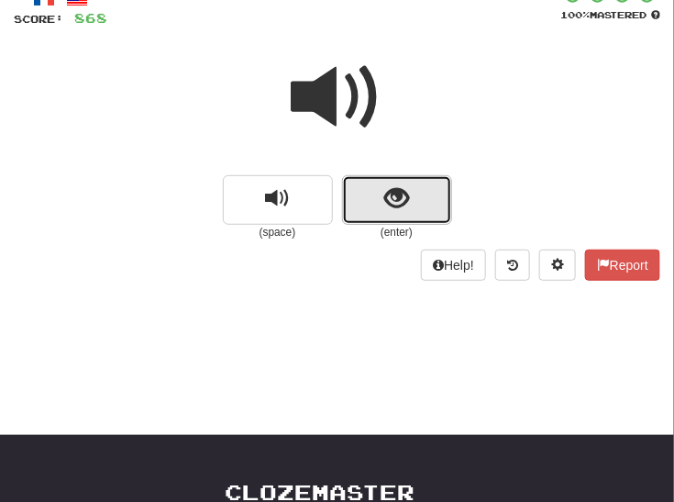
click at [420, 193] on button "show sentence" at bounding box center [397, 200] width 110 height 50
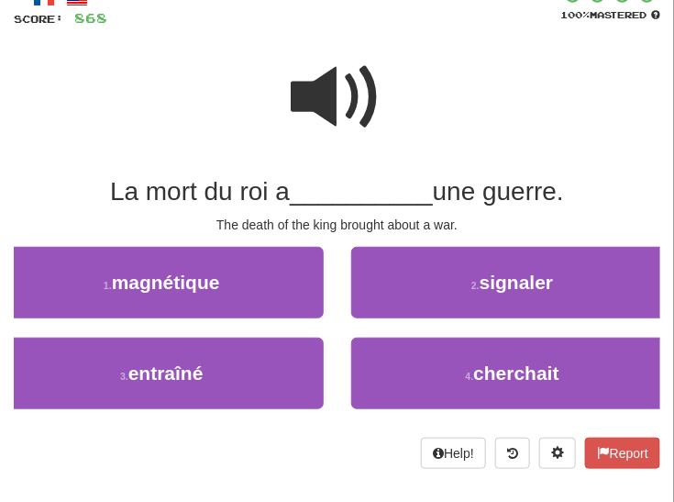
click at [334, 93] on span at bounding box center [338, 97] width 92 height 92
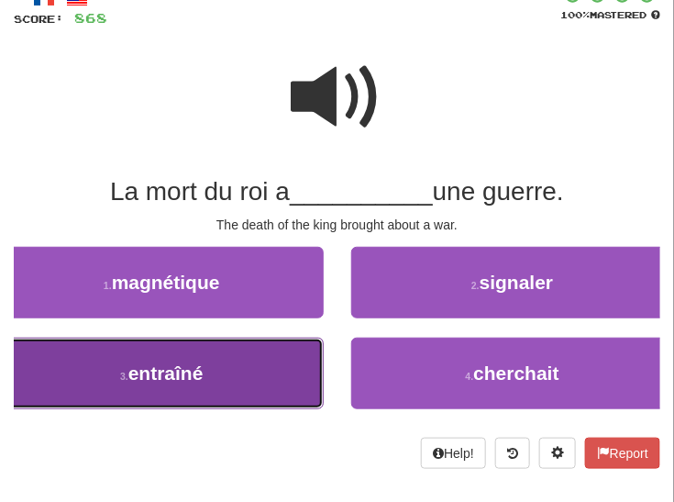
click at [202, 372] on span "entraîné" at bounding box center [165, 372] width 75 height 21
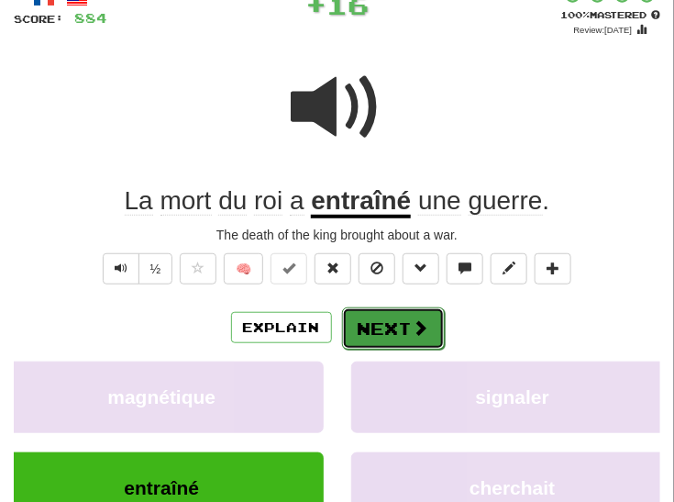
click at [408, 322] on button "Next" at bounding box center [393, 328] width 103 height 42
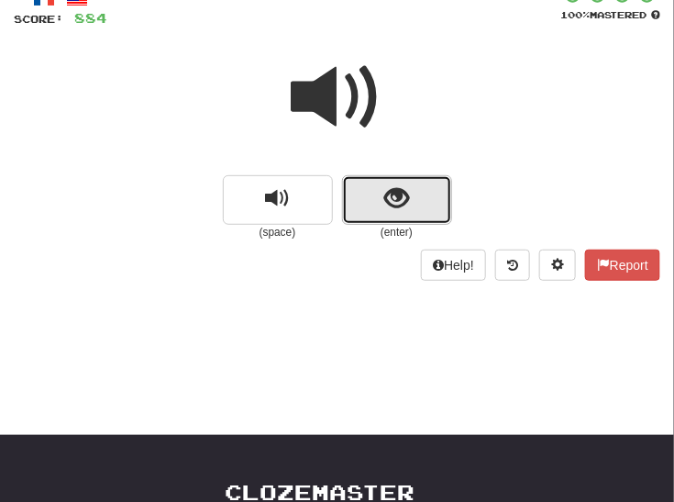
click at [397, 191] on span "show sentence" at bounding box center [396, 198] width 25 height 25
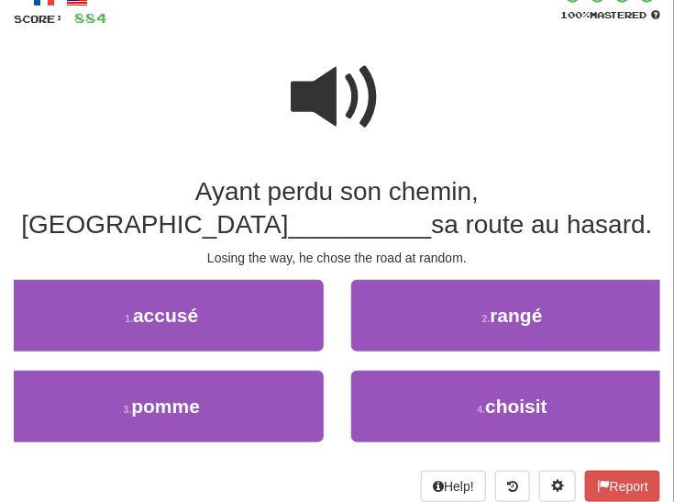
click at [330, 102] on span at bounding box center [338, 97] width 92 height 92
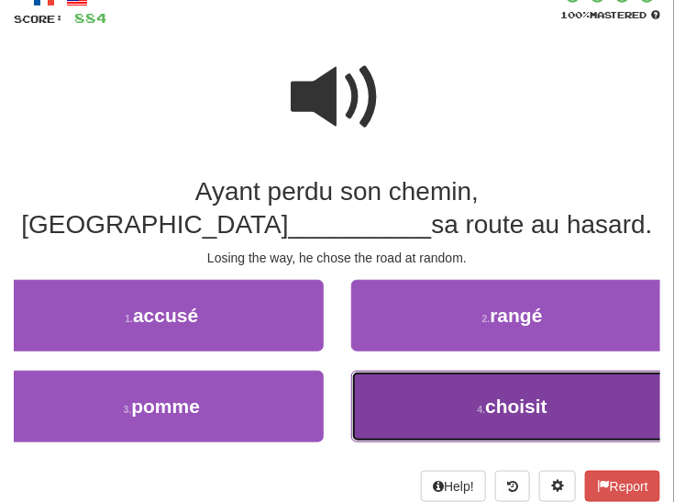
click at [447, 404] on button "4 . choisit" at bounding box center [513, 406] width 324 height 72
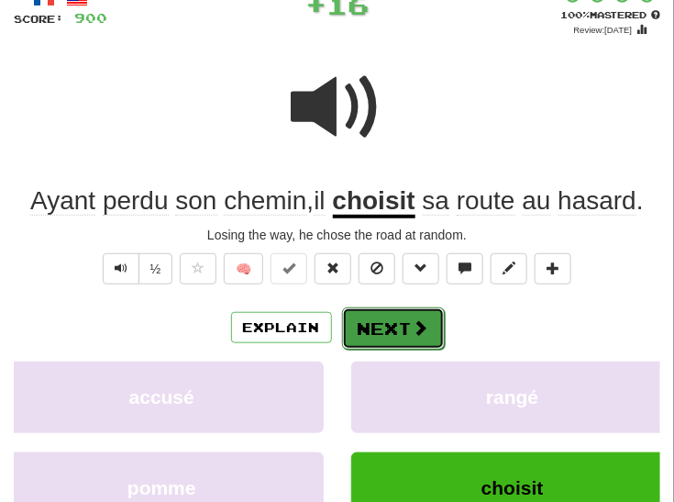
click at [403, 321] on button "Next" at bounding box center [393, 328] width 103 height 42
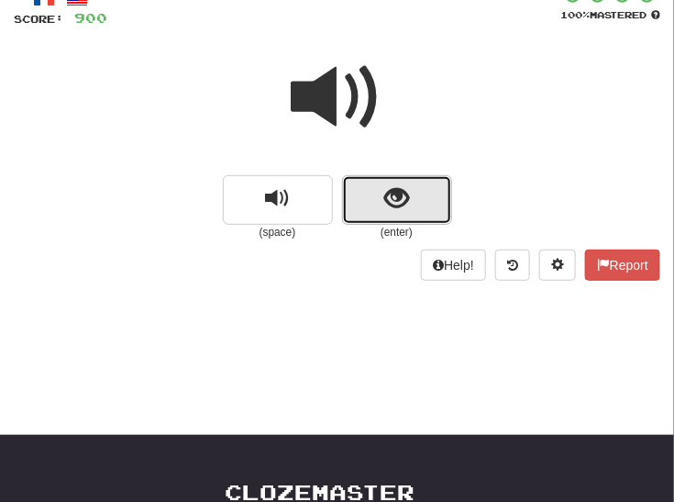
click at [404, 196] on span "show sentence" at bounding box center [396, 198] width 25 height 25
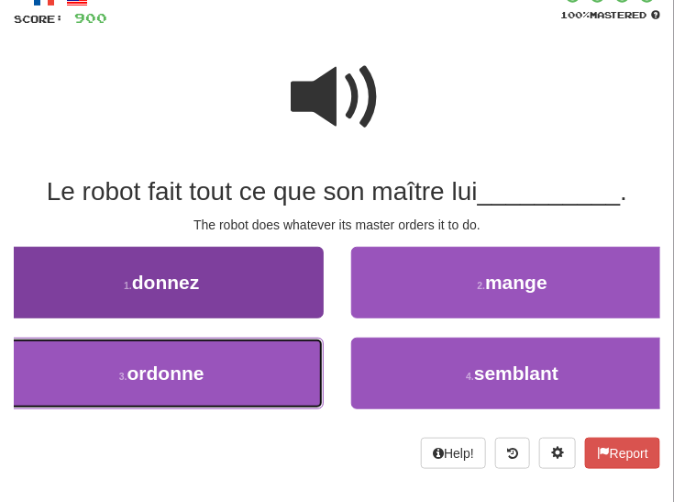
click at [198, 363] on span "ordonne" at bounding box center [165, 372] width 77 height 21
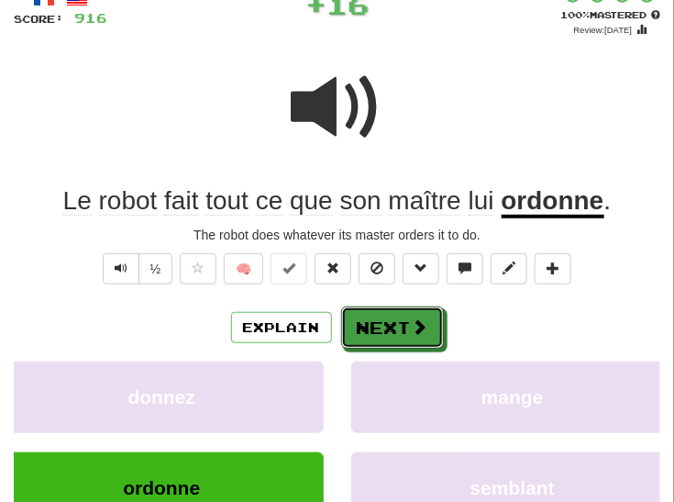
click at [369, 328] on button "Next" at bounding box center [392, 327] width 103 height 42
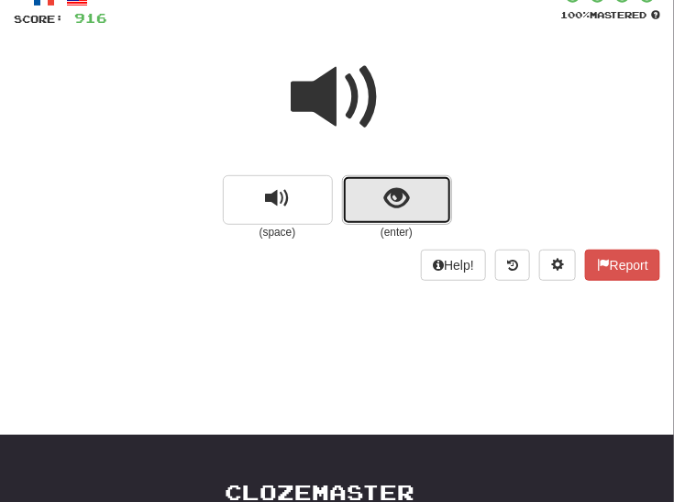
click at [357, 198] on button "show sentence" at bounding box center [397, 200] width 110 height 50
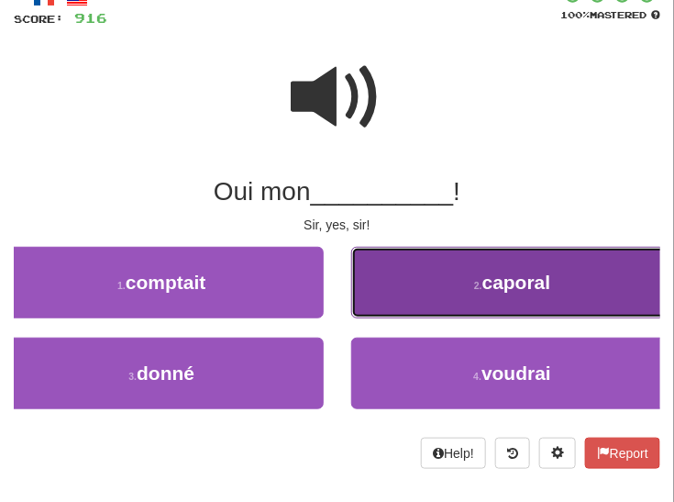
click at [460, 288] on button "2 . caporal" at bounding box center [513, 283] width 324 height 72
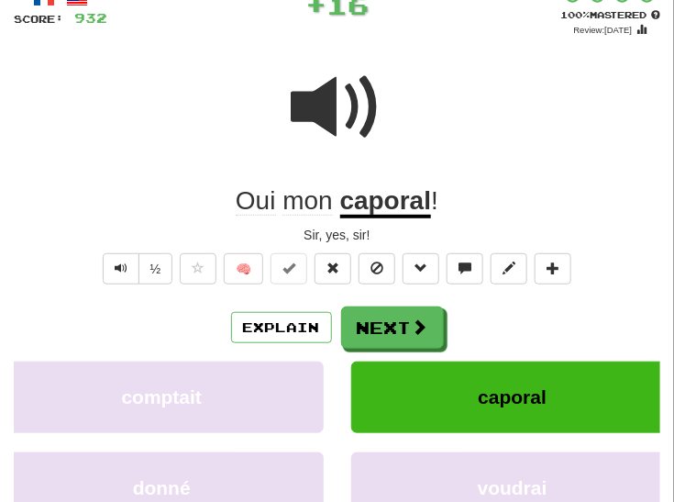
click at [422, 196] on u "caporal" at bounding box center [386, 202] width 92 height 32
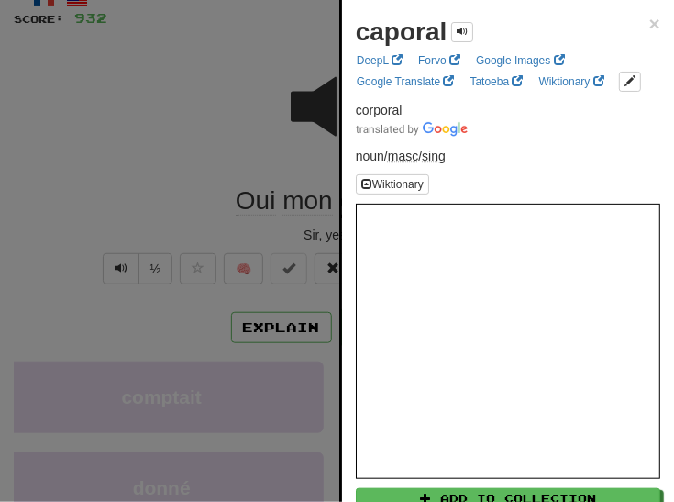
click at [107, 181] on div at bounding box center [337, 251] width 674 height 502
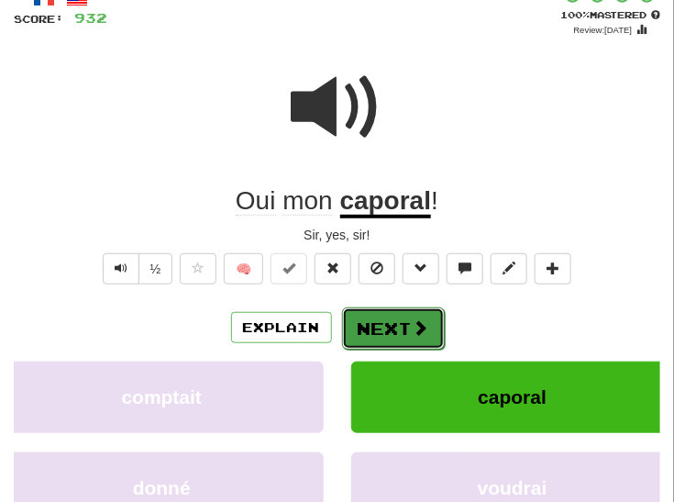
click at [391, 329] on button "Next" at bounding box center [393, 328] width 103 height 42
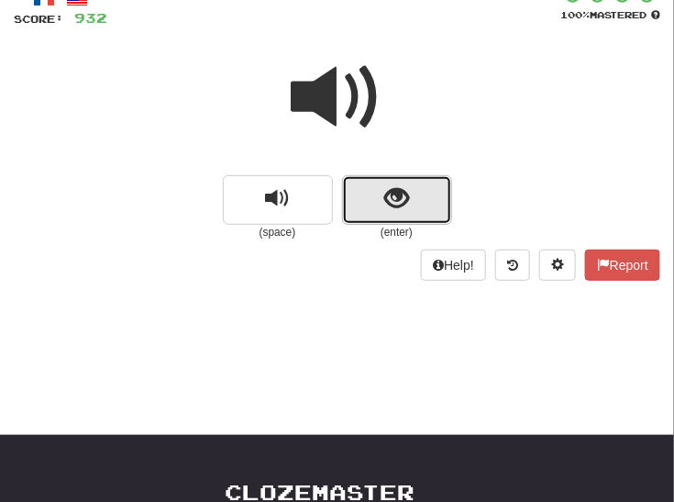
click at [383, 203] on button "show sentence" at bounding box center [397, 200] width 110 height 50
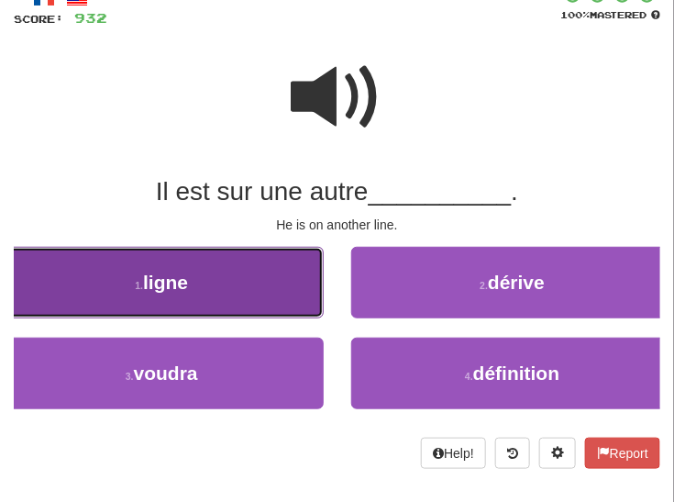
click at [301, 289] on button "1 . ligne" at bounding box center [162, 283] width 324 height 72
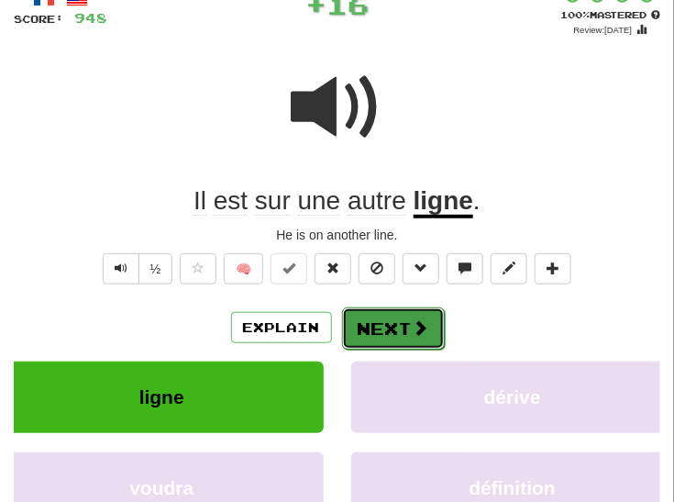
click at [353, 328] on button "Next" at bounding box center [393, 328] width 103 height 42
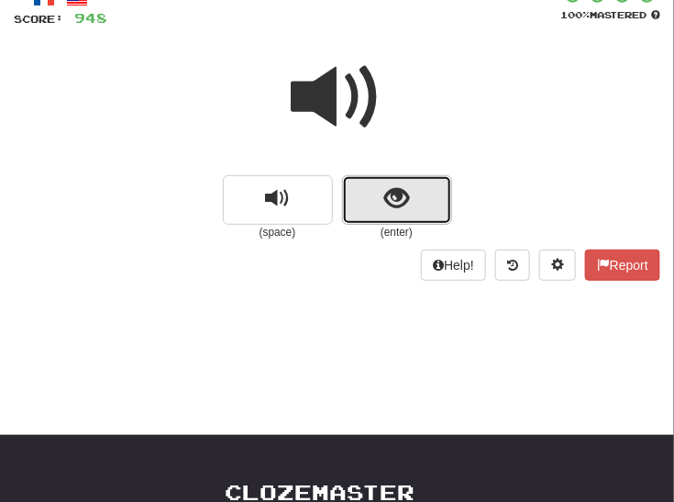
click at [395, 198] on span "show sentence" at bounding box center [396, 198] width 25 height 25
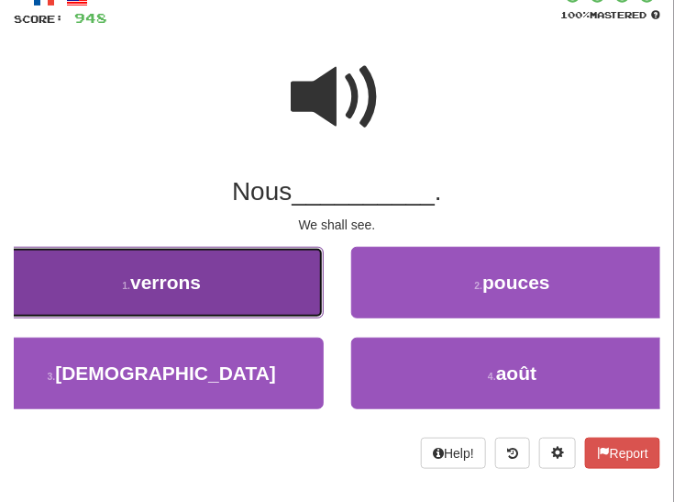
click at [240, 276] on button "1 . verrons" at bounding box center [162, 283] width 324 height 72
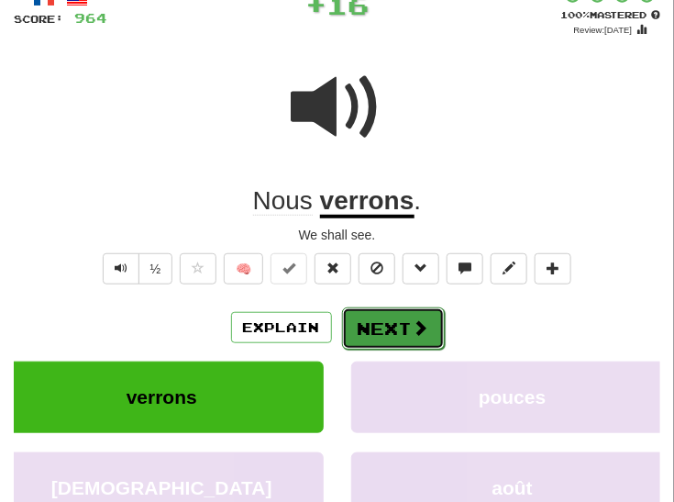
click at [393, 330] on button "Next" at bounding box center [393, 328] width 103 height 42
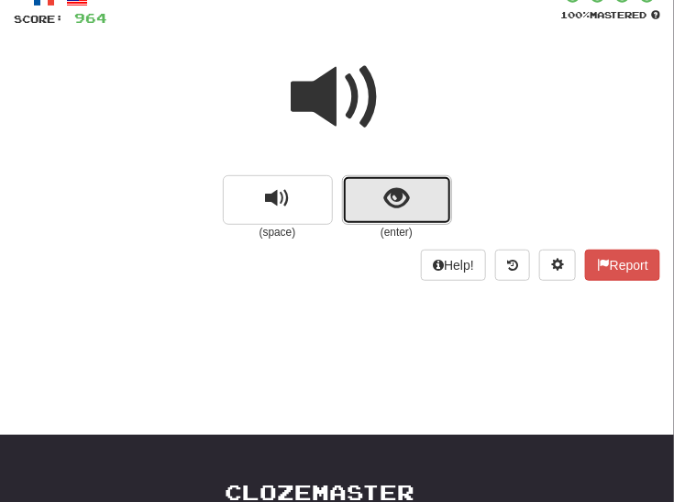
click at [397, 192] on span "show sentence" at bounding box center [396, 198] width 25 height 25
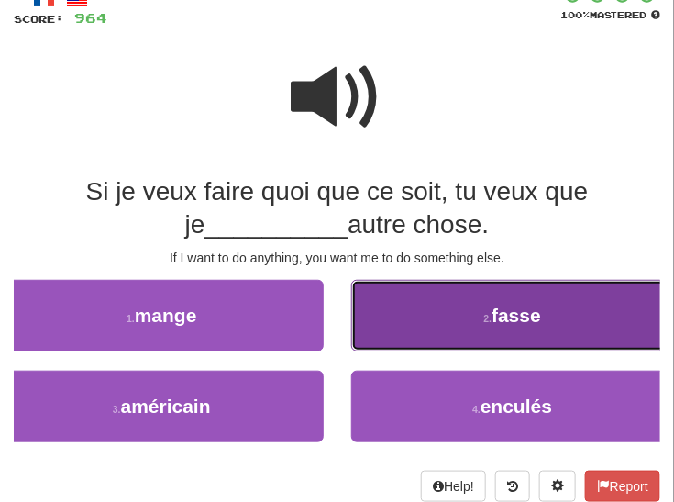
click at [449, 325] on button "2 . fasse" at bounding box center [513, 316] width 324 height 72
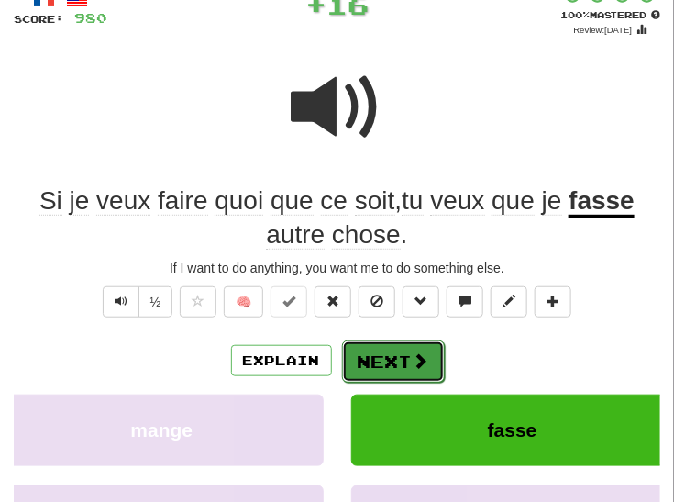
click at [378, 361] on button "Next" at bounding box center [393, 361] width 103 height 42
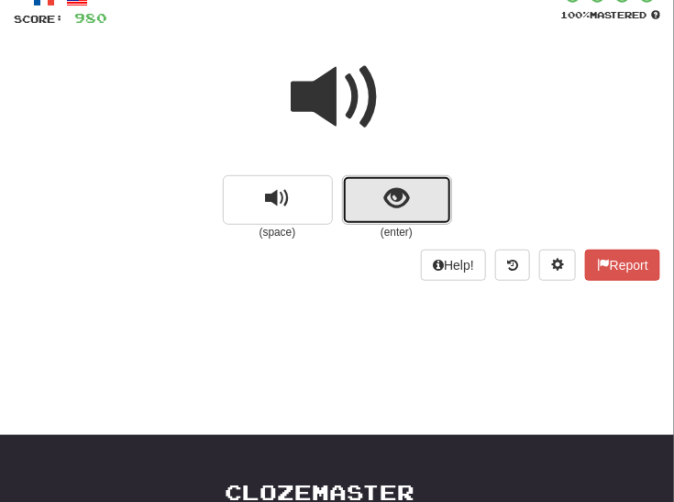
click at [420, 199] on button "show sentence" at bounding box center [397, 200] width 110 height 50
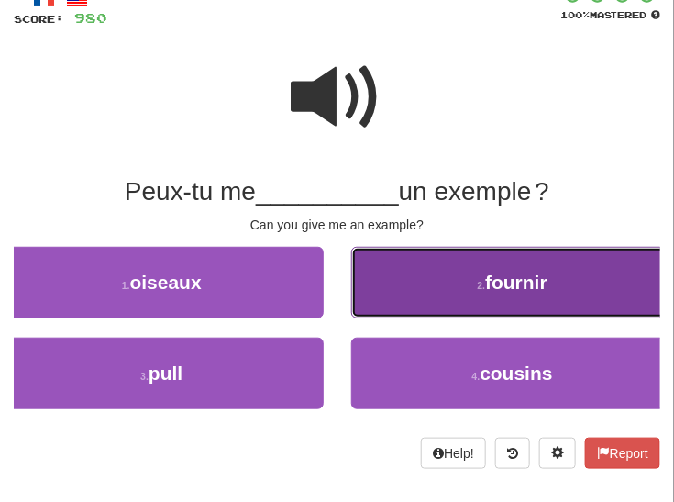
click at [400, 293] on button "2 . fournir" at bounding box center [513, 283] width 324 height 72
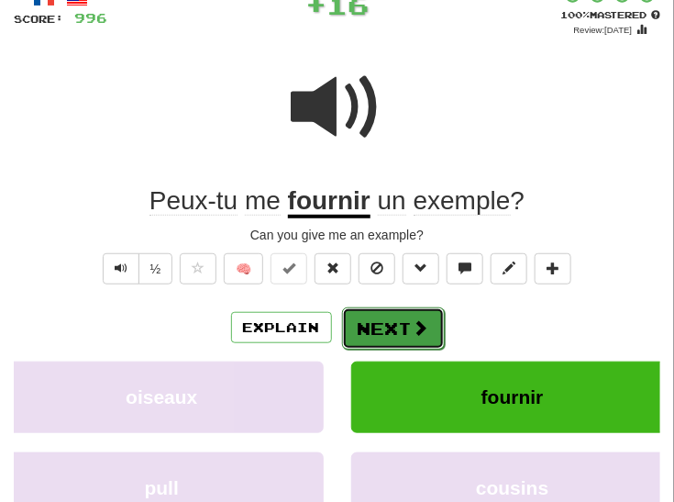
click at [362, 345] on button "Next" at bounding box center [393, 328] width 103 height 42
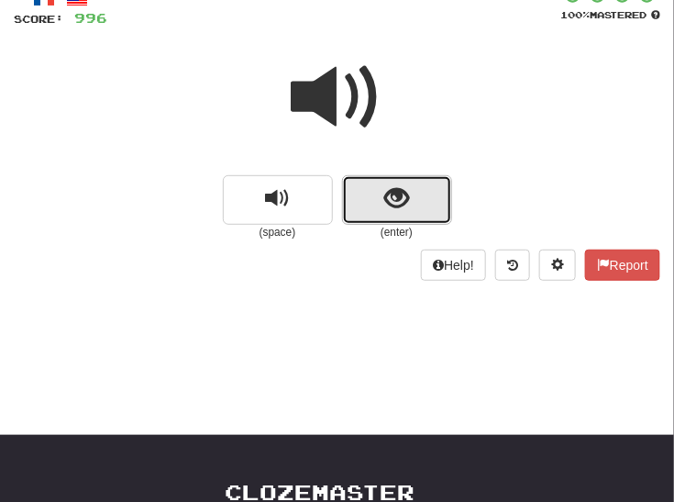
click at [380, 193] on button "show sentence" at bounding box center [397, 200] width 110 height 50
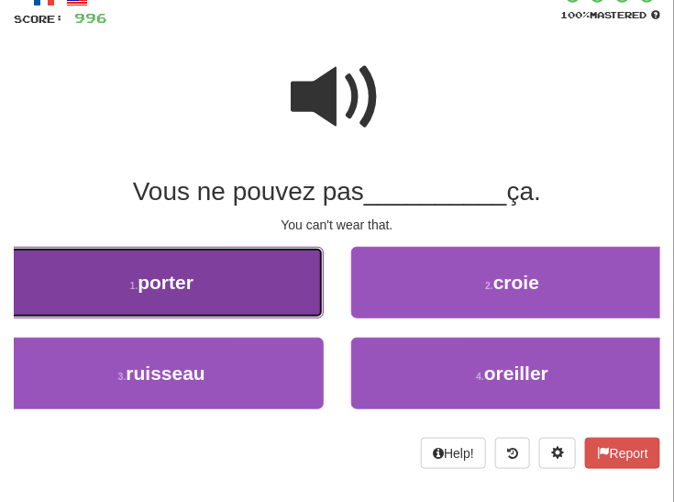
click at [219, 280] on button "1 . porter" at bounding box center [162, 283] width 324 height 72
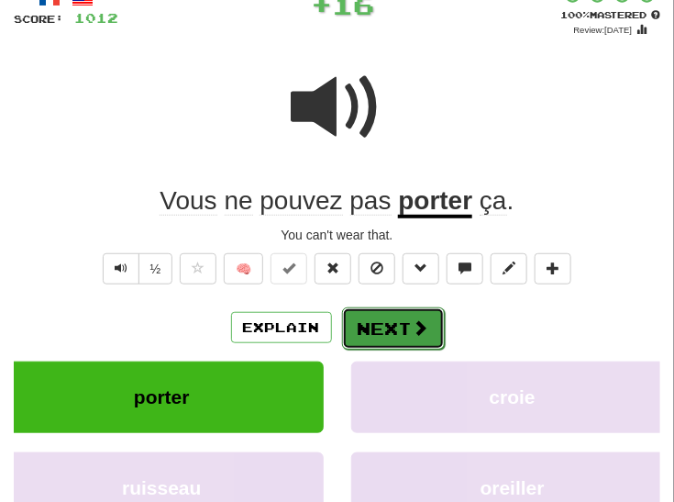
click at [359, 321] on button "Next" at bounding box center [393, 328] width 103 height 42
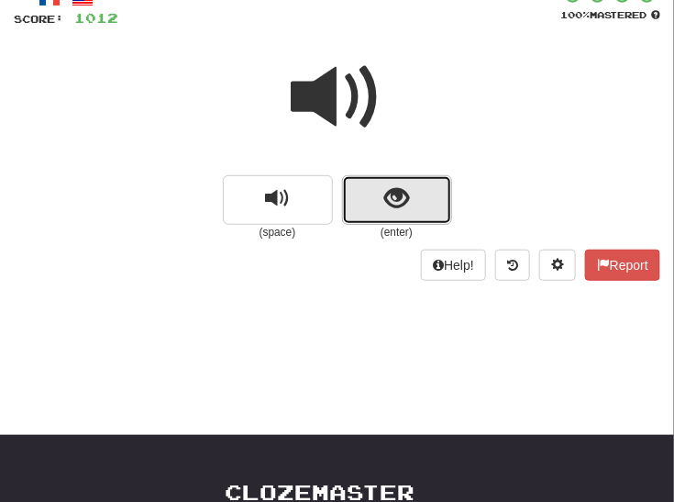
click at [421, 176] on button "show sentence" at bounding box center [397, 200] width 110 height 50
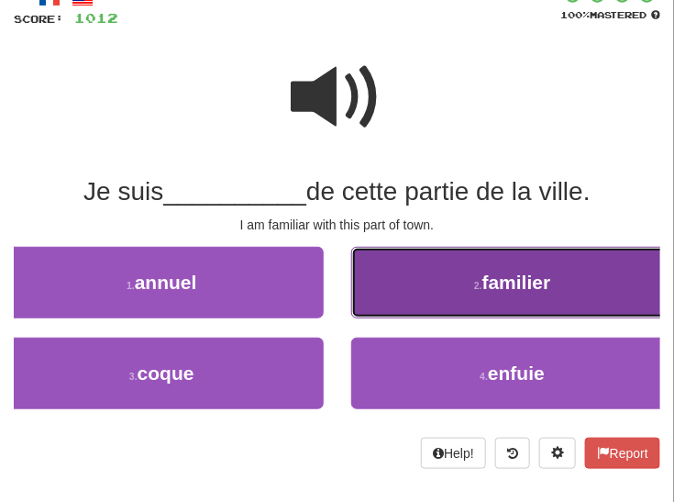
click at [400, 285] on button "2 . familier" at bounding box center [513, 283] width 324 height 72
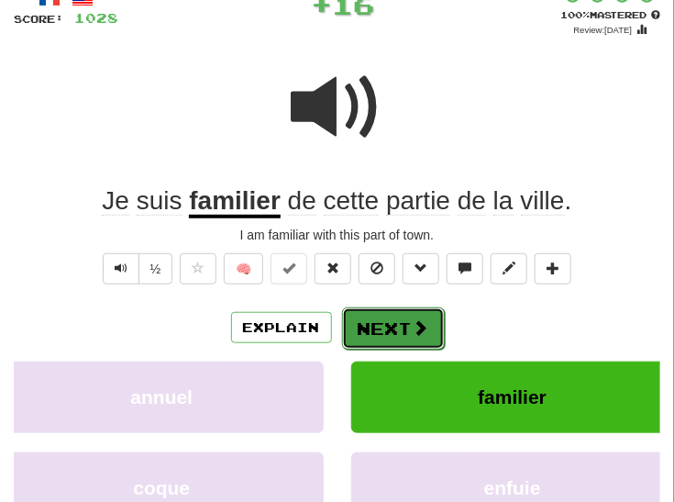
click at [370, 315] on button "Next" at bounding box center [393, 328] width 103 height 42
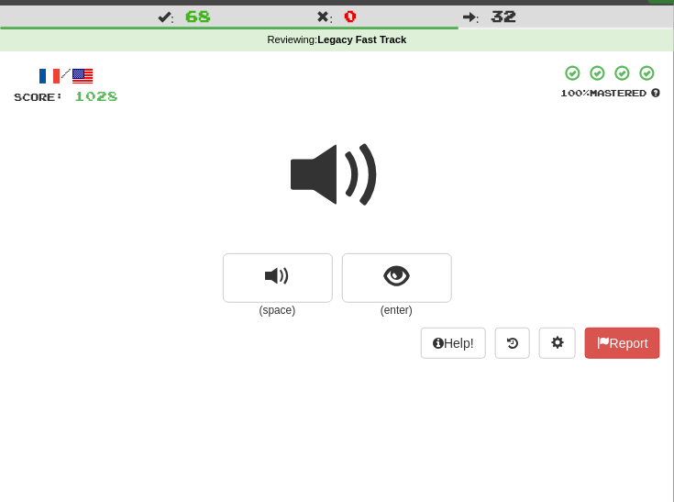
scroll to position [32, 0]
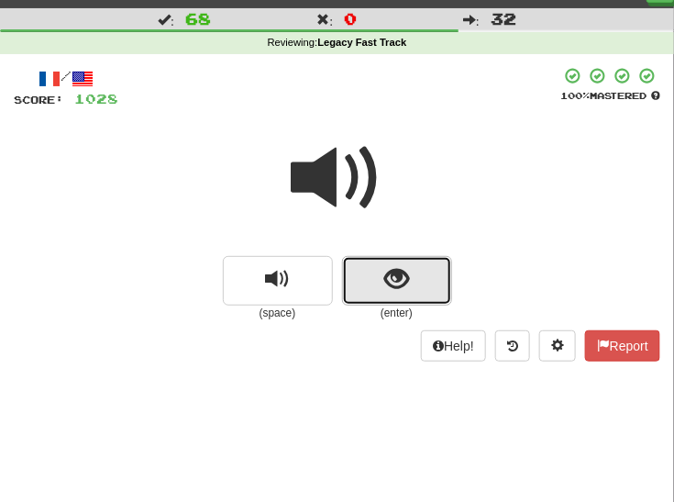
click at [379, 272] on button "show sentence" at bounding box center [397, 281] width 110 height 50
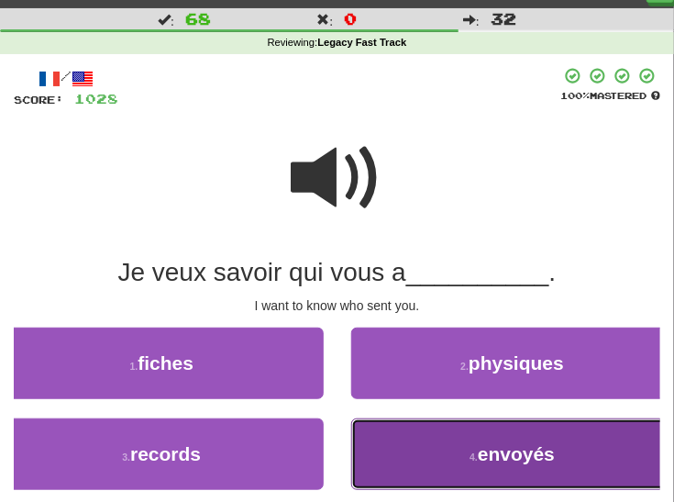
click at [403, 452] on button "4 . envoyés" at bounding box center [513, 454] width 324 height 72
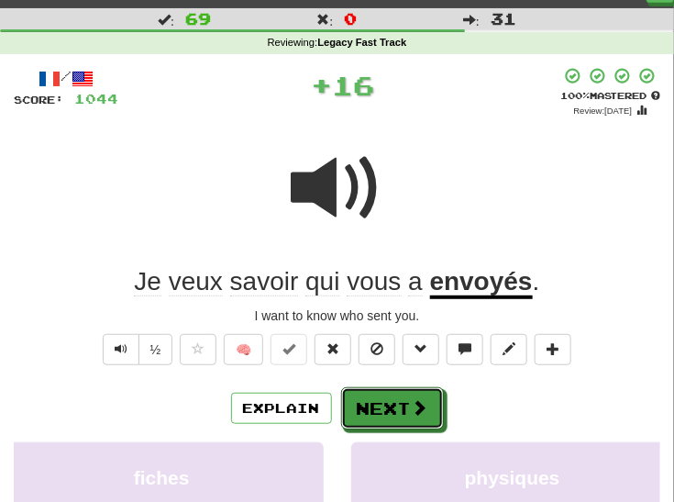
drag, startPoint x: 411, startPoint y: 402, endPoint x: 421, endPoint y: 387, distance: 17.8
click at [412, 400] on span at bounding box center [420, 407] width 17 height 17
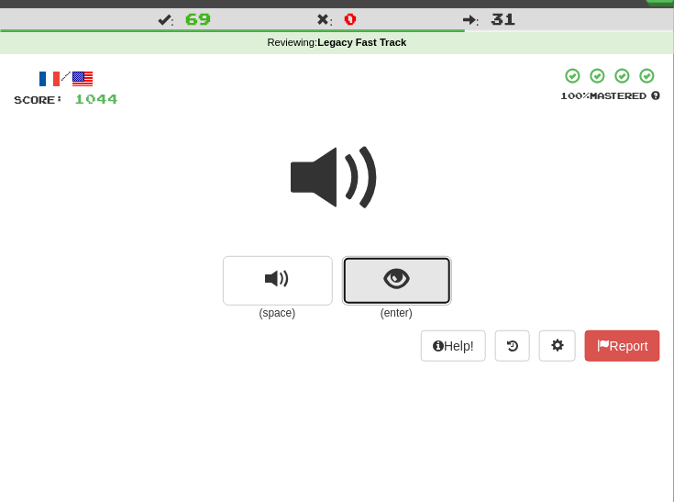
click at [386, 267] on span "show sentence" at bounding box center [396, 279] width 25 height 25
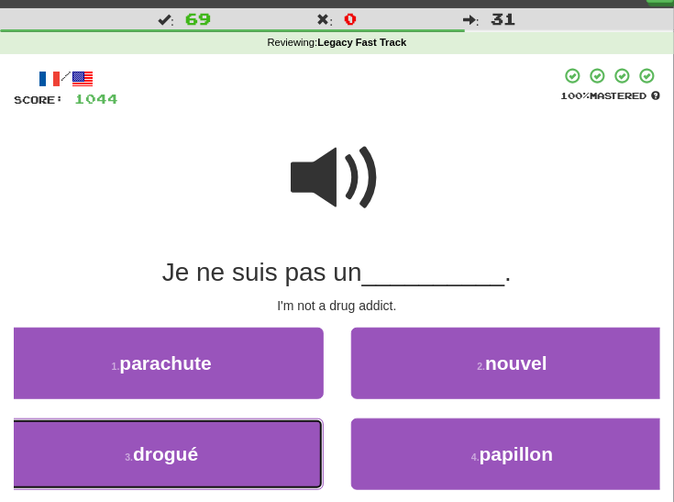
drag, startPoint x: 218, startPoint y: 433, endPoint x: 228, endPoint y: 430, distance: 10.5
click at [221, 433] on button "3 . drogué" at bounding box center [162, 454] width 324 height 72
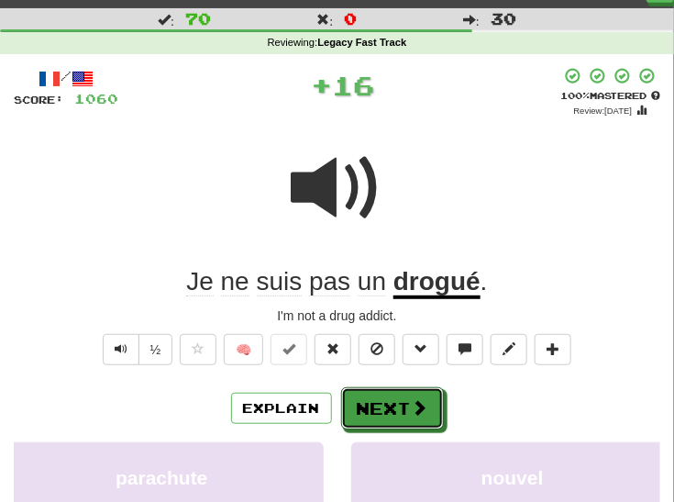
click at [353, 389] on button "Next" at bounding box center [392, 408] width 103 height 42
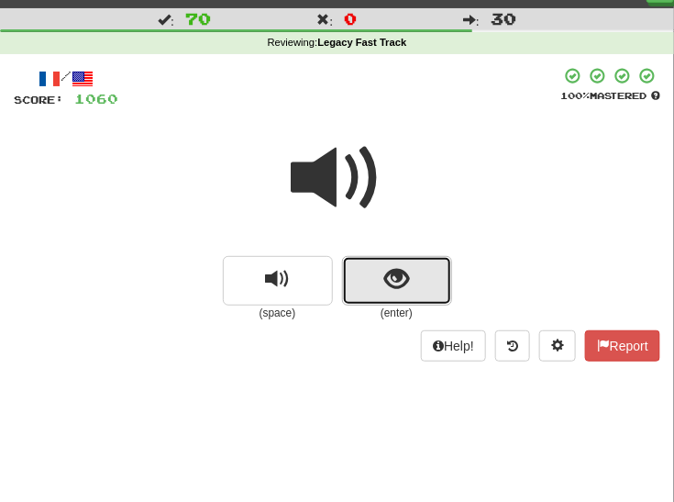
click at [402, 280] on span "show sentence" at bounding box center [396, 279] width 25 height 25
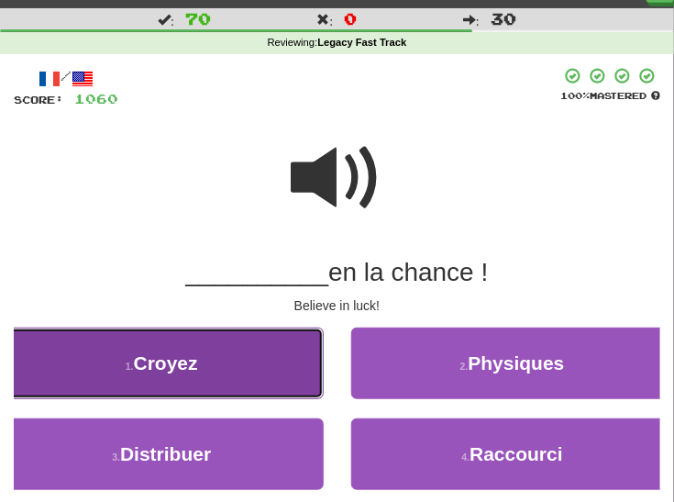
click at [228, 385] on button "1 . Croyez" at bounding box center [162, 363] width 324 height 72
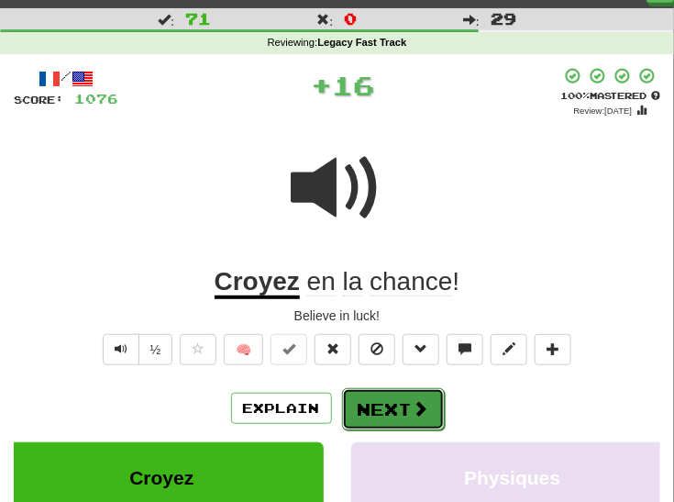
click at [386, 403] on button "Next" at bounding box center [393, 409] width 103 height 42
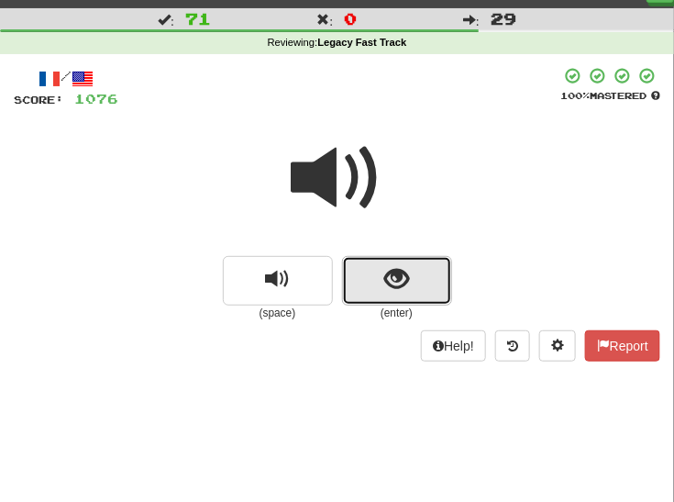
click at [397, 267] on span "show sentence" at bounding box center [396, 279] width 25 height 25
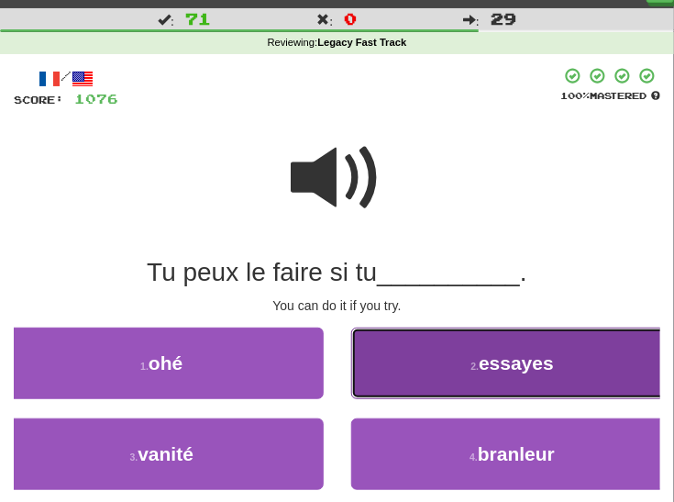
click at [435, 365] on button "2 . essayes" at bounding box center [513, 363] width 324 height 72
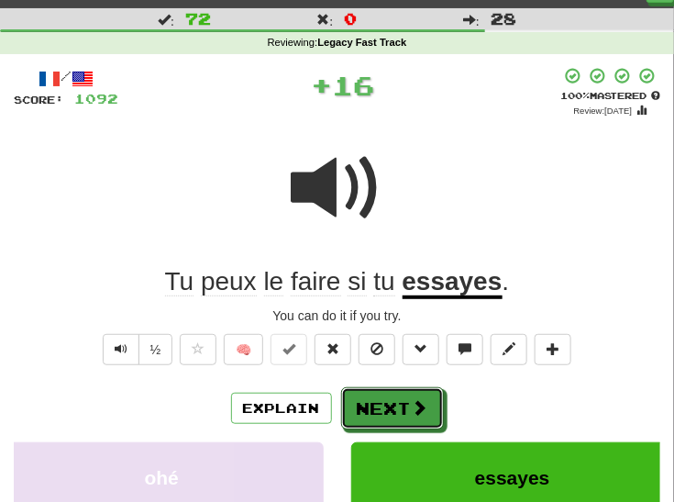
click at [382, 403] on button "Next" at bounding box center [392, 408] width 103 height 42
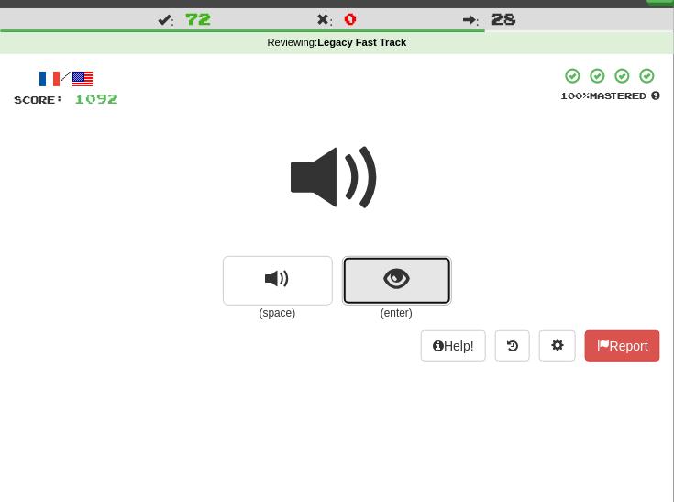
click at [389, 278] on span "show sentence" at bounding box center [396, 279] width 25 height 25
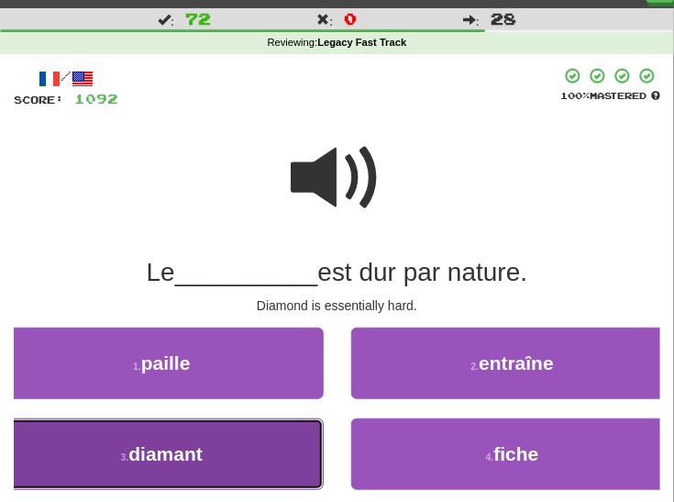
click at [202, 443] on span "diamant" at bounding box center [165, 453] width 74 height 21
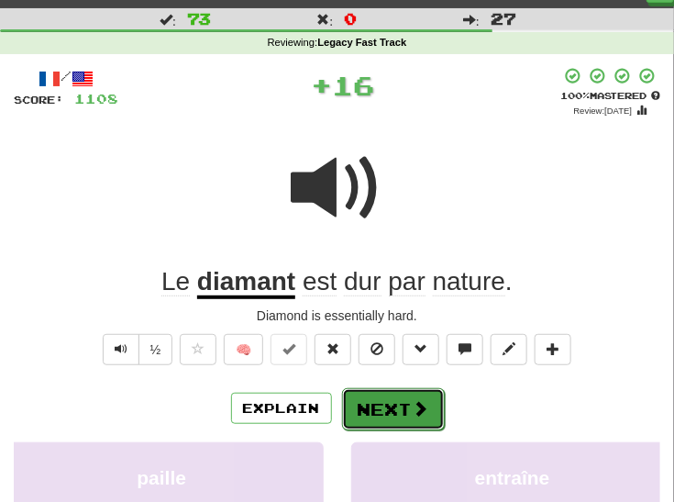
click at [379, 420] on button "Next" at bounding box center [393, 409] width 103 height 42
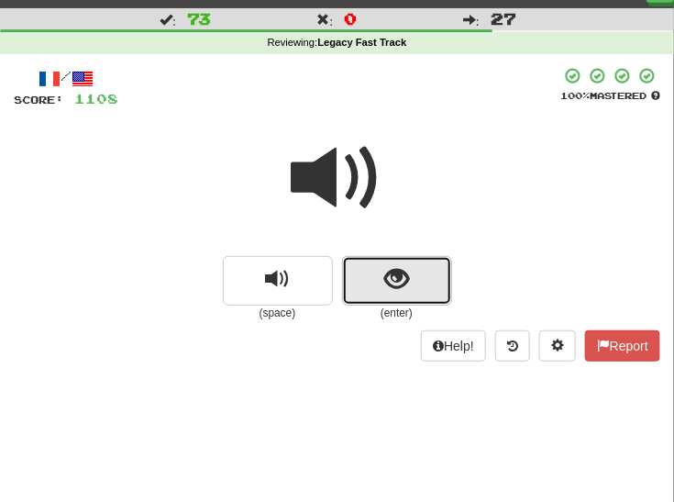
click at [382, 276] on button "show sentence" at bounding box center [397, 281] width 110 height 50
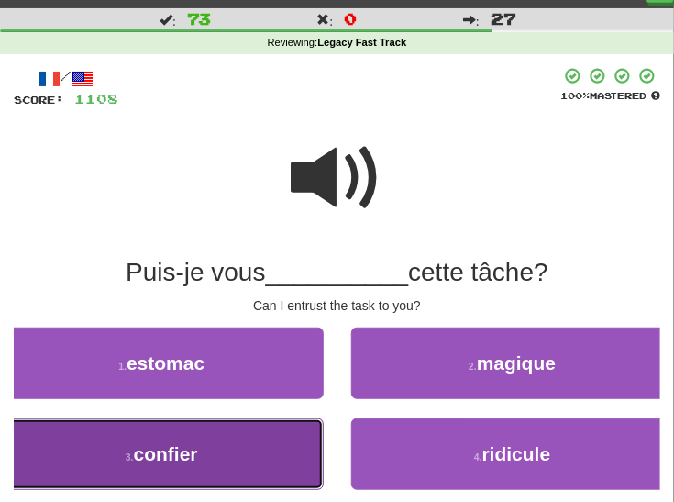
click at [226, 445] on button "3 . confier" at bounding box center [162, 454] width 324 height 72
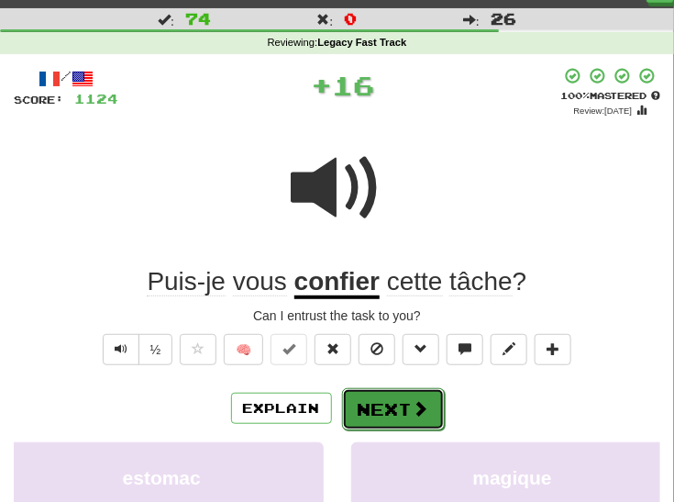
click at [376, 412] on button "Next" at bounding box center [393, 409] width 103 height 42
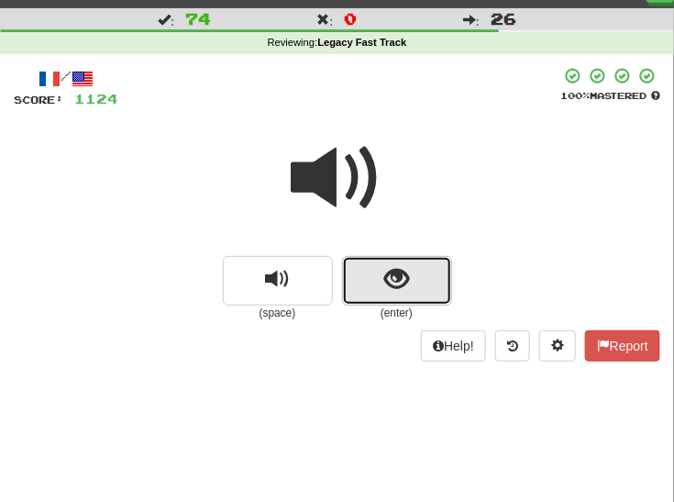
drag, startPoint x: 376, startPoint y: 291, endPoint x: 381, endPoint y: 274, distance: 17.4
click at [381, 274] on button "show sentence" at bounding box center [397, 281] width 110 height 50
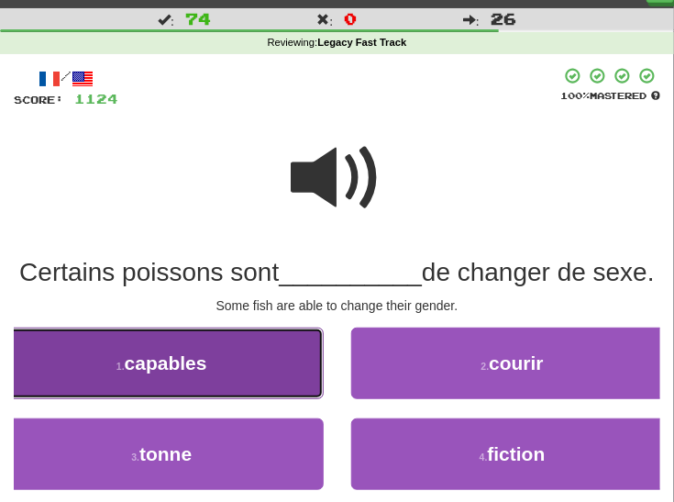
click at [243, 399] on button "1 . capables" at bounding box center [162, 363] width 324 height 72
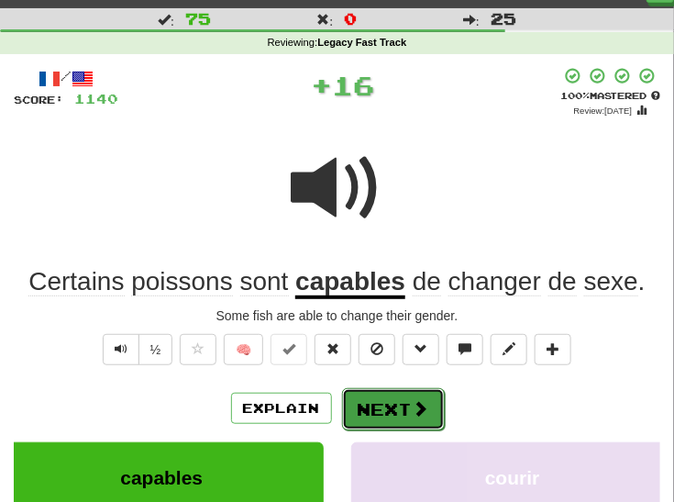
click at [370, 398] on button "Next" at bounding box center [393, 409] width 103 height 42
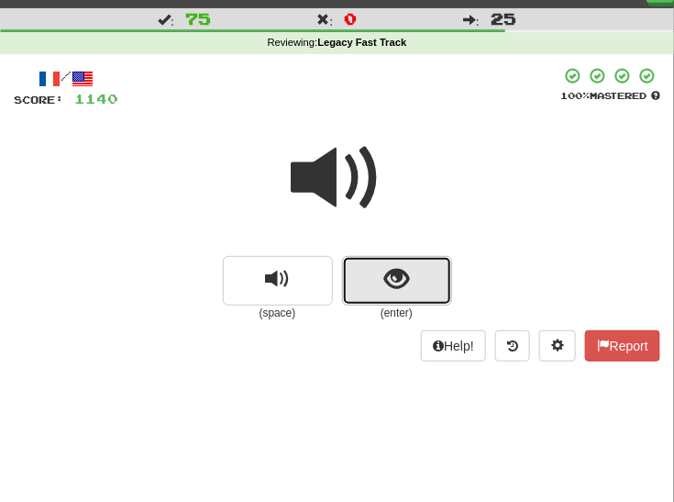
click at [406, 280] on span "show sentence" at bounding box center [396, 279] width 25 height 25
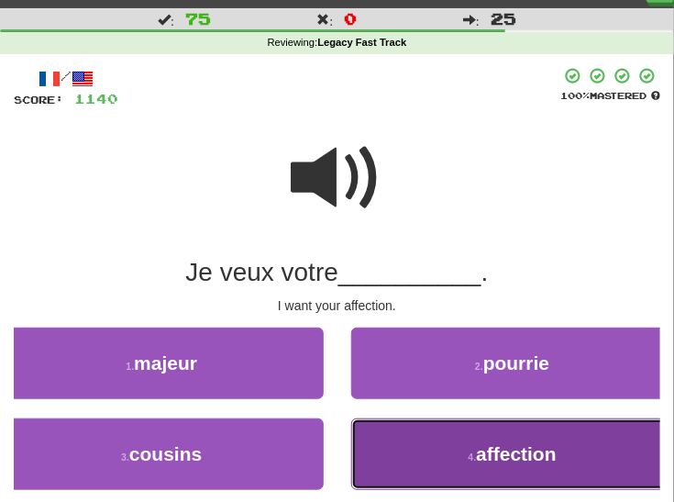
click at [403, 463] on button "4 . affection" at bounding box center [513, 454] width 324 height 72
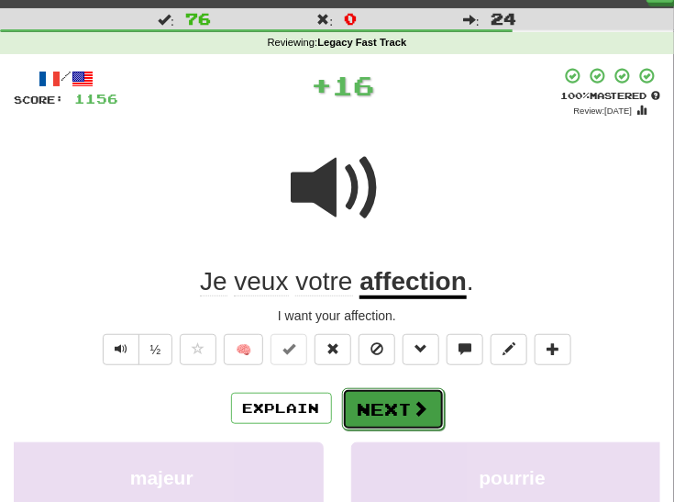
click at [385, 417] on button "Next" at bounding box center [393, 409] width 103 height 42
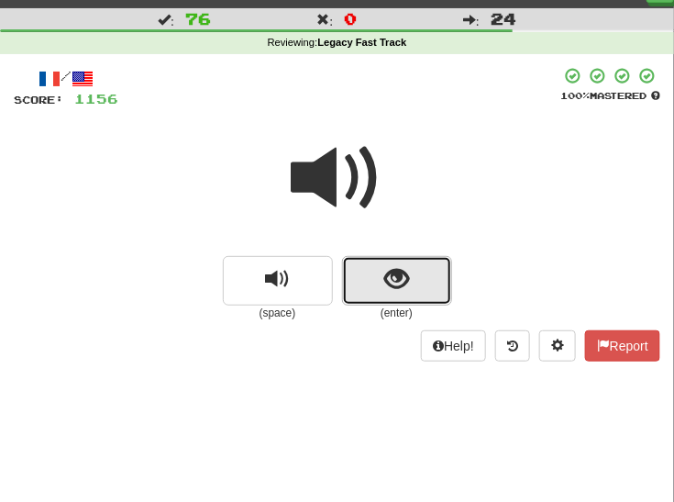
click at [410, 282] on button "show sentence" at bounding box center [397, 281] width 110 height 50
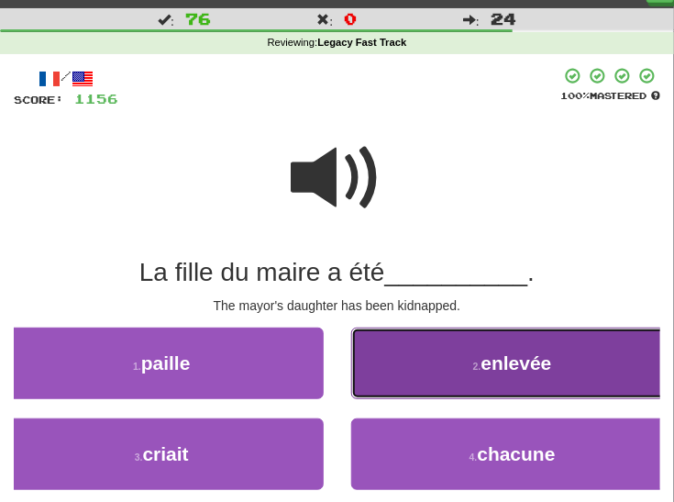
click at [448, 370] on button "2 . enlevée" at bounding box center [513, 363] width 324 height 72
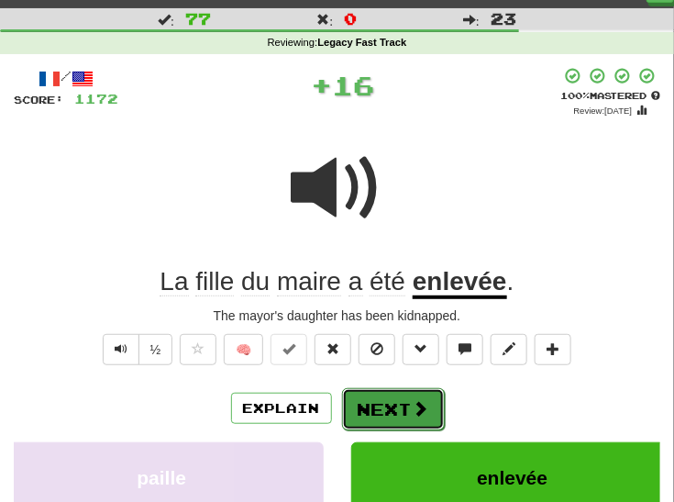
click at [398, 397] on button "Next" at bounding box center [393, 409] width 103 height 42
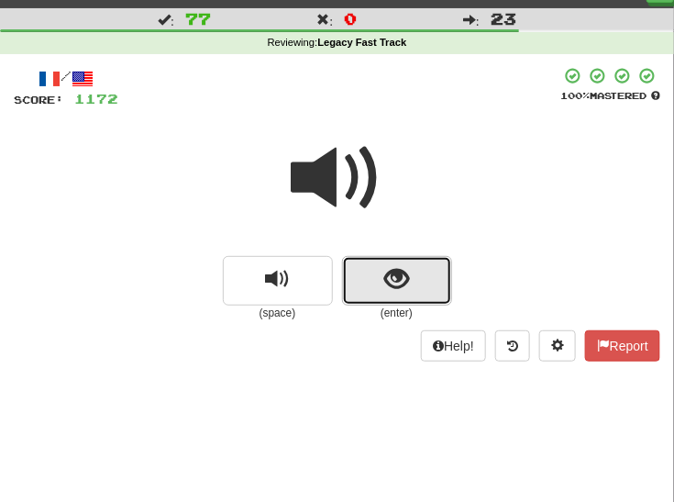
click at [424, 272] on button "show sentence" at bounding box center [397, 281] width 110 height 50
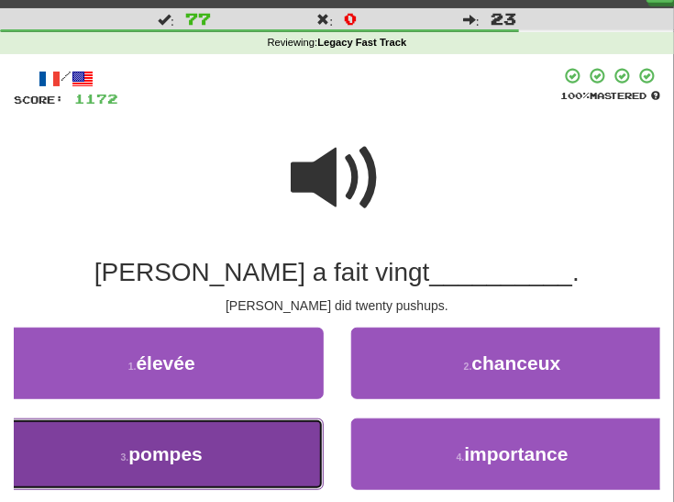
click at [195, 447] on span "pompes" at bounding box center [165, 453] width 74 height 21
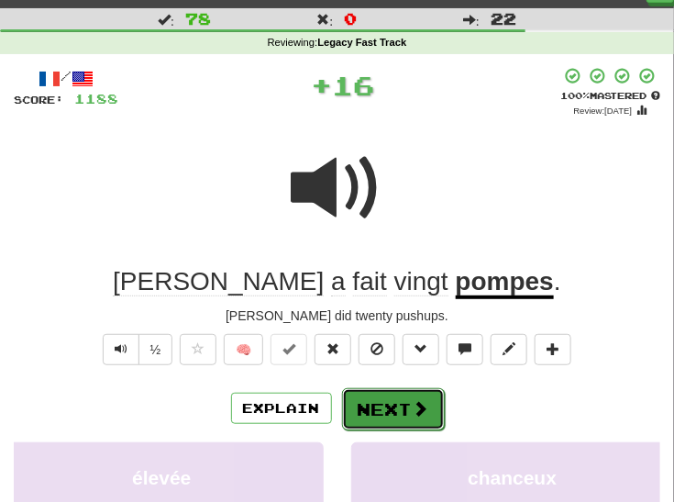
click at [373, 403] on button "Next" at bounding box center [393, 409] width 103 height 42
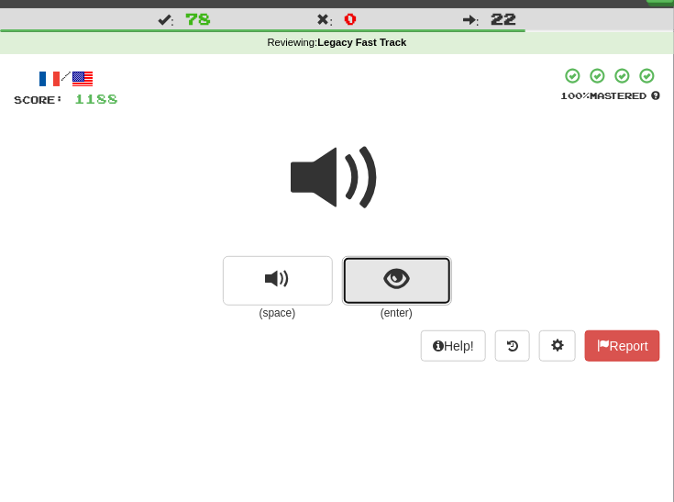
click at [421, 275] on button "show sentence" at bounding box center [397, 281] width 110 height 50
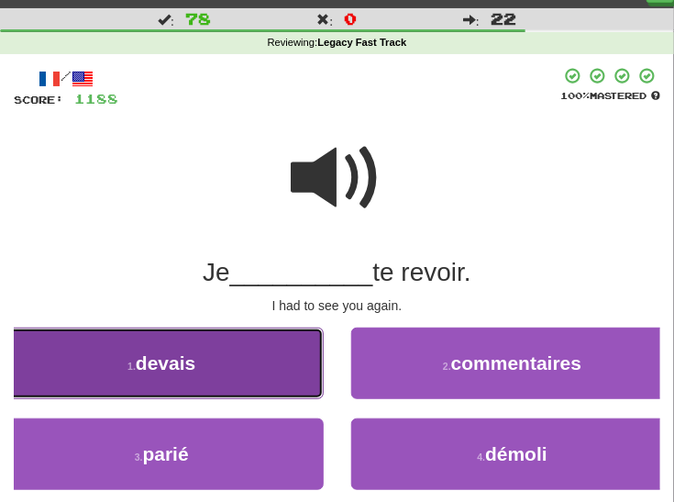
click at [252, 370] on button "1 . devais" at bounding box center [162, 363] width 324 height 72
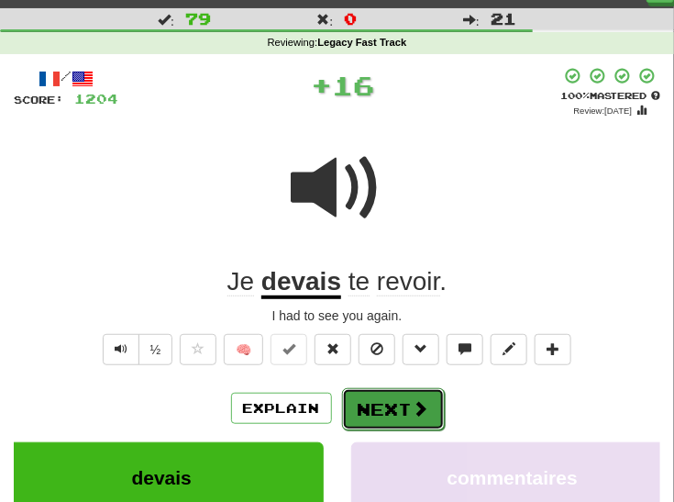
click at [382, 411] on button "Next" at bounding box center [393, 409] width 103 height 42
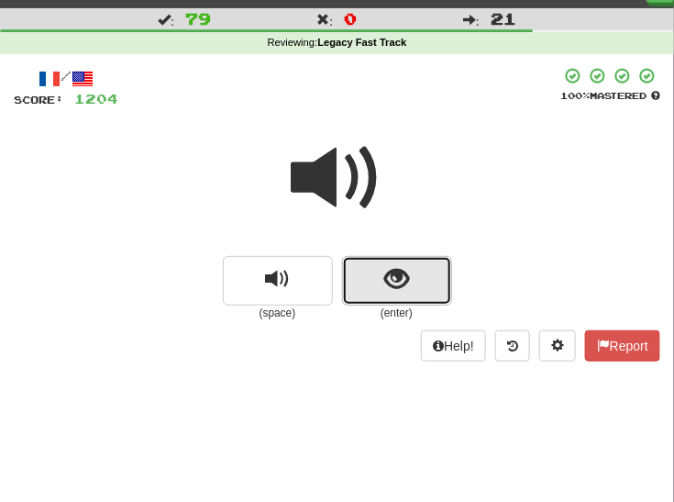
click at [422, 276] on button "show sentence" at bounding box center [397, 281] width 110 height 50
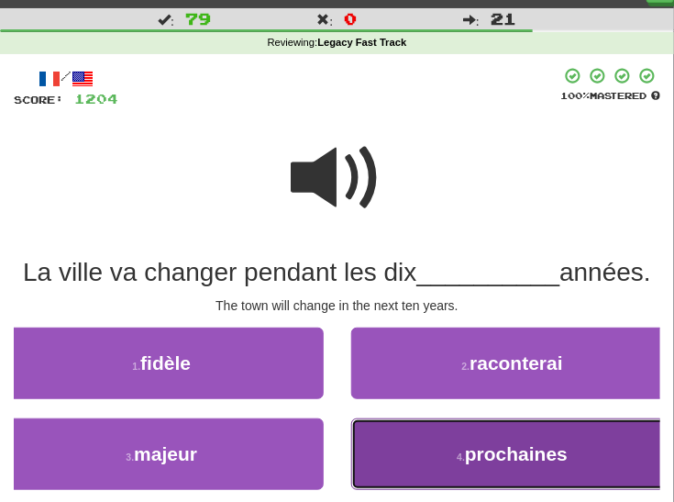
click at [418, 459] on button "4 . prochaines" at bounding box center [513, 454] width 324 height 72
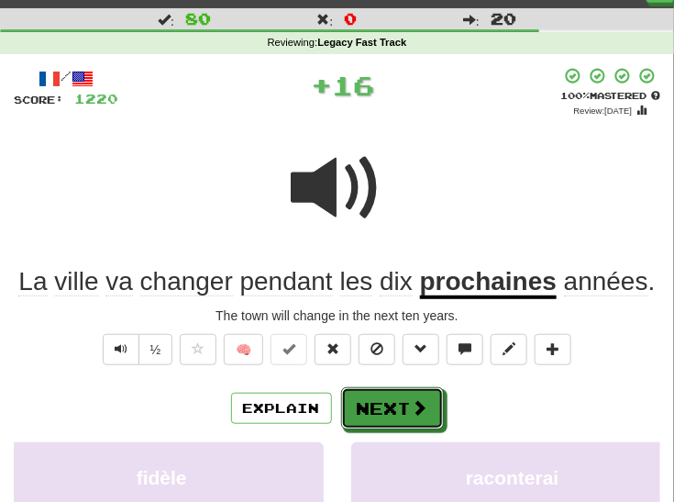
drag, startPoint x: 399, startPoint y: 406, endPoint x: 399, endPoint y: 386, distance: 20.2
click at [399, 404] on button "Next" at bounding box center [392, 408] width 103 height 42
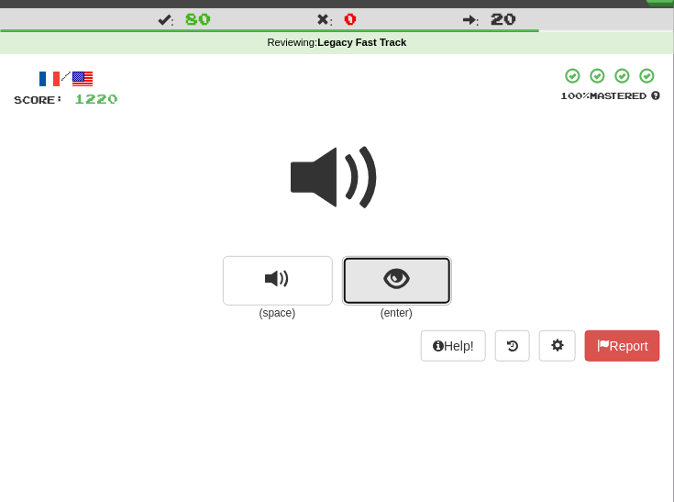
click at [391, 288] on span "show sentence" at bounding box center [396, 279] width 25 height 25
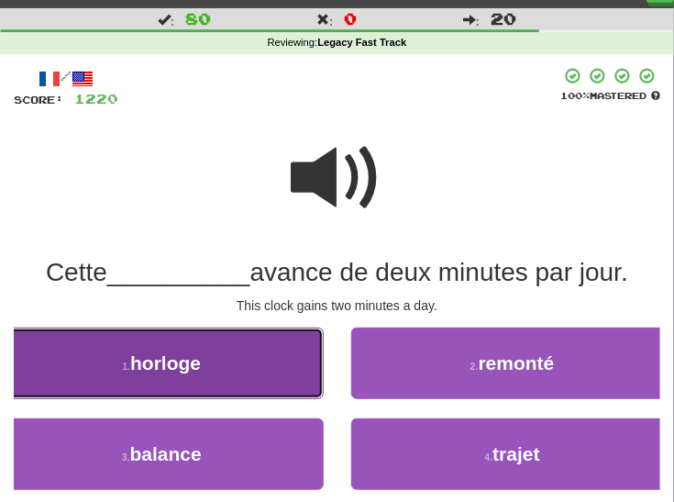
click at [259, 374] on button "1 . horloge" at bounding box center [162, 363] width 324 height 72
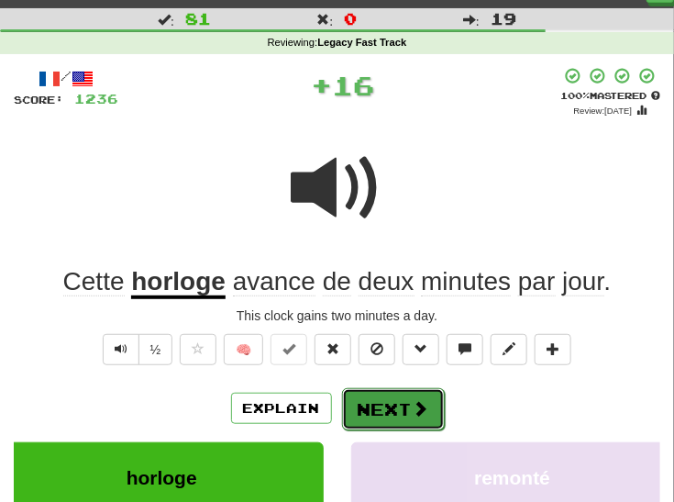
click at [380, 394] on button "Next" at bounding box center [393, 409] width 103 height 42
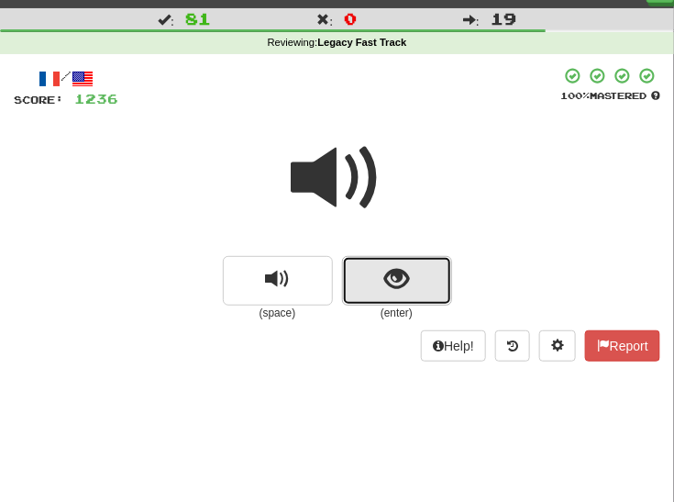
click at [401, 267] on span "show sentence" at bounding box center [396, 279] width 25 height 25
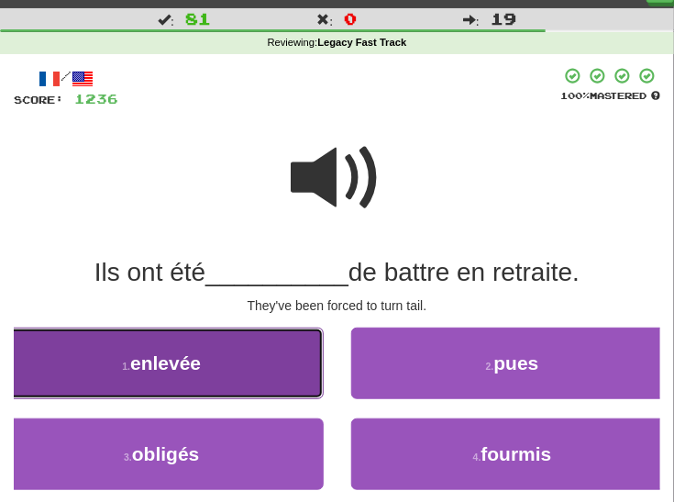
click at [236, 373] on button "1 . enlevée" at bounding box center [162, 363] width 324 height 72
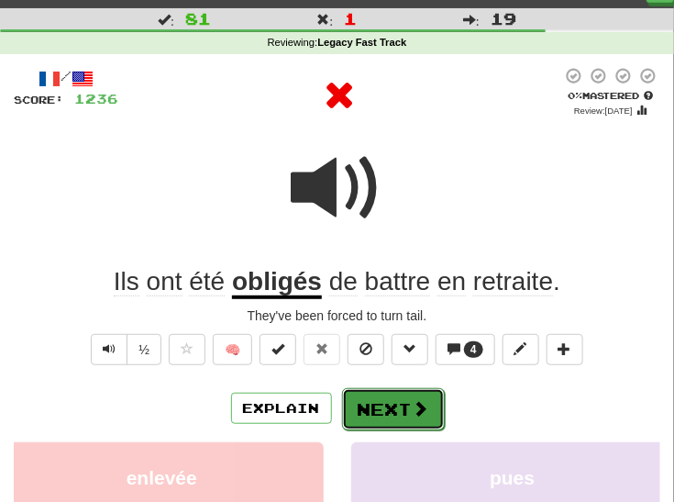
click at [375, 405] on button "Next" at bounding box center [393, 409] width 103 height 42
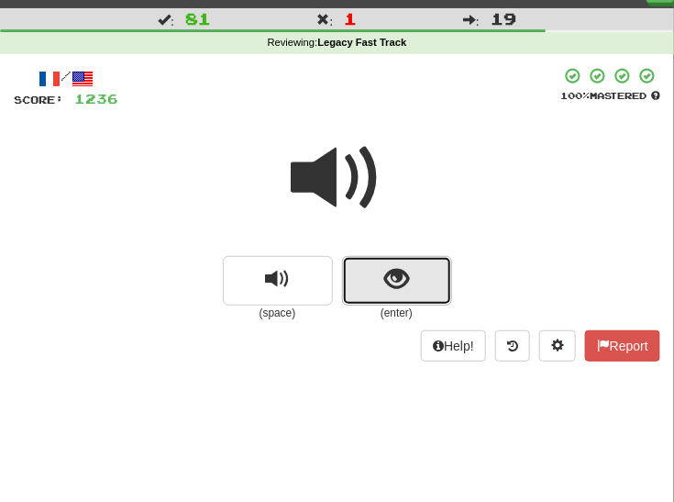
click at [379, 279] on button "show sentence" at bounding box center [397, 281] width 110 height 50
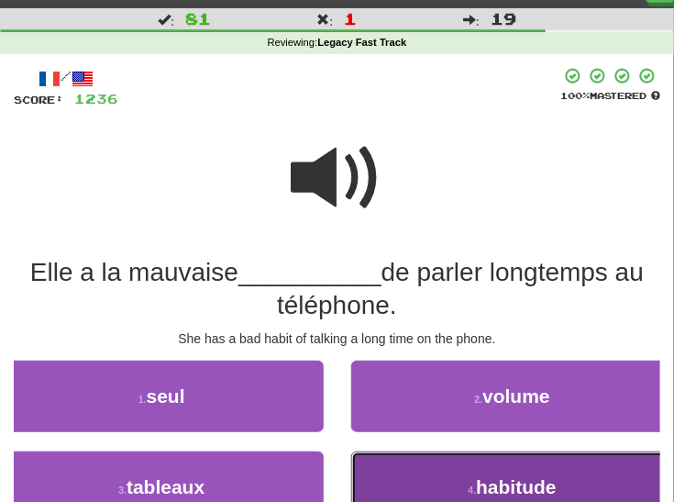
click at [396, 475] on button "4 . habitude" at bounding box center [513, 487] width 324 height 72
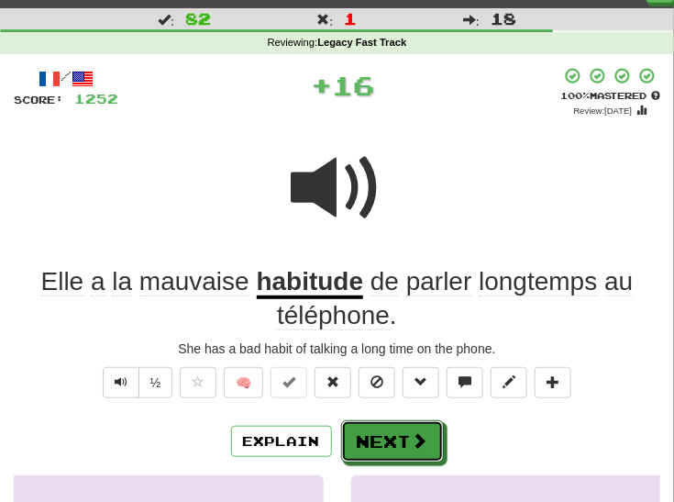
click at [381, 432] on button "Next" at bounding box center [392, 441] width 103 height 42
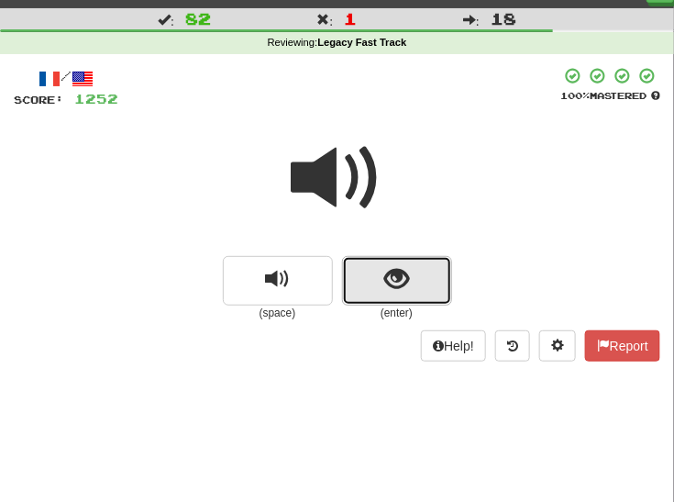
click at [398, 277] on span "show sentence" at bounding box center [396, 279] width 25 height 25
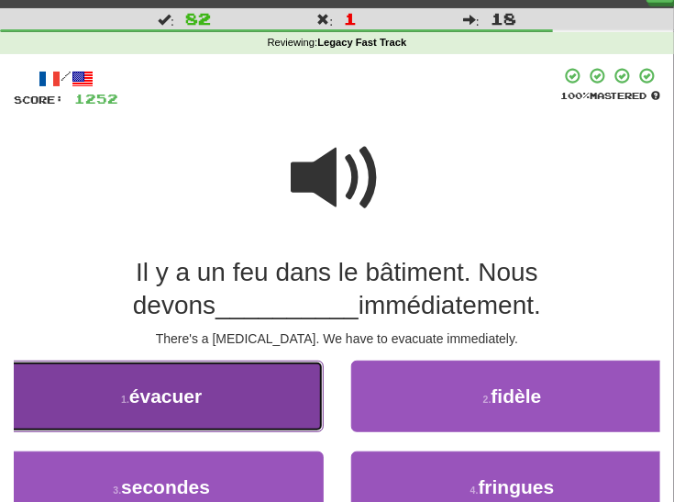
click at [266, 404] on button "1 . évacuer" at bounding box center [162, 396] width 324 height 72
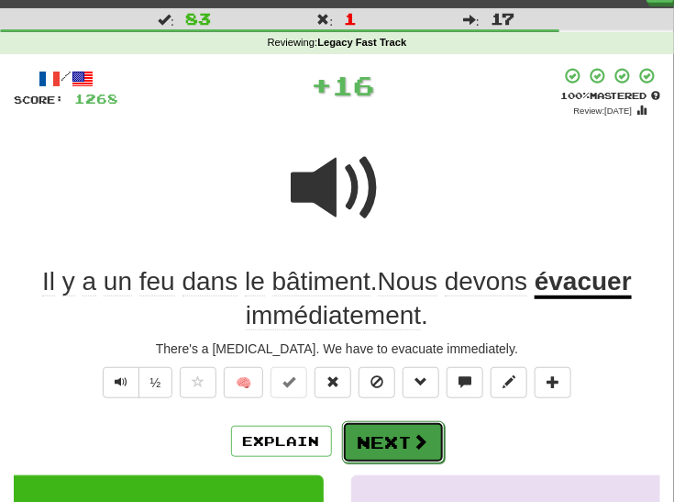
click at [381, 447] on button "Next" at bounding box center [393, 442] width 103 height 42
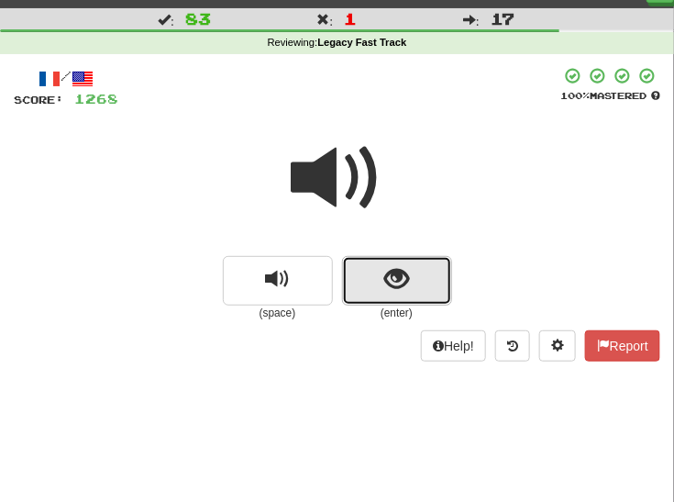
click at [385, 285] on span "show sentence" at bounding box center [396, 279] width 25 height 25
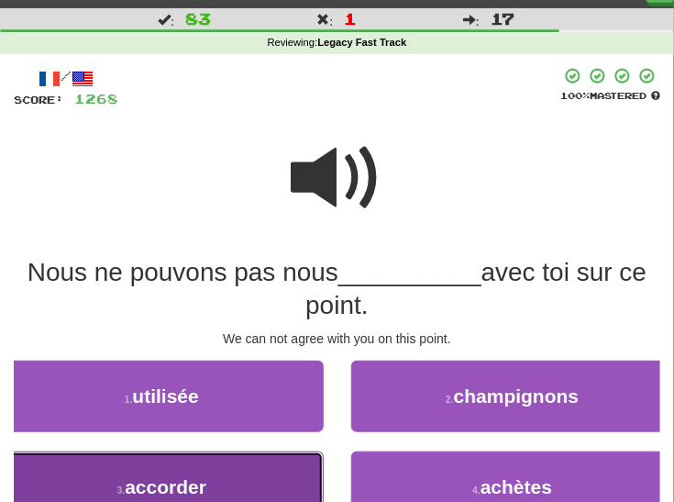
click at [215, 463] on button "3 . accorder" at bounding box center [162, 487] width 324 height 72
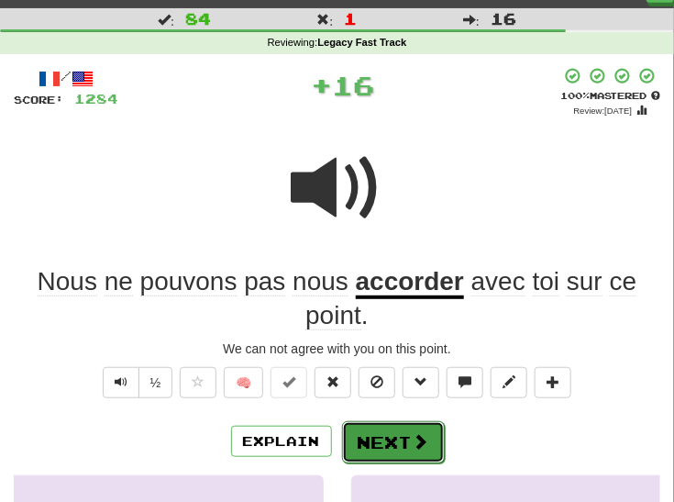
click at [366, 446] on button "Next" at bounding box center [393, 442] width 103 height 42
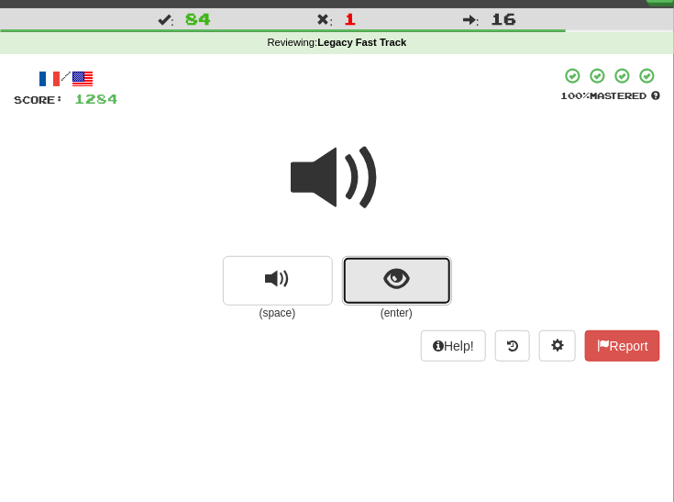
click at [403, 282] on span "show sentence" at bounding box center [396, 279] width 25 height 25
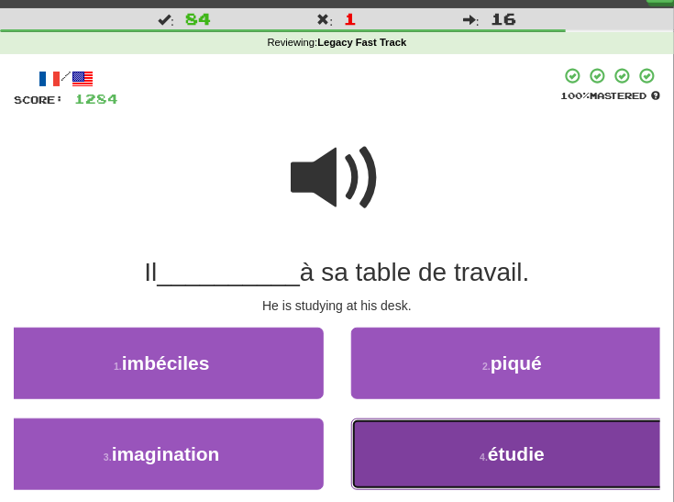
click at [433, 458] on button "4 . étudie" at bounding box center [513, 454] width 324 height 72
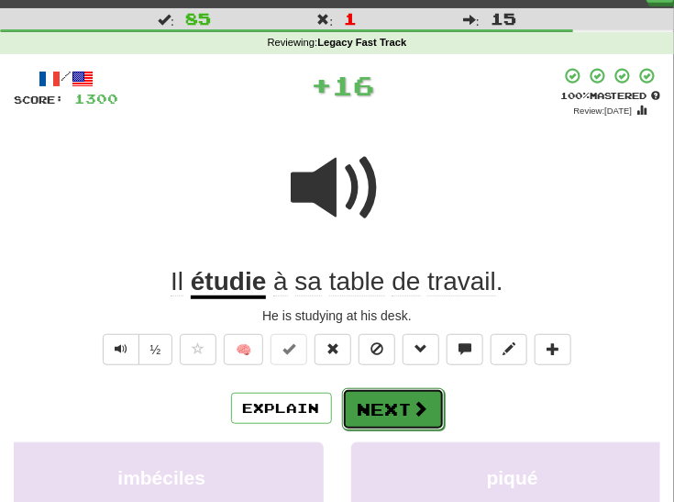
click at [394, 408] on button "Next" at bounding box center [393, 409] width 103 height 42
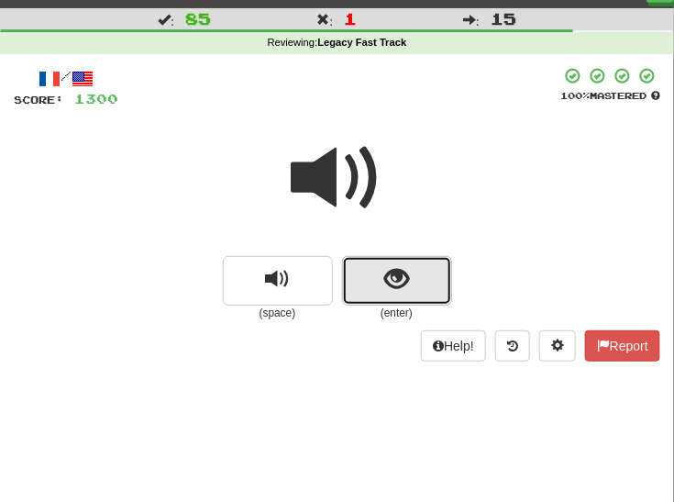
click at [401, 282] on span "show sentence" at bounding box center [396, 279] width 25 height 25
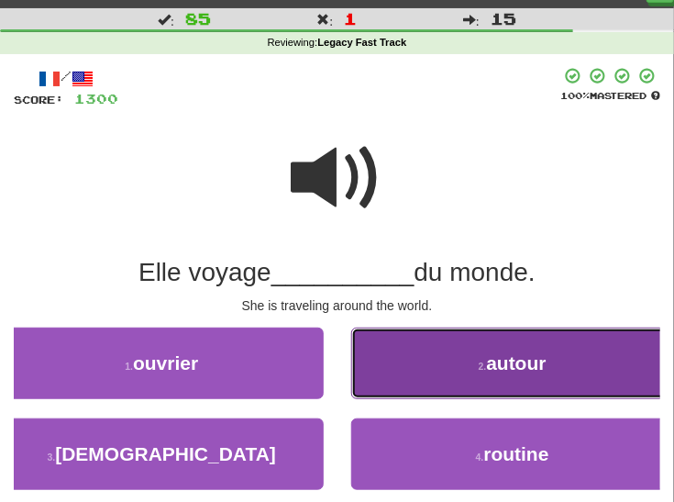
click at [391, 367] on button "2 . autour" at bounding box center [513, 363] width 324 height 72
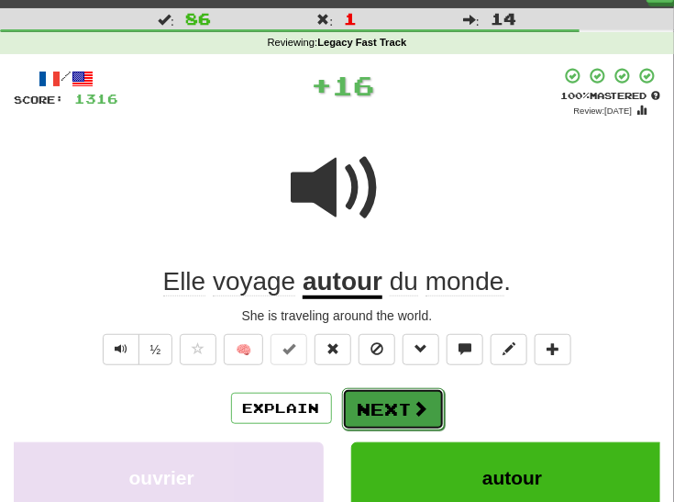
click at [354, 402] on button "Next" at bounding box center [393, 409] width 103 height 42
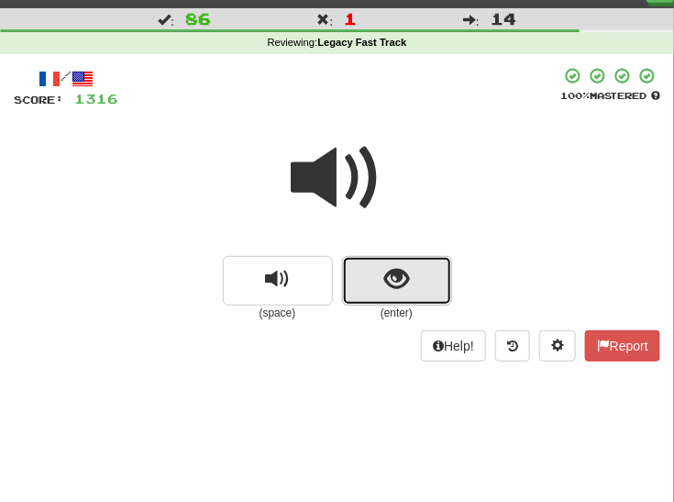
click at [402, 272] on span "show sentence" at bounding box center [396, 279] width 25 height 25
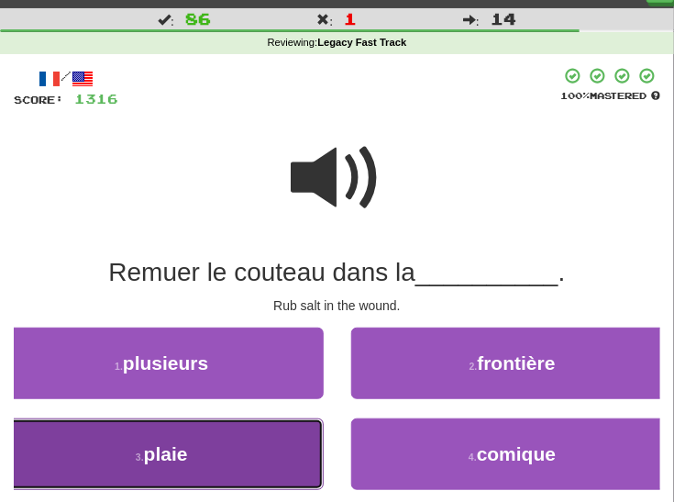
click at [234, 442] on button "3 . plaie" at bounding box center [162, 454] width 324 height 72
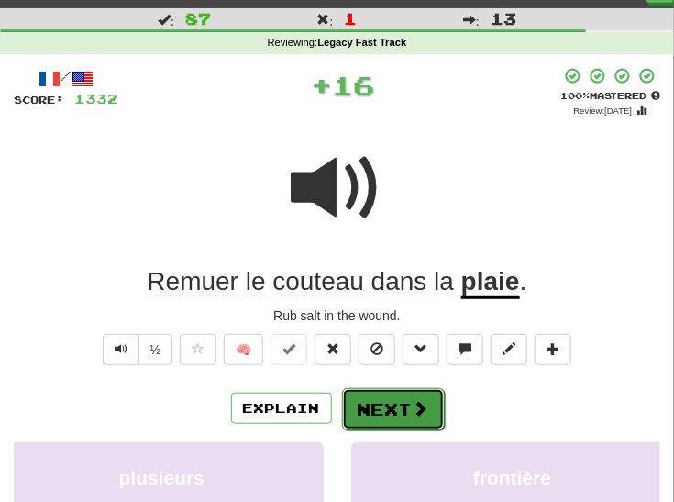
click at [359, 406] on button "Next" at bounding box center [393, 409] width 103 height 42
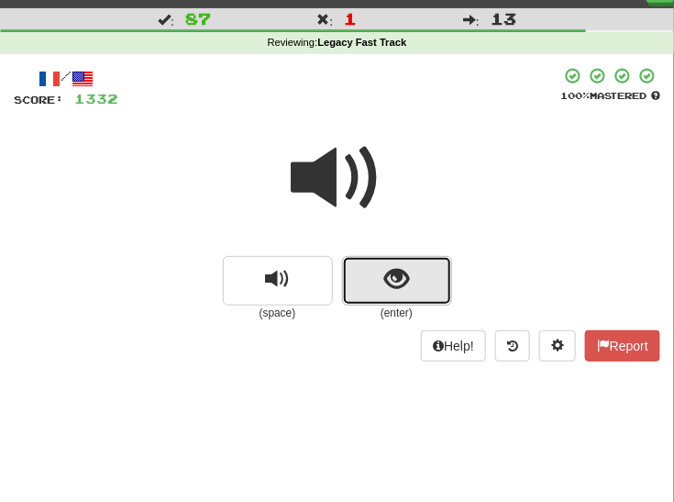
click at [406, 285] on span "show sentence" at bounding box center [396, 279] width 25 height 25
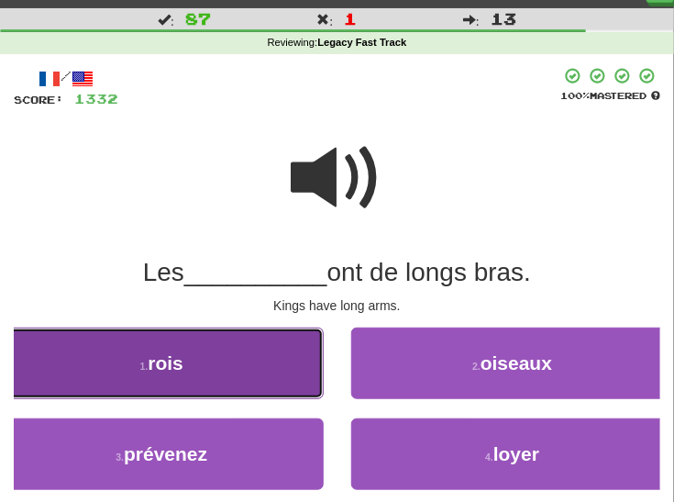
click at [248, 371] on button "1 . rois" at bounding box center [162, 363] width 324 height 72
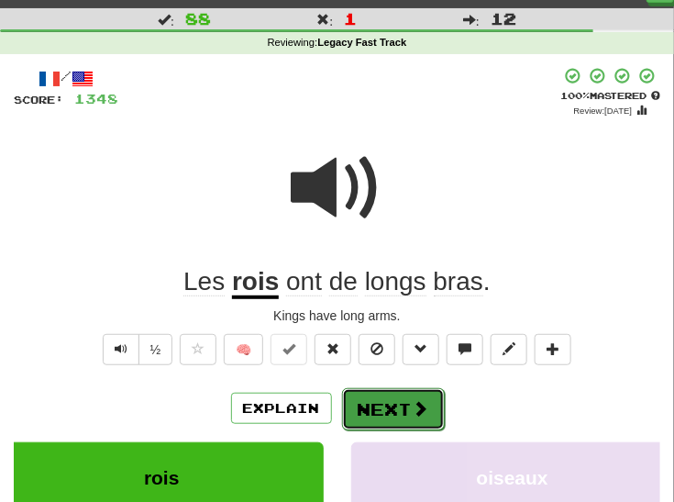
click at [396, 404] on button "Next" at bounding box center [393, 409] width 103 height 42
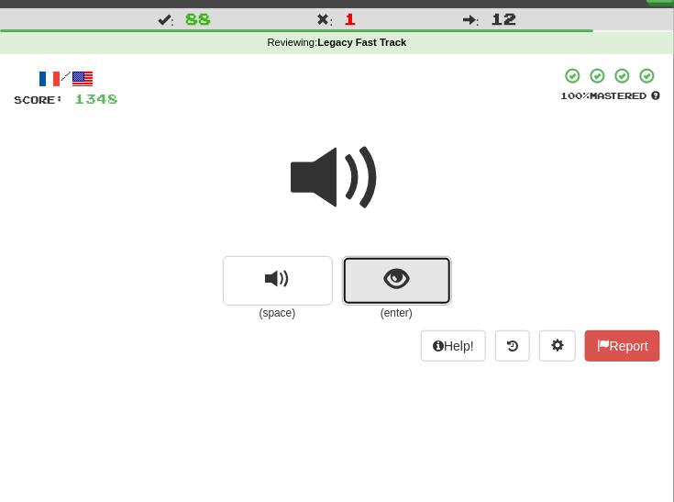
click at [402, 285] on span "show sentence" at bounding box center [396, 279] width 25 height 25
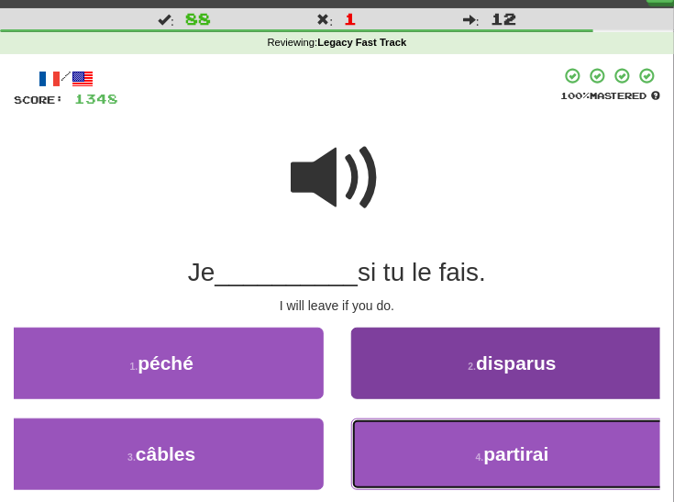
click at [449, 441] on button "4 . partirai" at bounding box center [513, 454] width 324 height 72
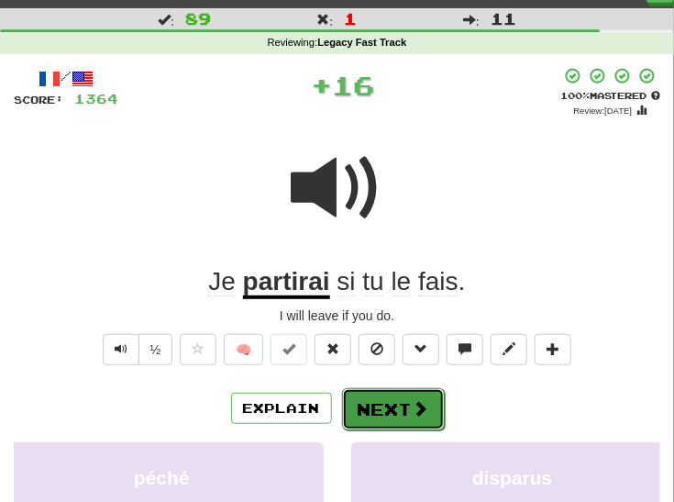
click at [382, 404] on button "Next" at bounding box center [393, 409] width 103 height 42
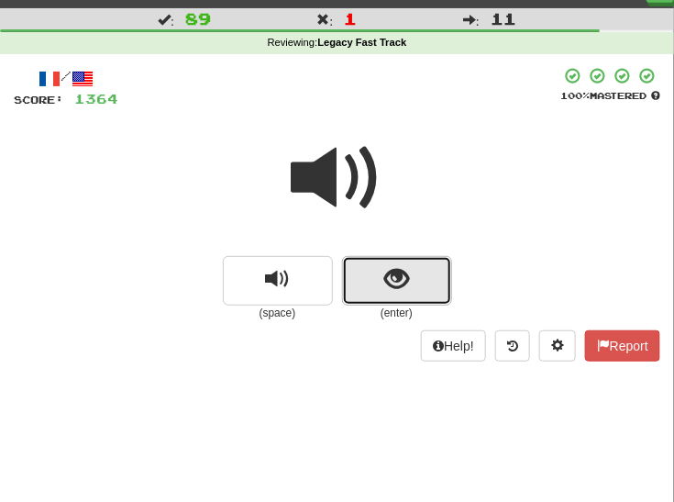
click at [378, 282] on button "show sentence" at bounding box center [397, 281] width 110 height 50
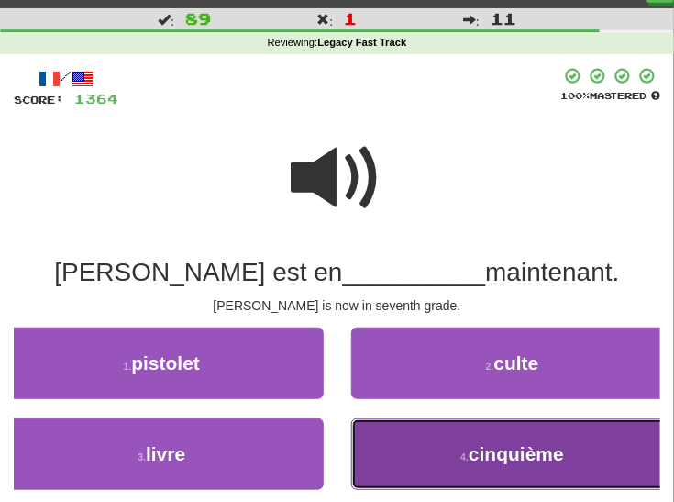
click at [421, 452] on button "4 . cinquième" at bounding box center [513, 454] width 324 height 72
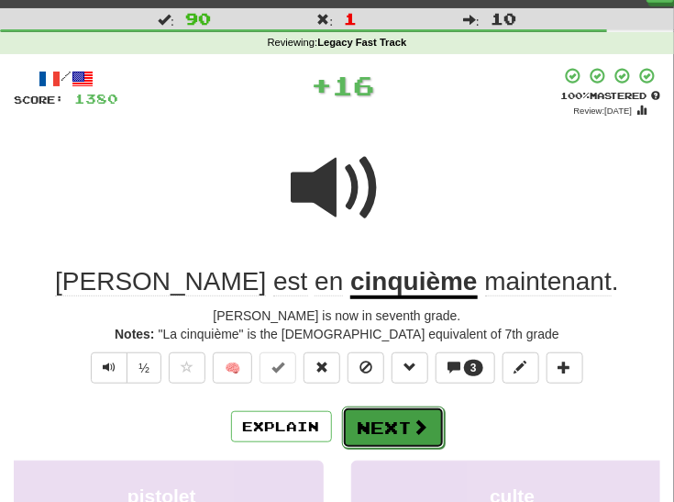
click at [390, 421] on button "Next" at bounding box center [393, 427] width 103 height 42
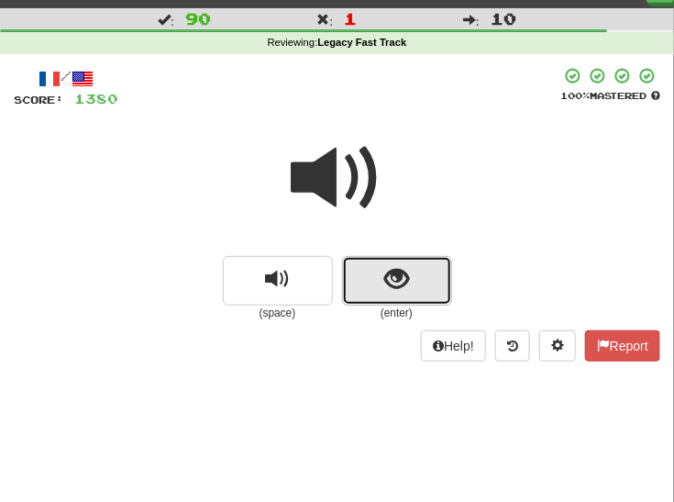
click at [388, 288] on span "show sentence" at bounding box center [396, 279] width 25 height 25
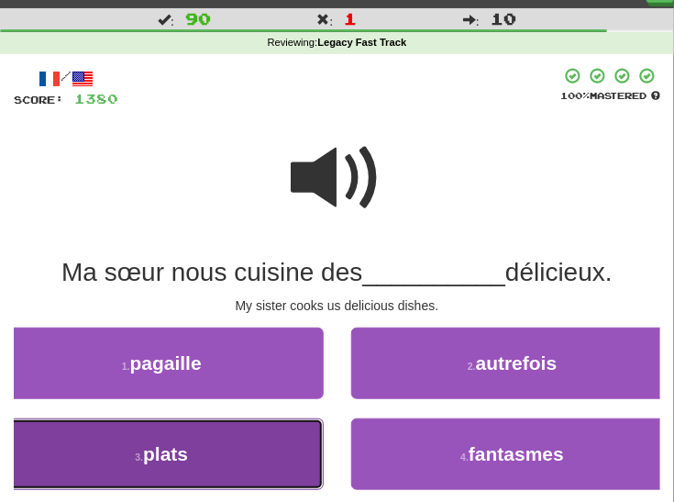
click at [188, 448] on span "plats" at bounding box center [165, 453] width 45 height 21
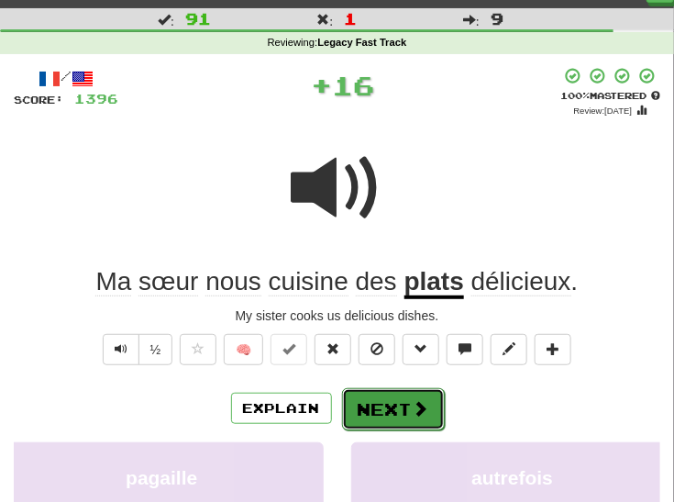
click at [403, 401] on button "Next" at bounding box center [393, 409] width 103 height 42
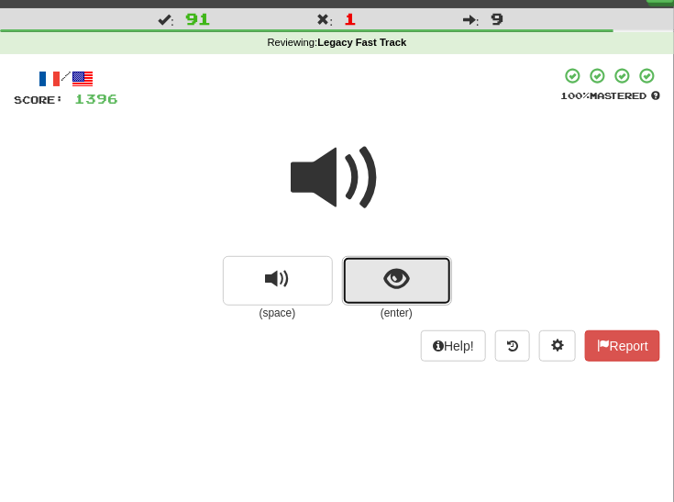
click at [426, 277] on button "show sentence" at bounding box center [397, 281] width 110 height 50
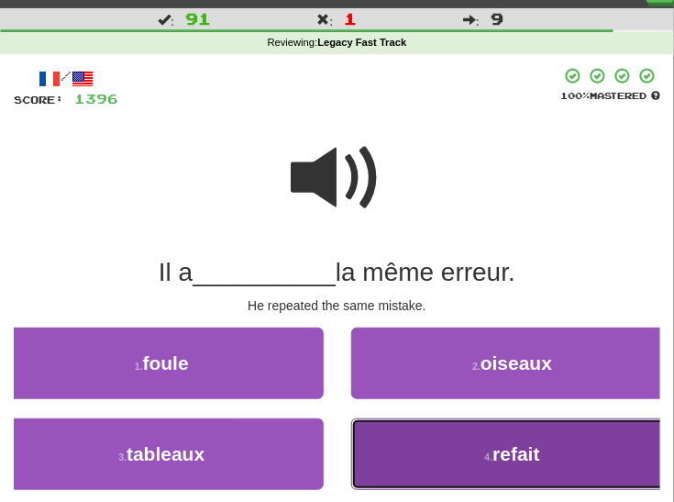
click at [393, 436] on button "4 . refait" at bounding box center [513, 454] width 324 height 72
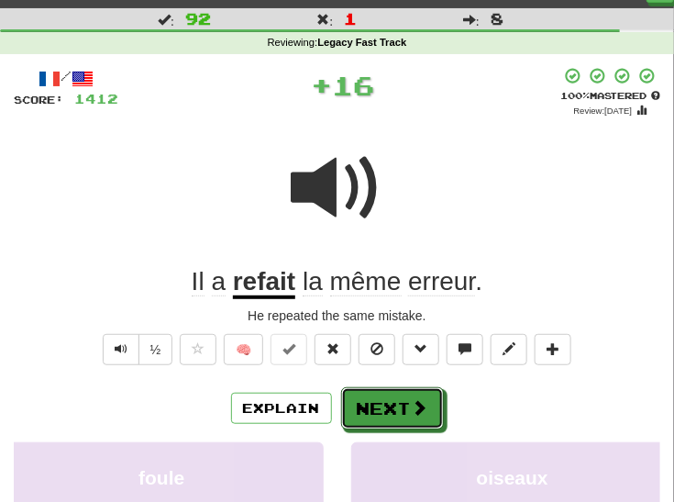
drag, startPoint x: 376, startPoint y: 413, endPoint x: 501, endPoint y: 374, distance: 130.5
click at [376, 412] on button "Next" at bounding box center [392, 408] width 103 height 42
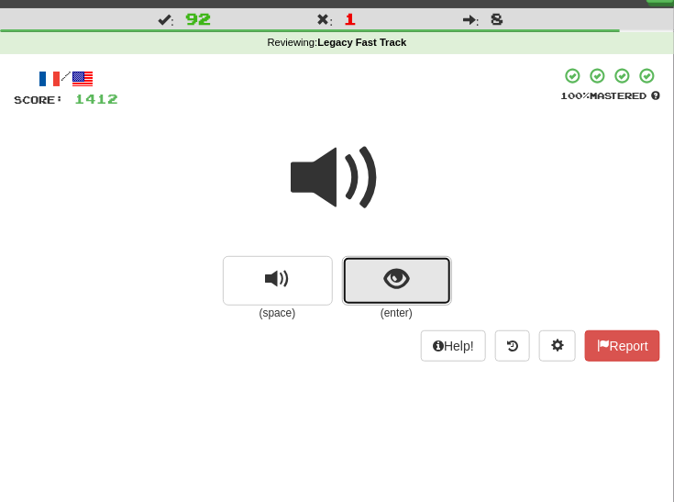
click at [393, 282] on span "show sentence" at bounding box center [396, 279] width 25 height 25
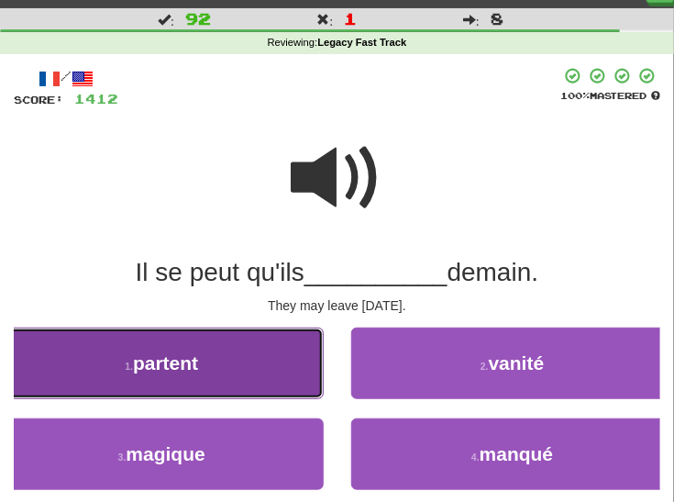
click at [221, 381] on button "1 . partent" at bounding box center [162, 363] width 324 height 72
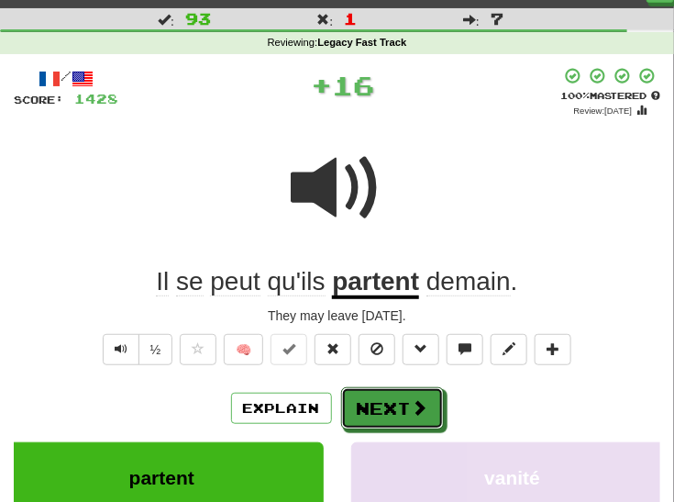
click at [397, 410] on button "Next" at bounding box center [392, 408] width 103 height 42
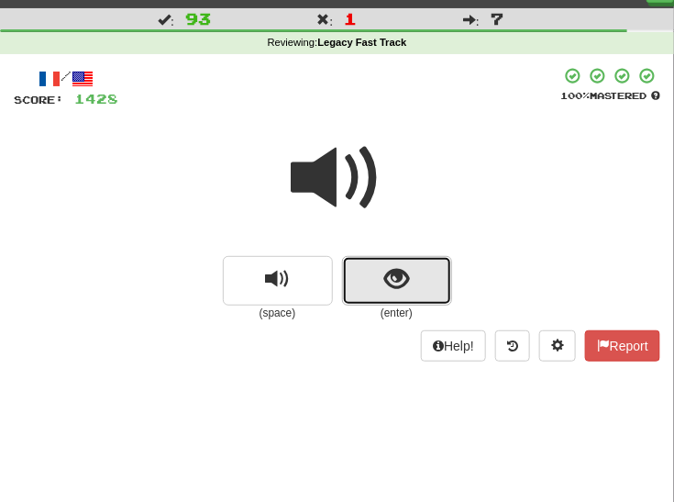
click at [380, 279] on button "show sentence" at bounding box center [397, 281] width 110 height 50
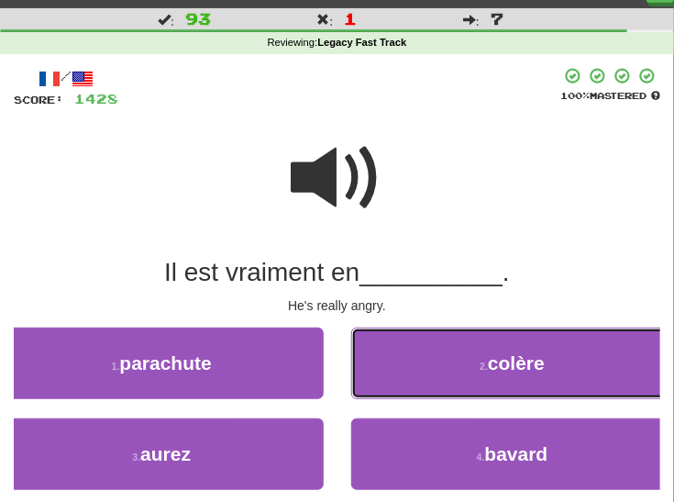
click at [437, 367] on button "2 . colère" at bounding box center [513, 363] width 324 height 72
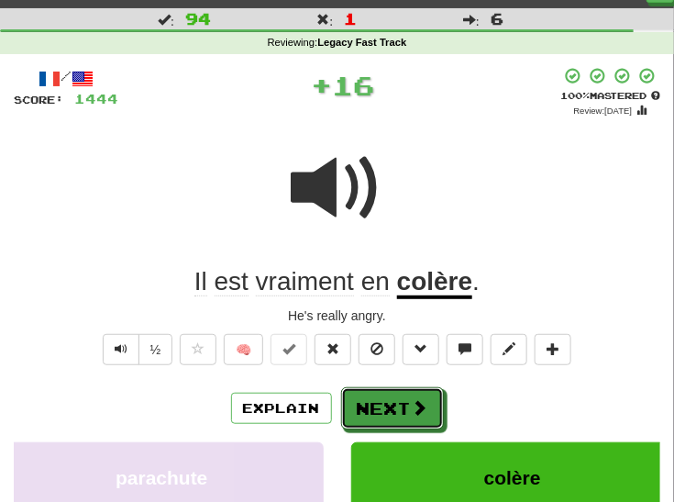
drag, startPoint x: 372, startPoint y: 396, endPoint x: 403, endPoint y: 354, distance: 51.9
click at [374, 393] on button "Next" at bounding box center [392, 408] width 103 height 42
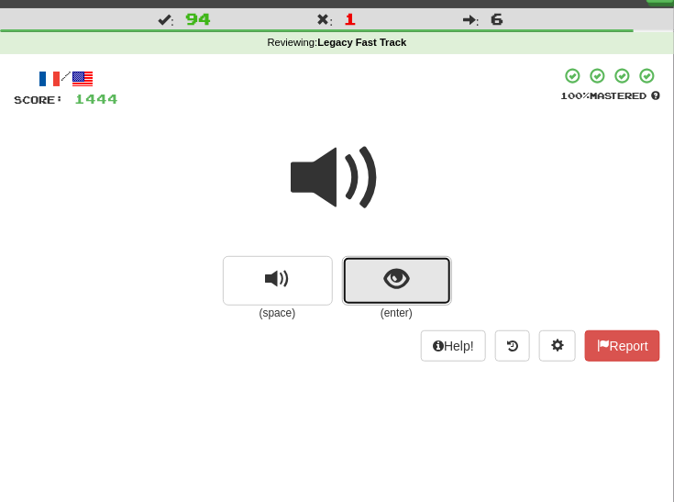
click at [395, 283] on span "show sentence" at bounding box center [396, 279] width 25 height 25
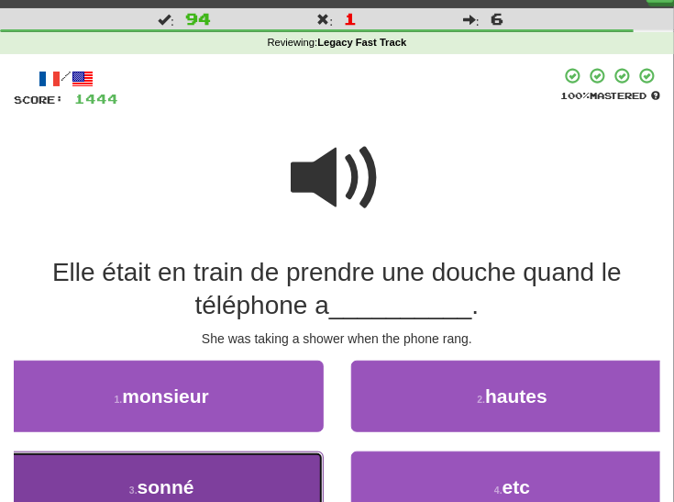
click at [264, 458] on button "3 . sonné" at bounding box center [162, 487] width 324 height 72
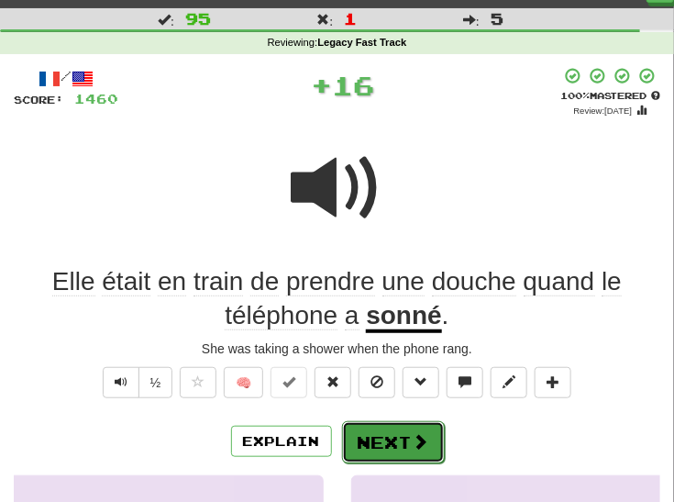
click at [386, 430] on button "Next" at bounding box center [393, 442] width 103 height 42
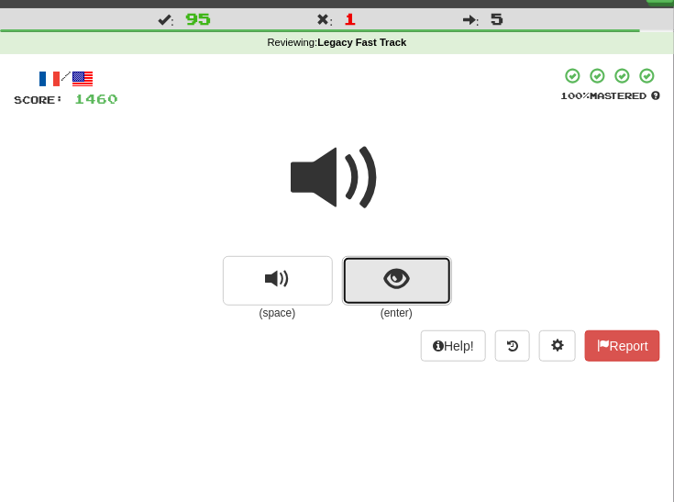
click at [424, 273] on button "show sentence" at bounding box center [397, 281] width 110 height 50
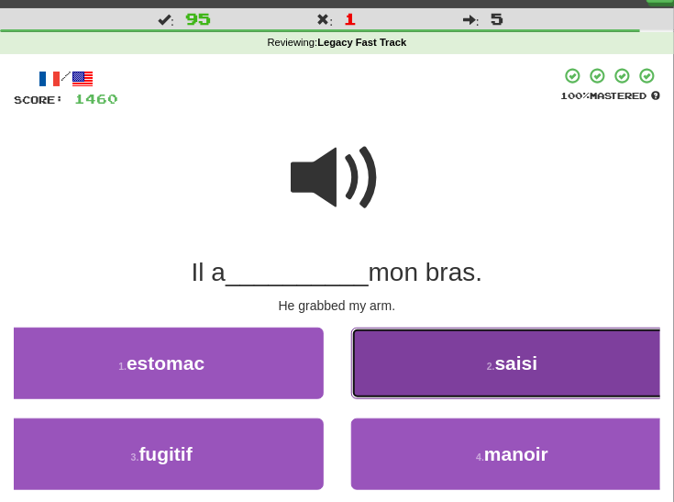
click at [419, 368] on button "2 . saisi" at bounding box center [513, 363] width 324 height 72
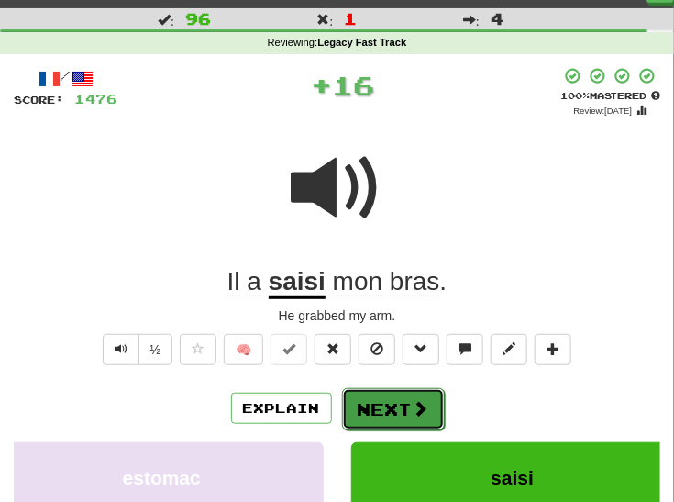
click at [371, 404] on button "Next" at bounding box center [393, 409] width 103 height 42
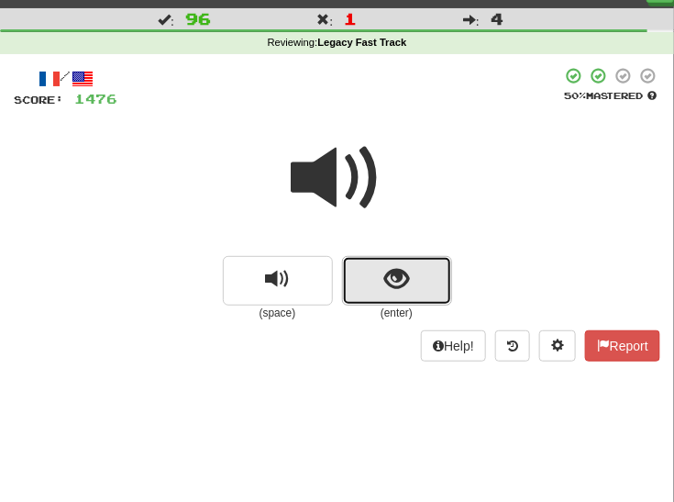
click at [388, 284] on span "show sentence" at bounding box center [396, 279] width 25 height 25
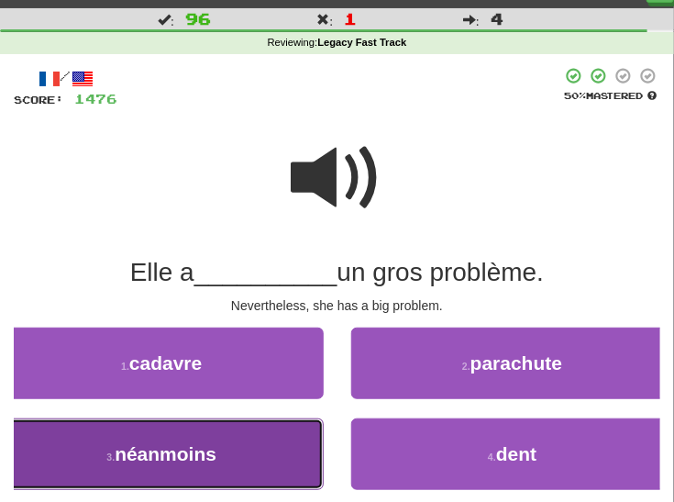
click at [239, 450] on button "3 . néanmoins" at bounding box center [162, 454] width 324 height 72
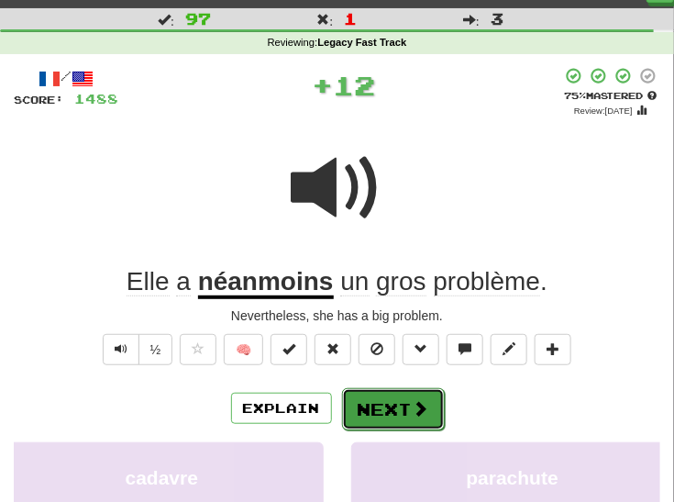
click at [388, 405] on button "Next" at bounding box center [393, 409] width 103 height 42
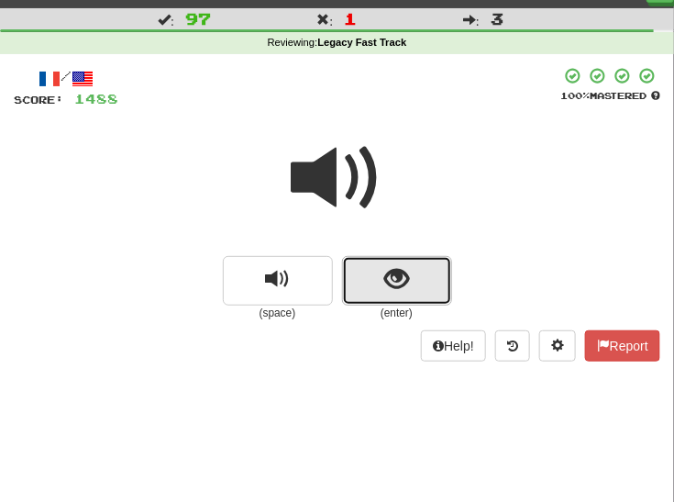
click at [391, 279] on span "show sentence" at bounding box center [396, 279] width 25 height 25
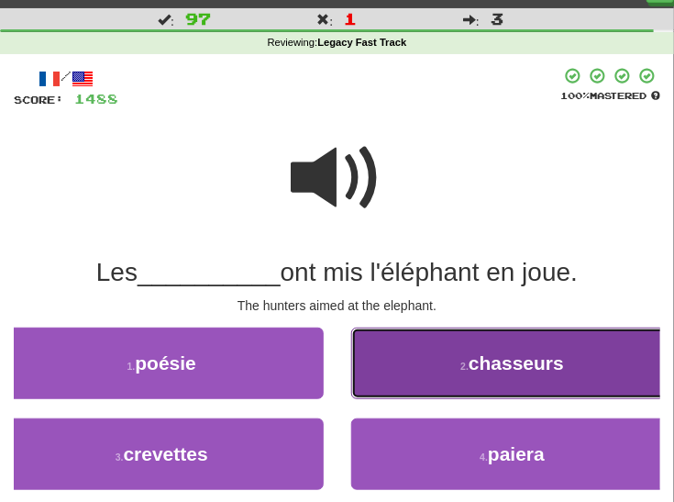
click at [440, 367] on button "2 . chasseurs" at bounding box center [513, 363] width 324 height 72
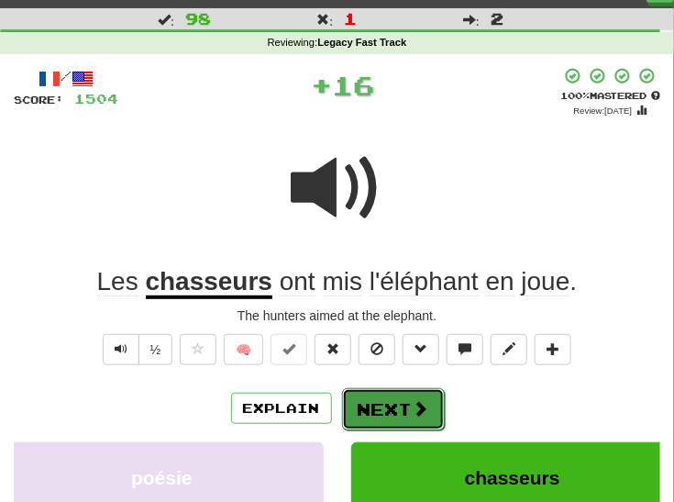
click at [370, 399] on button "Next" at bounding box center [393, 409] width 103 height 42
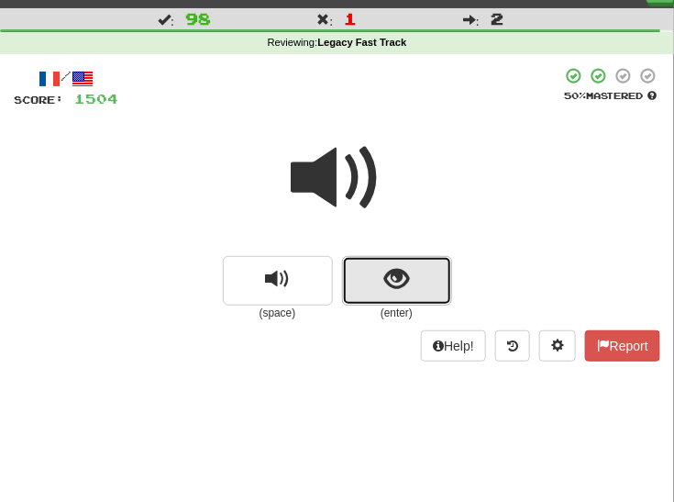
click at [392, 282] on span "show sentence" at bounding box center [396, 279] width 25 height 25
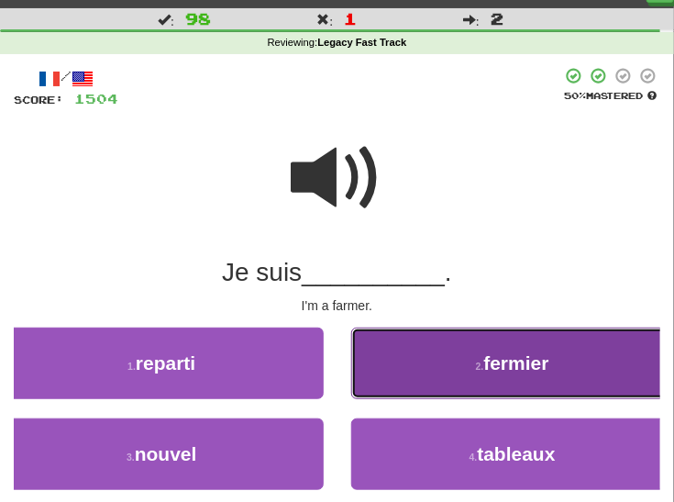
click at [417, 373] on button "2 . fermier" at bounding box center [513, 363] width 324 height 72
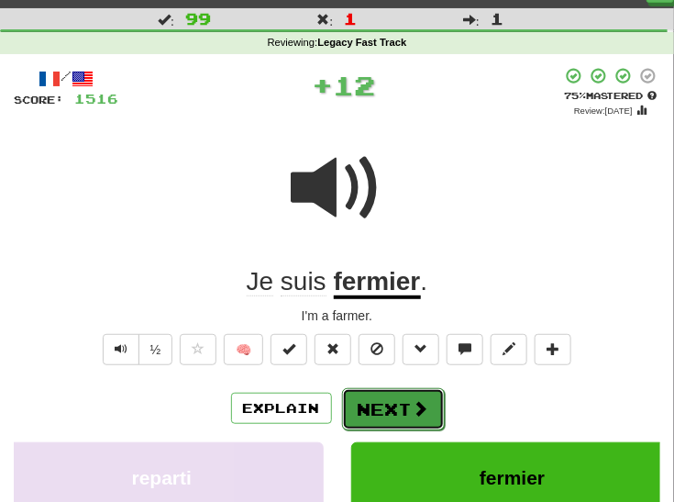
click at [382, 401] on button "Next" at bounding box center [393, 409] width 103 height 42
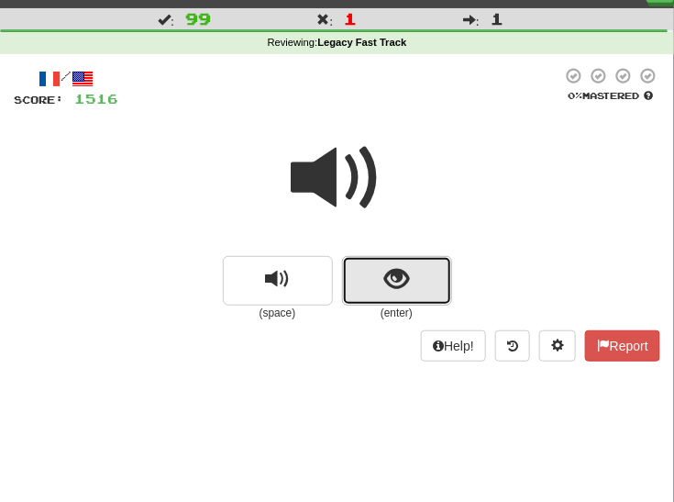
click at [390, 283] on span "show sentence" at bounding box center [396, 279] width 25 height 25
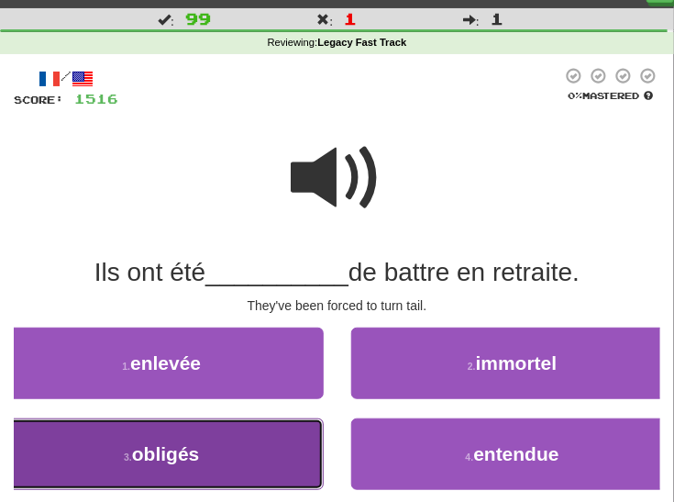
click at [271, 452] on button "3 . obligés" at bounding box center [162, 454] width 324 height 72
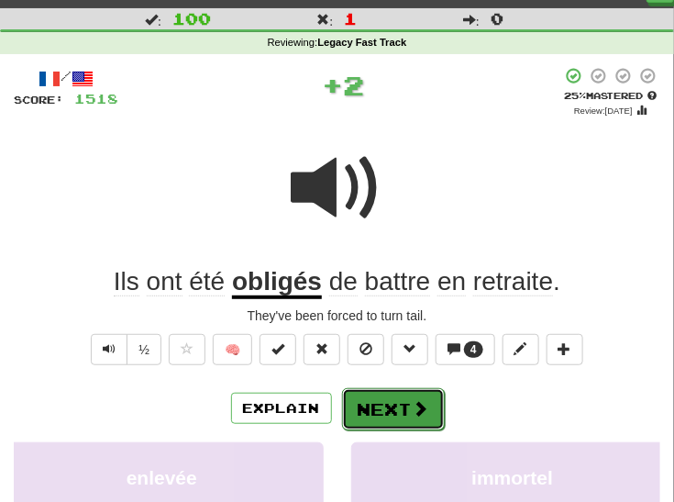
click at [376, 403] on button "Next" at bounding box center [393, 409] width 103 height 42
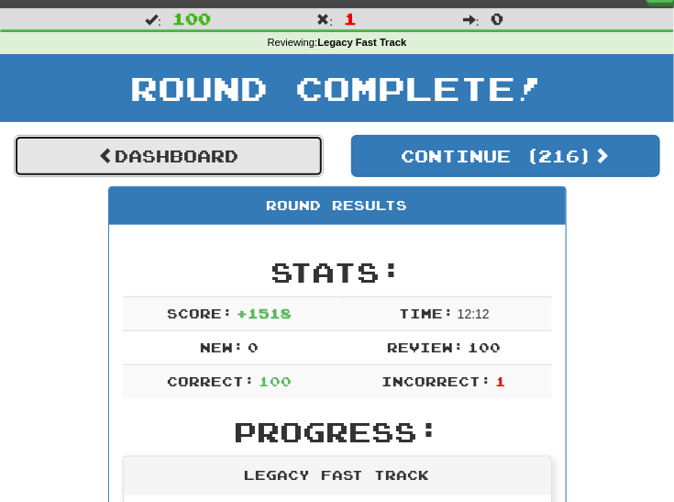
click at [250, 151] on link "Dashboard" at bounding box center [169, 156] width 310 height 42
